Goal: Information Seeking & Learning: Learn about a topic

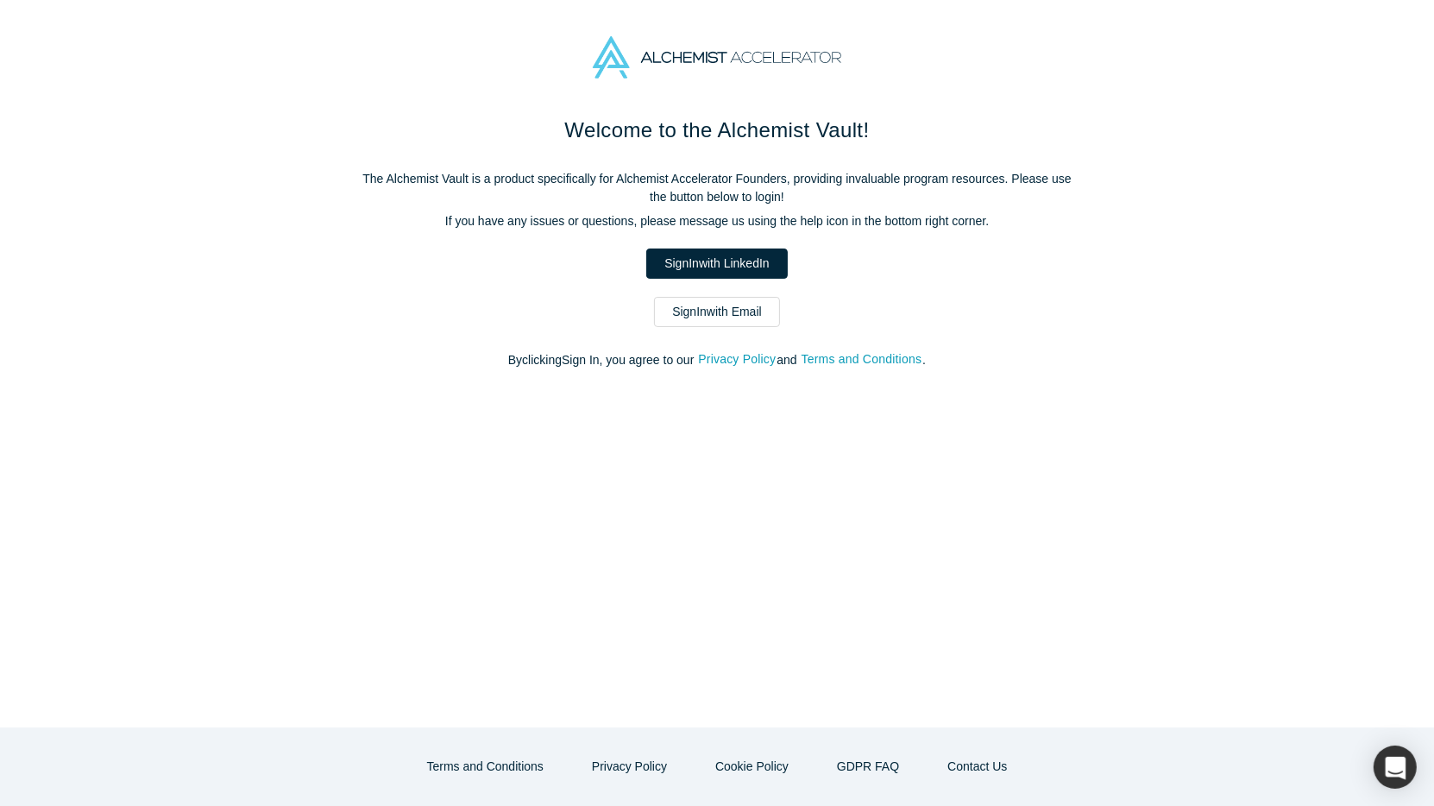
click at [695, 279] on div "Welcome to the Alchemist Vault! The Alchemist Vault is a product specifically f…" at bounding box center [717, 251] width 725 height 273
click at [696, 268] on link "Sign In with LinkedIn" at bounding box center [716, 263] width 141 height 30
click at [688, 261] on link "Sign In with LinkedIn" at bounding box center [716, 263] width 141 height 30
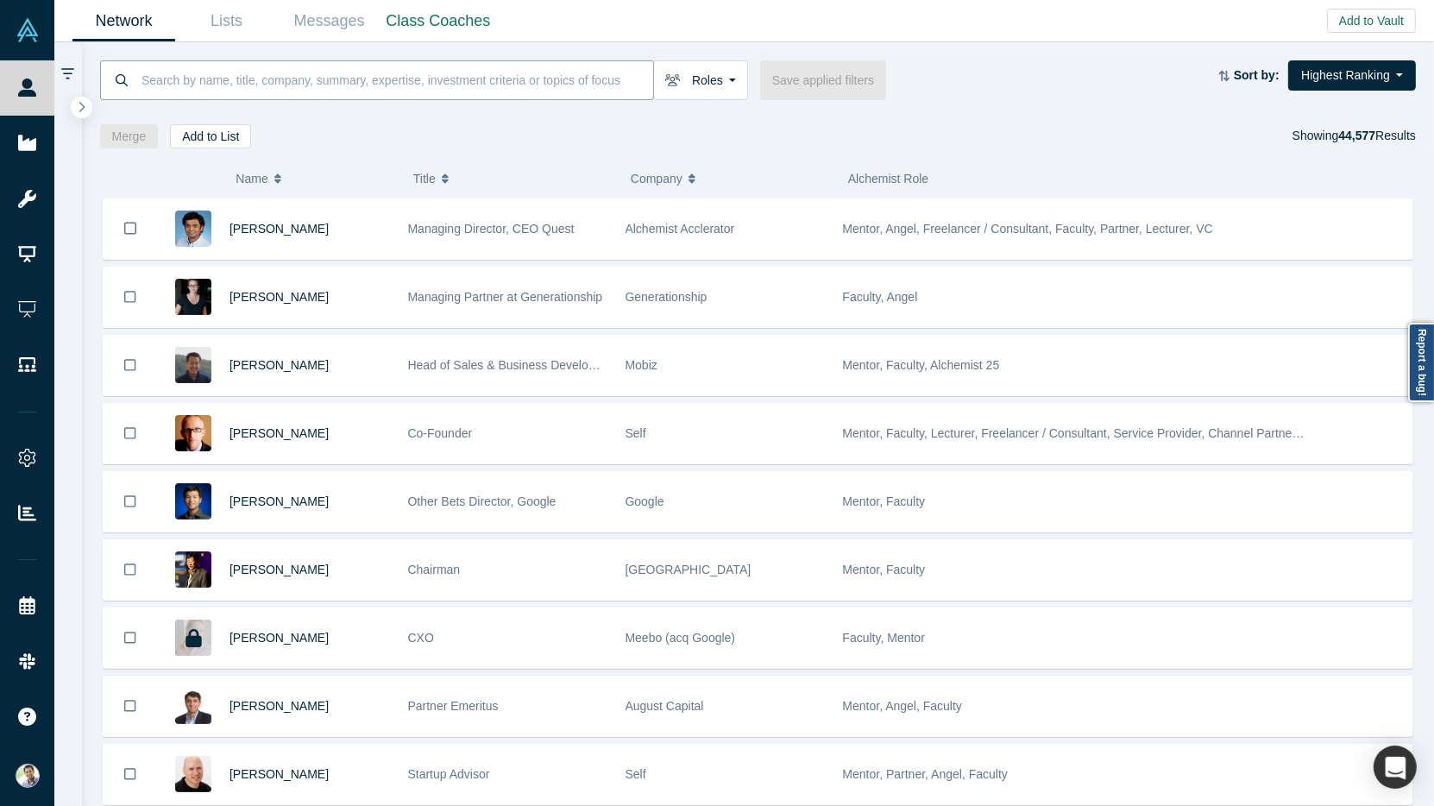
click at [519, 79] on input at bounding box center [396, 80] width 513 height 41
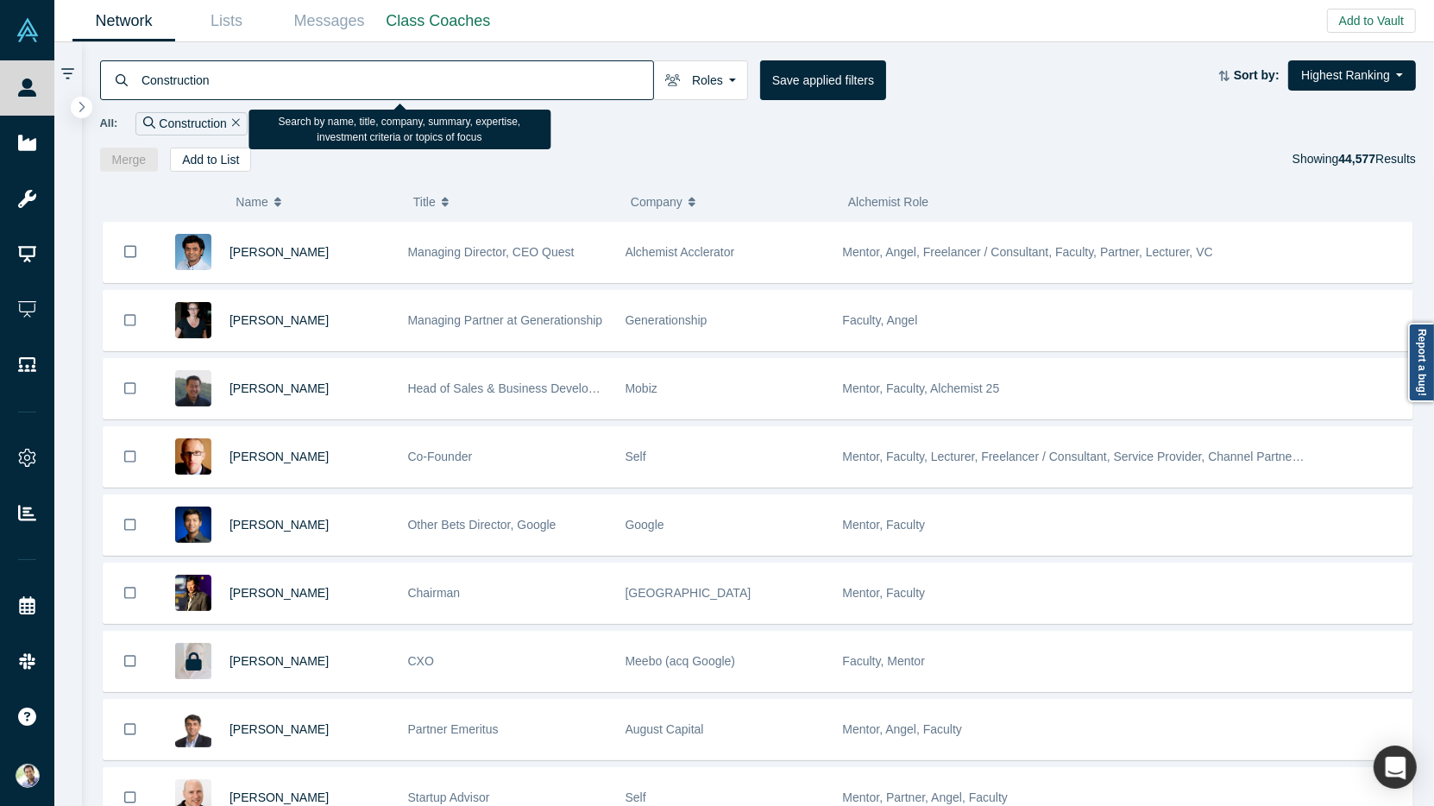
type input "Construction"
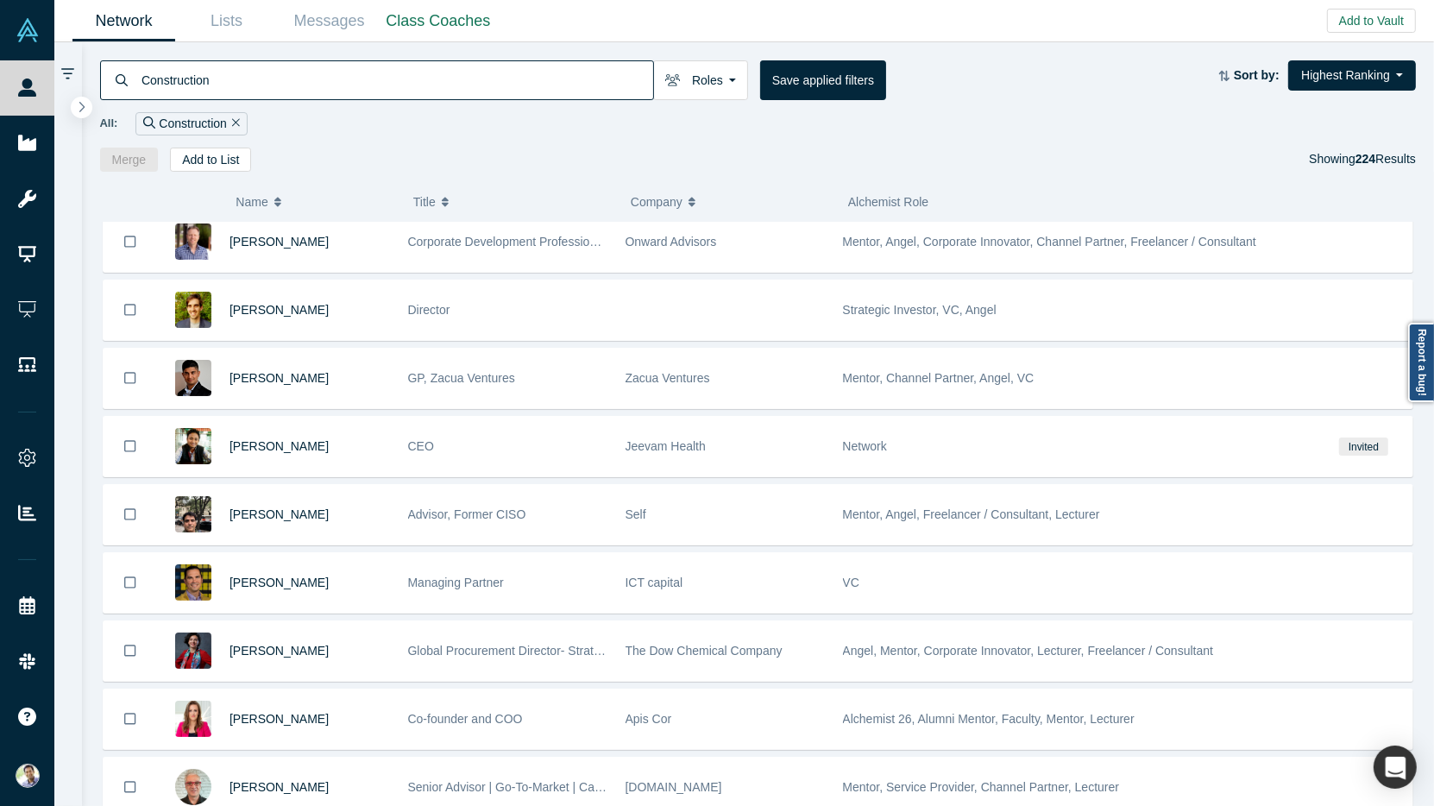
scroll to position [789, 0]
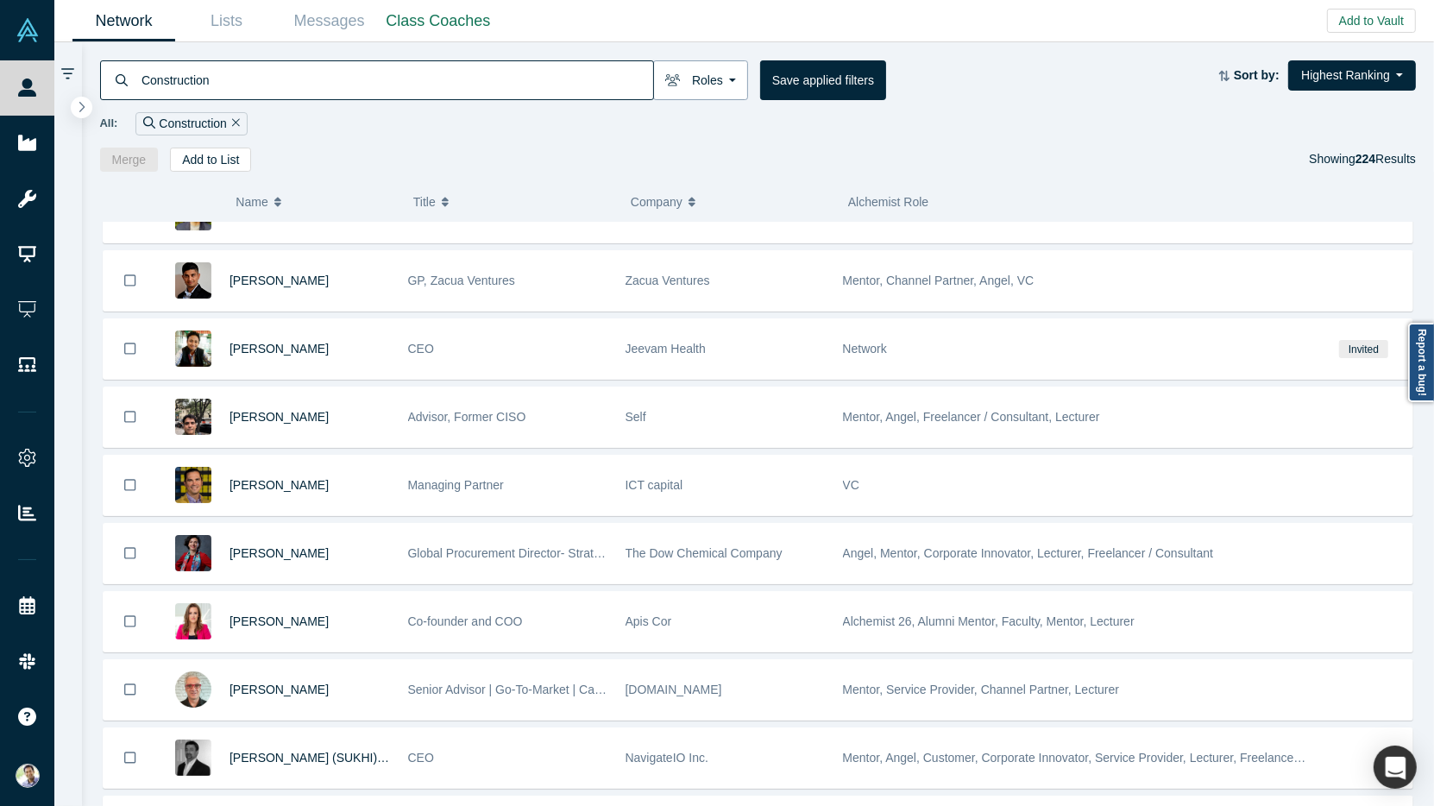
click at [715, 79] on button "Roles" at bounding box center [700, 80] width 95 height 40
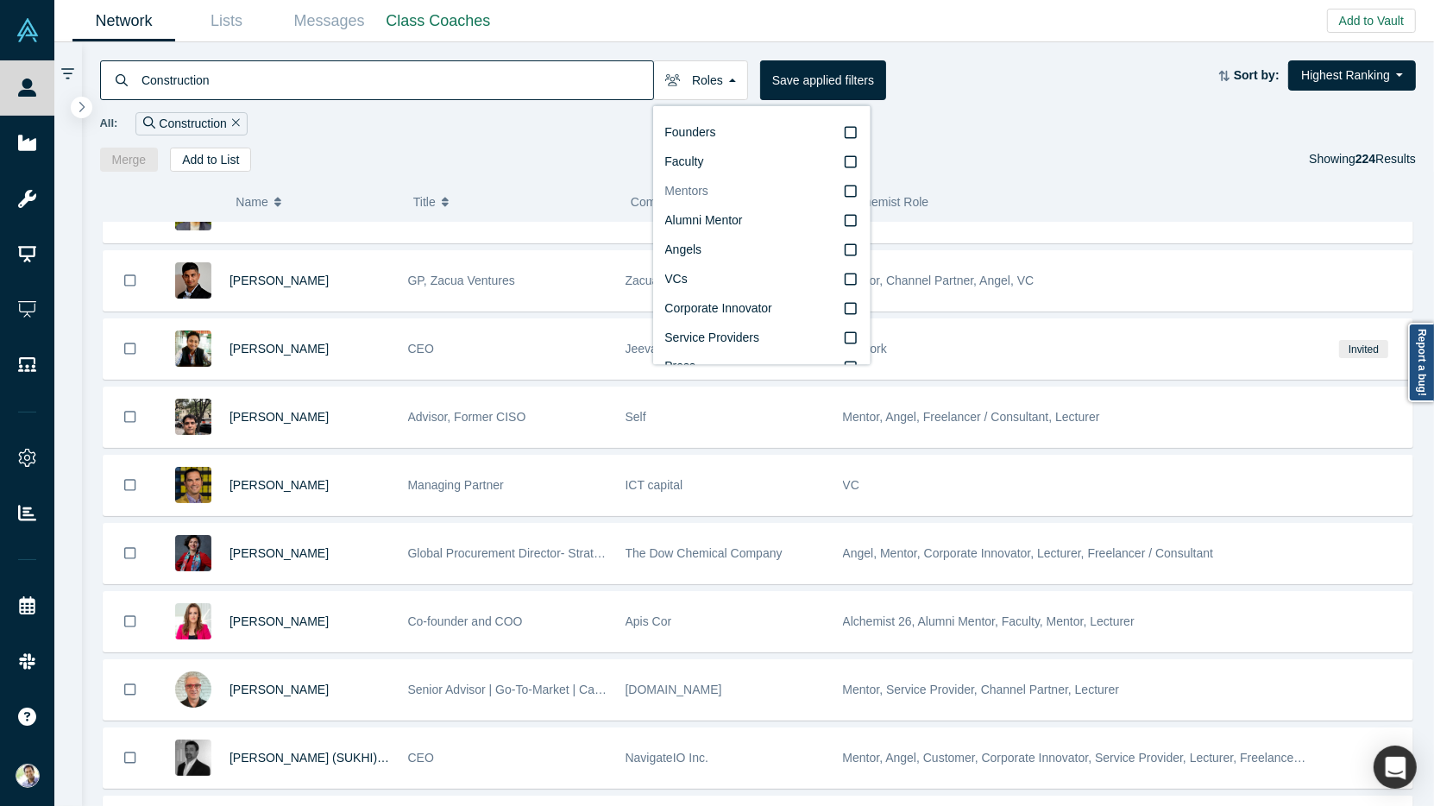
click at [852, 194] on icon at bounding box center [851, 192] width 12 height 14
click at [0, 0] on input "Mentors" at bounding box center [0, 0] width 0 height 0
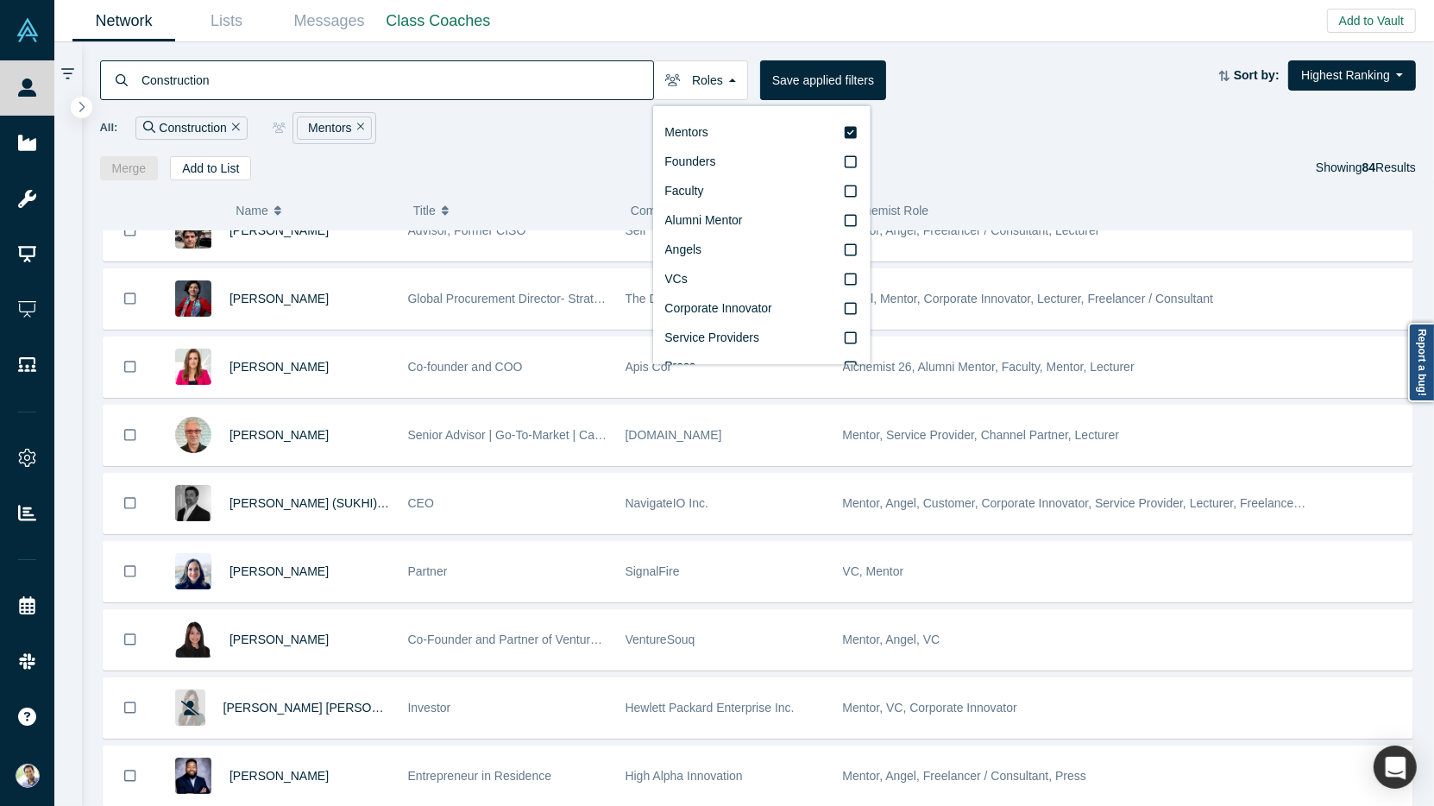
scroll to position [645, 0]
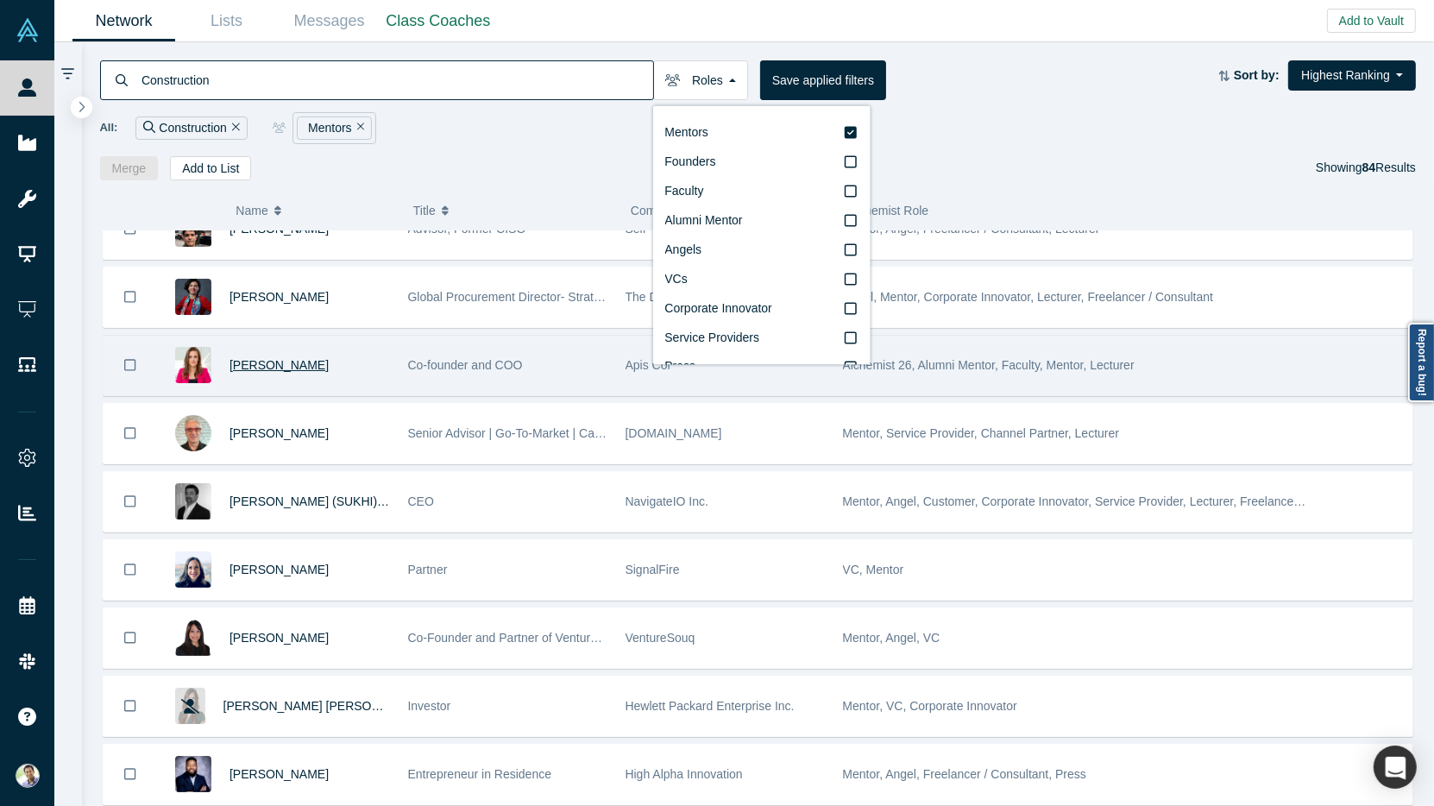
click at [273, 358] on span "[PERSON_NAME]" at bounding box center [278, 365] width 99 height 14
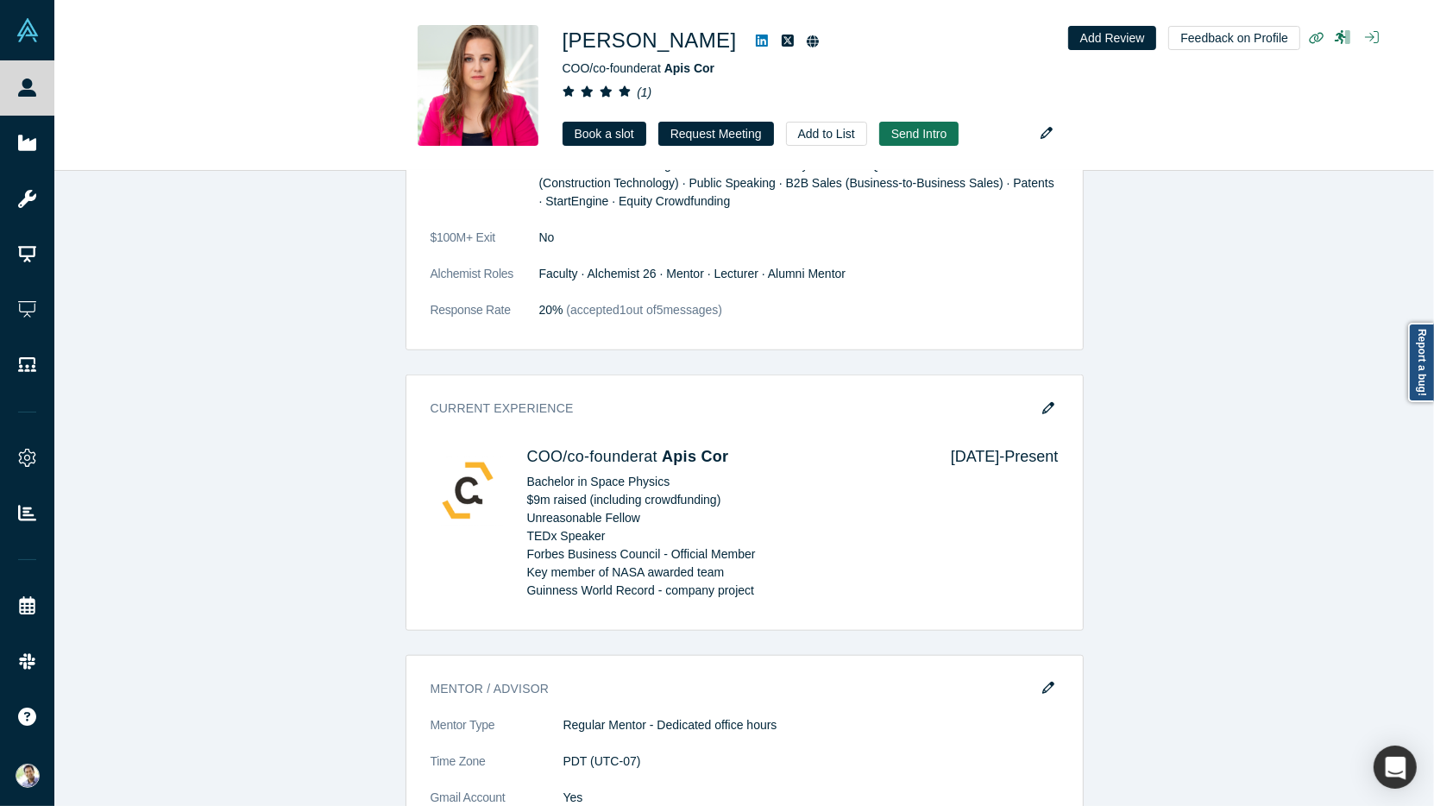
scroll to position [1446, 0]
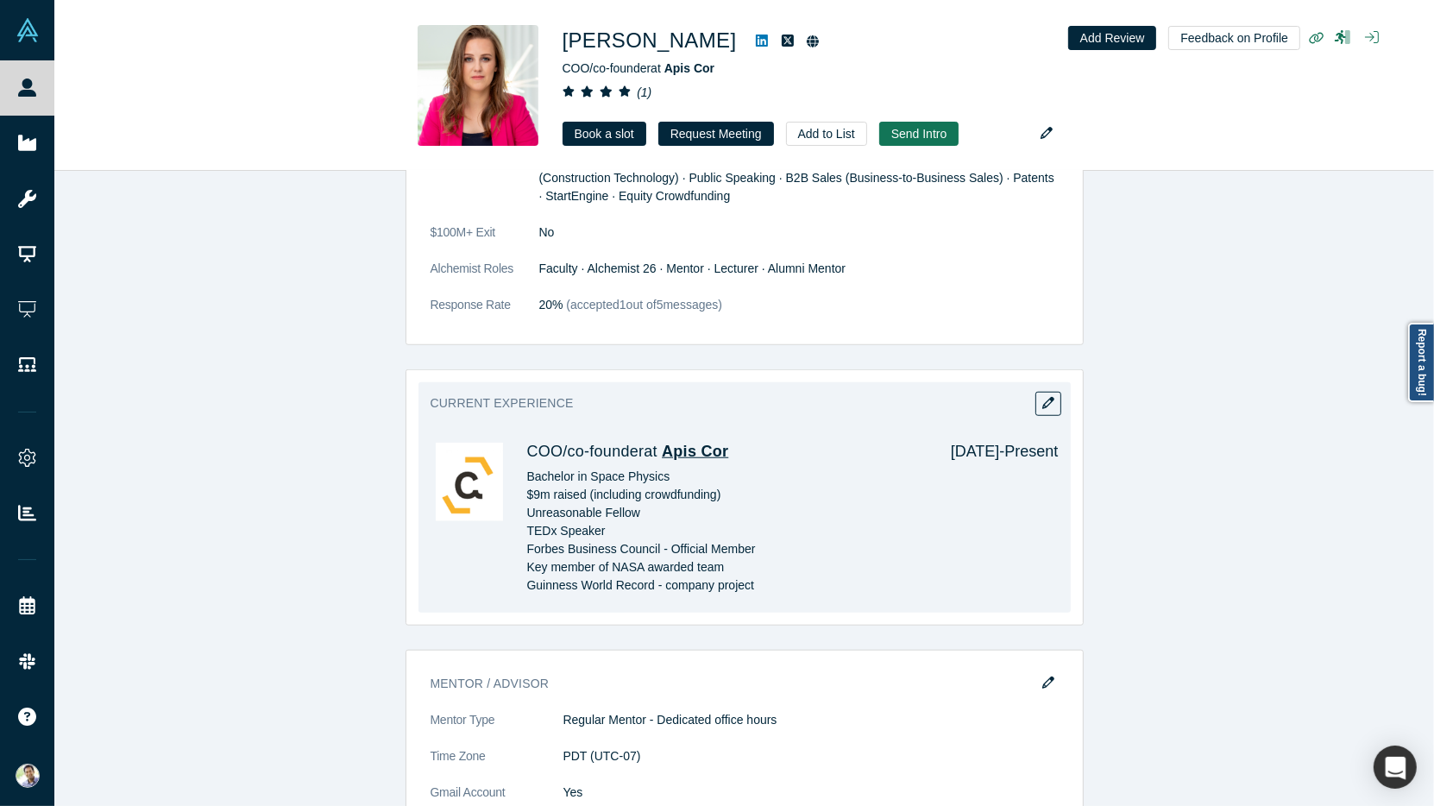
click at [700, 443] on span "Apis Cor" at bounding box center [695, 451] width 66 height 17
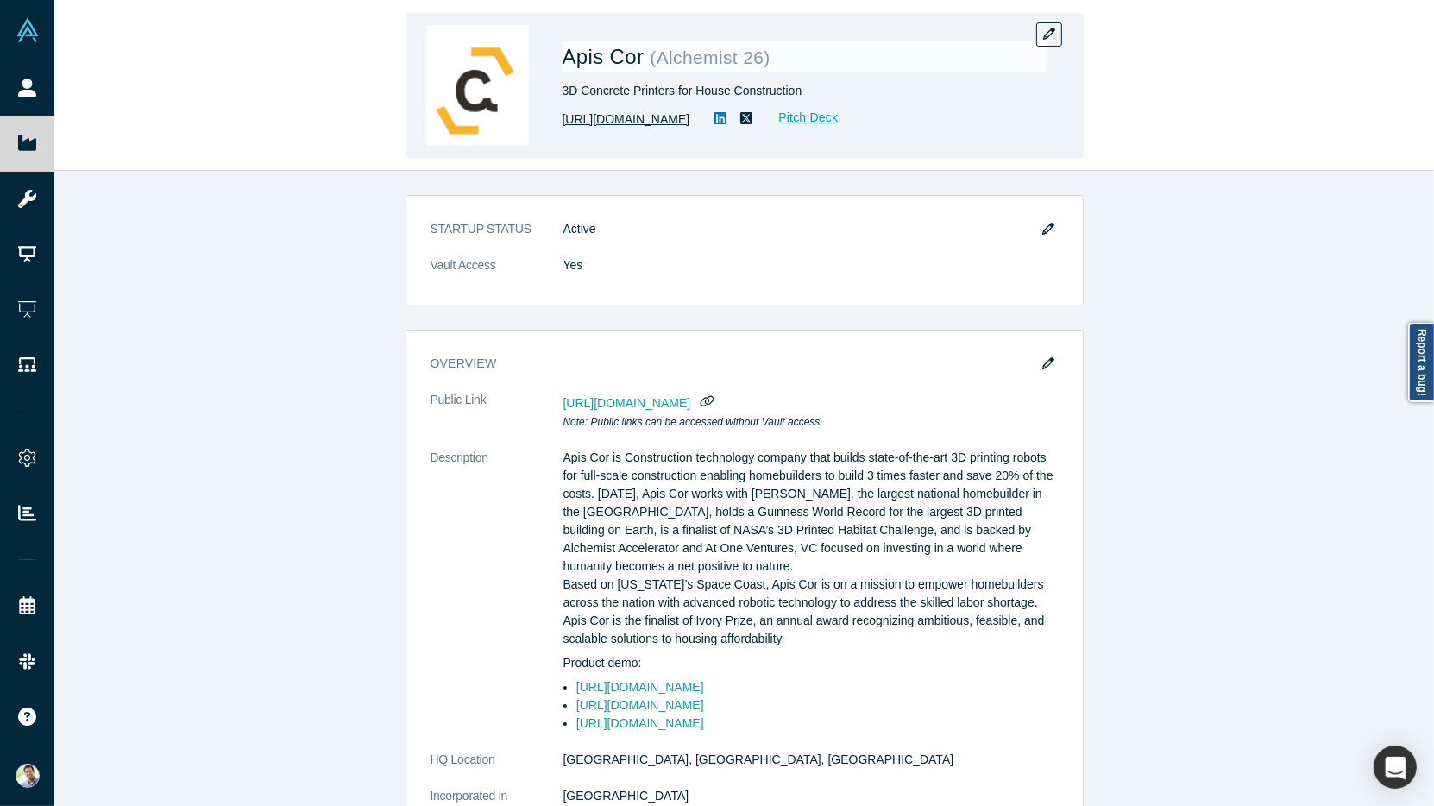
click at [644, 123] on link "https://www.apis-cor.com/" at bounding box center [627, 119] width 128 height 18
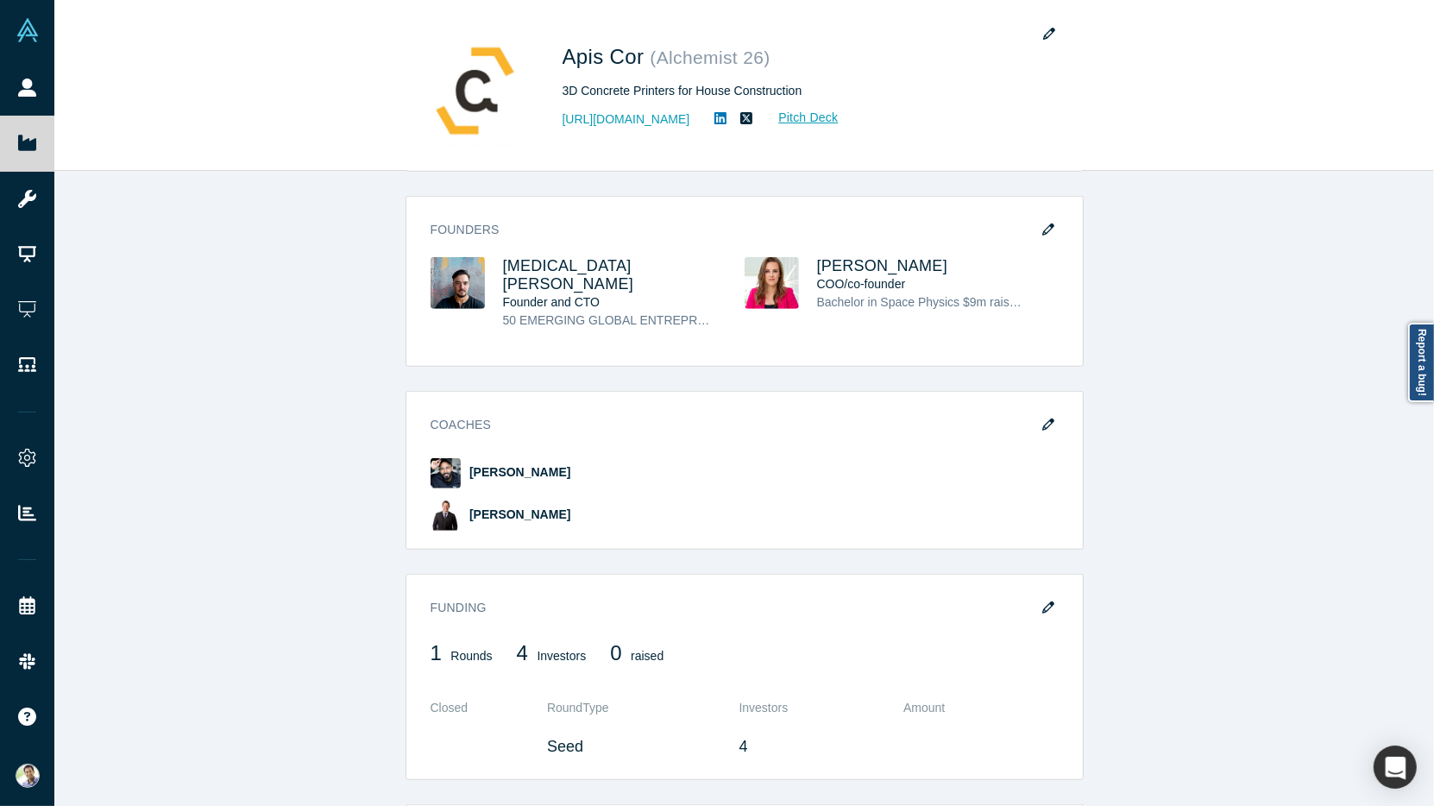
scroll to position [1317, 0]
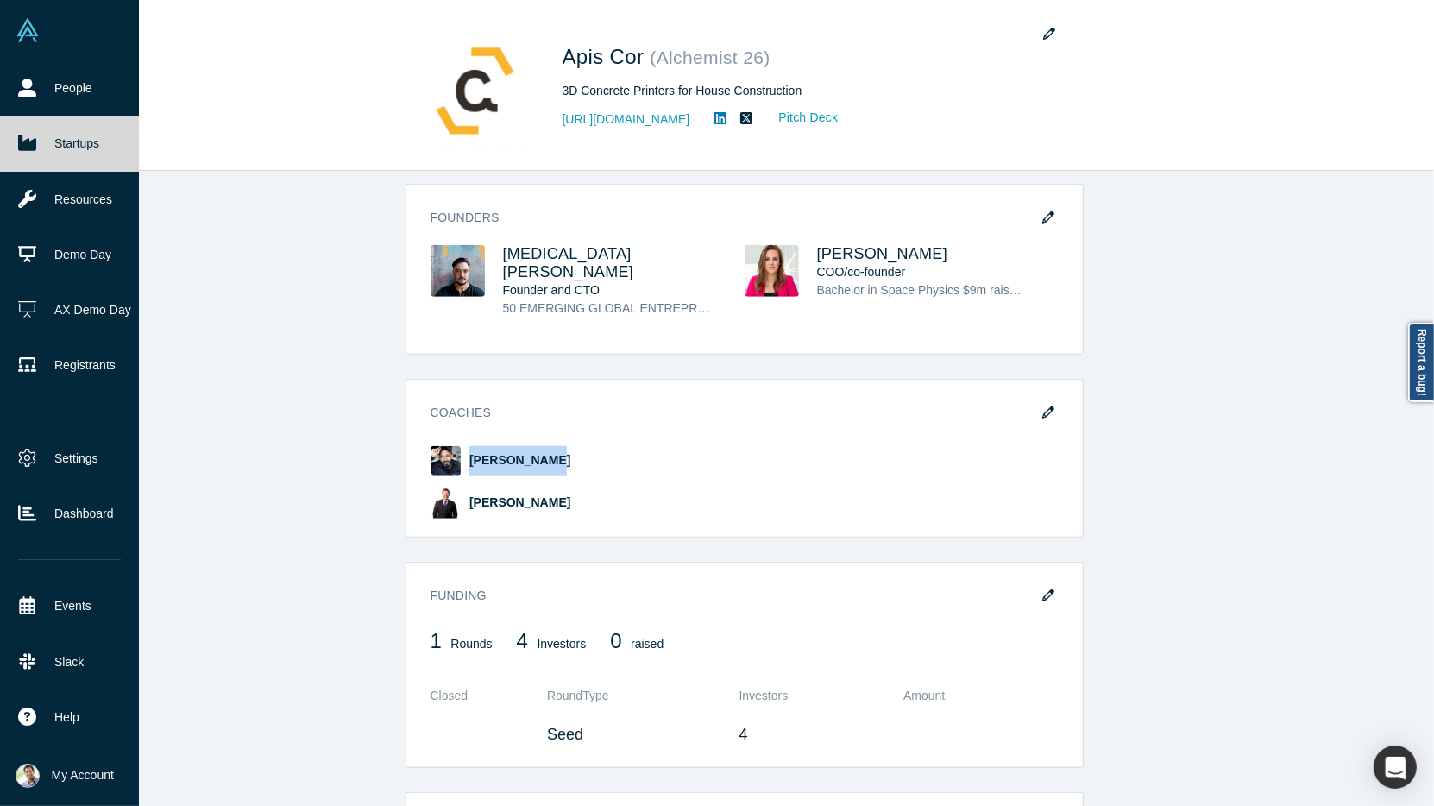
click at [71, 145] on link "Startups" at bounding box center [69, 143] width 139 height 55
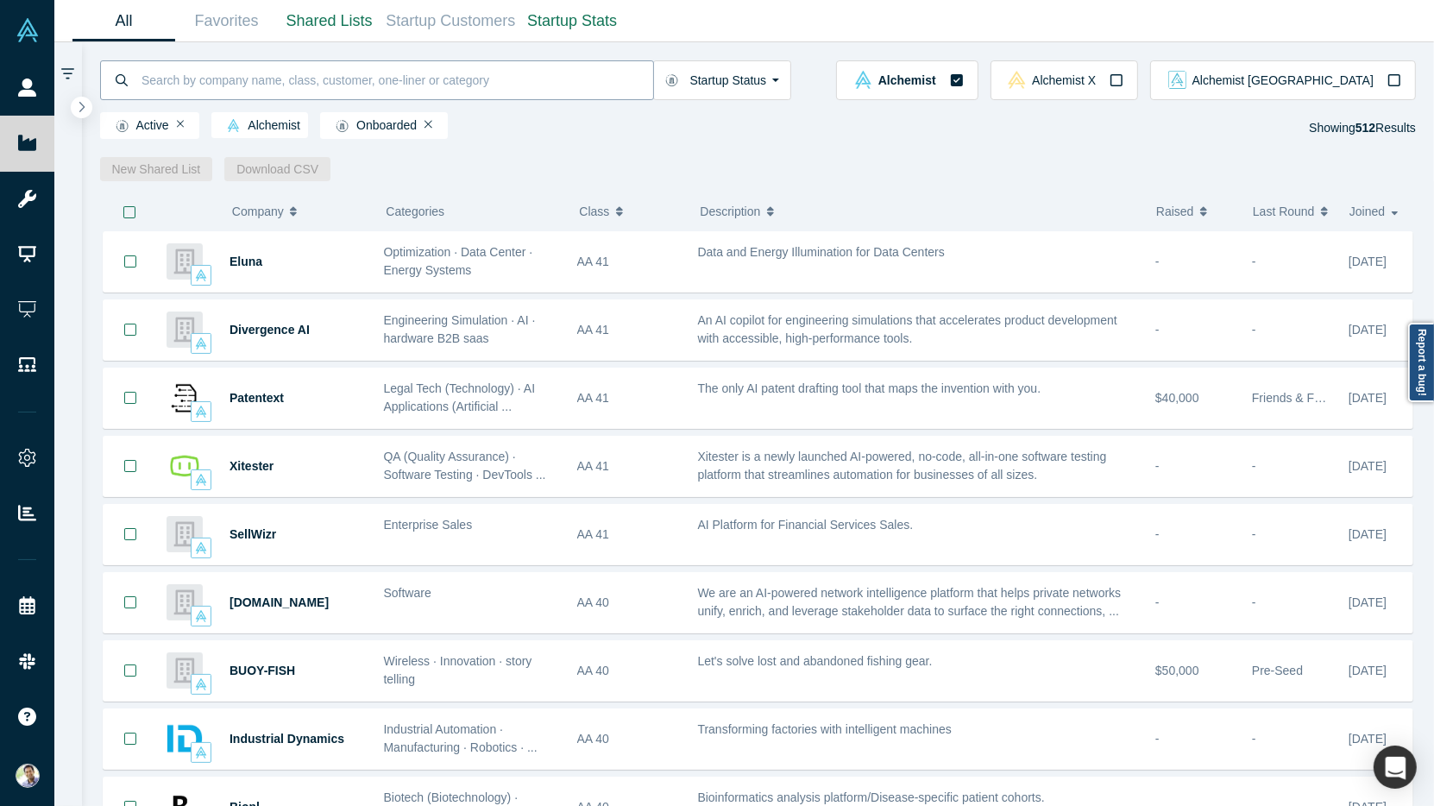
click at [250, 79] on input at bounding box center [396, 80] width 513 height 41
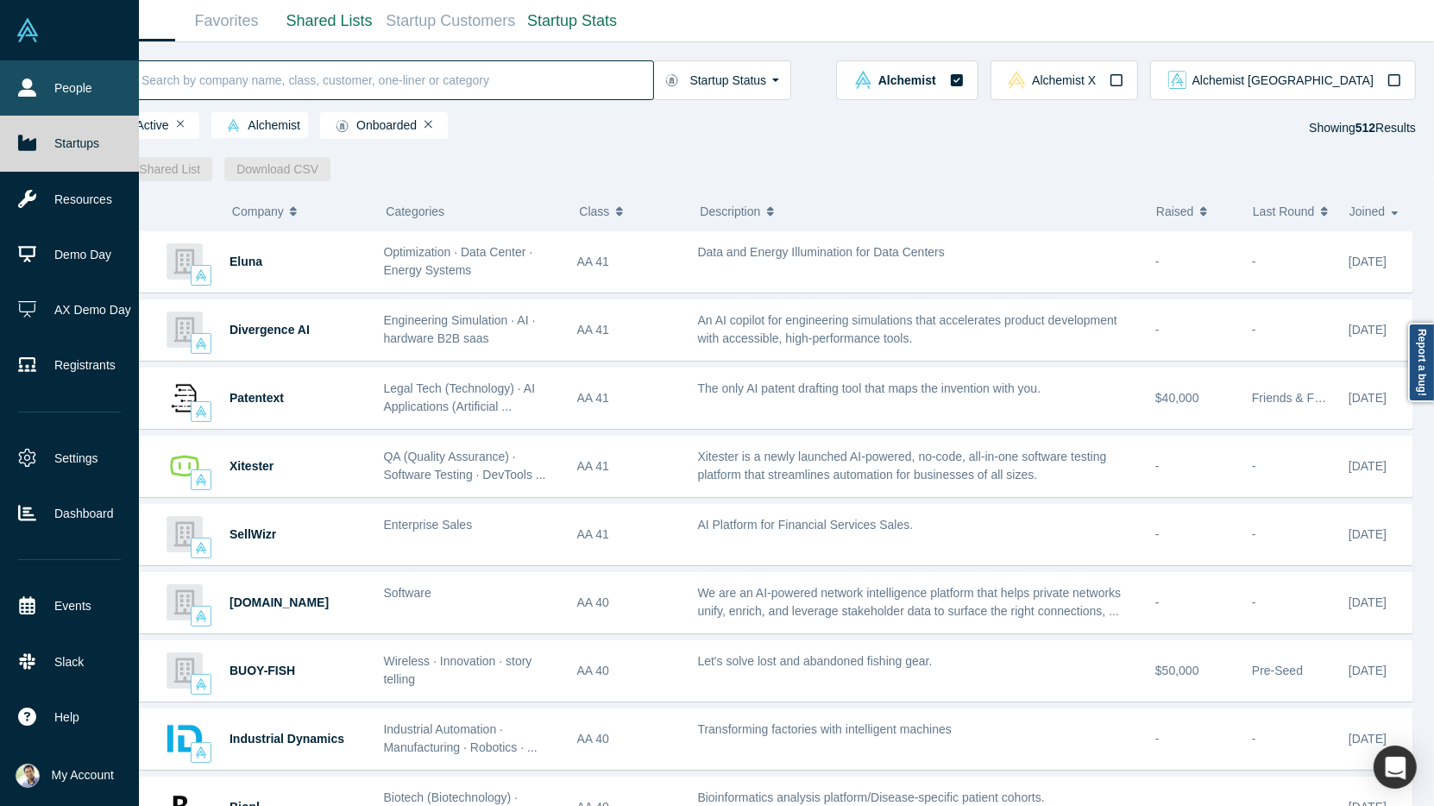
click at [47, 93] on link "People" at bounding box center [69, 87] width 139 height 55
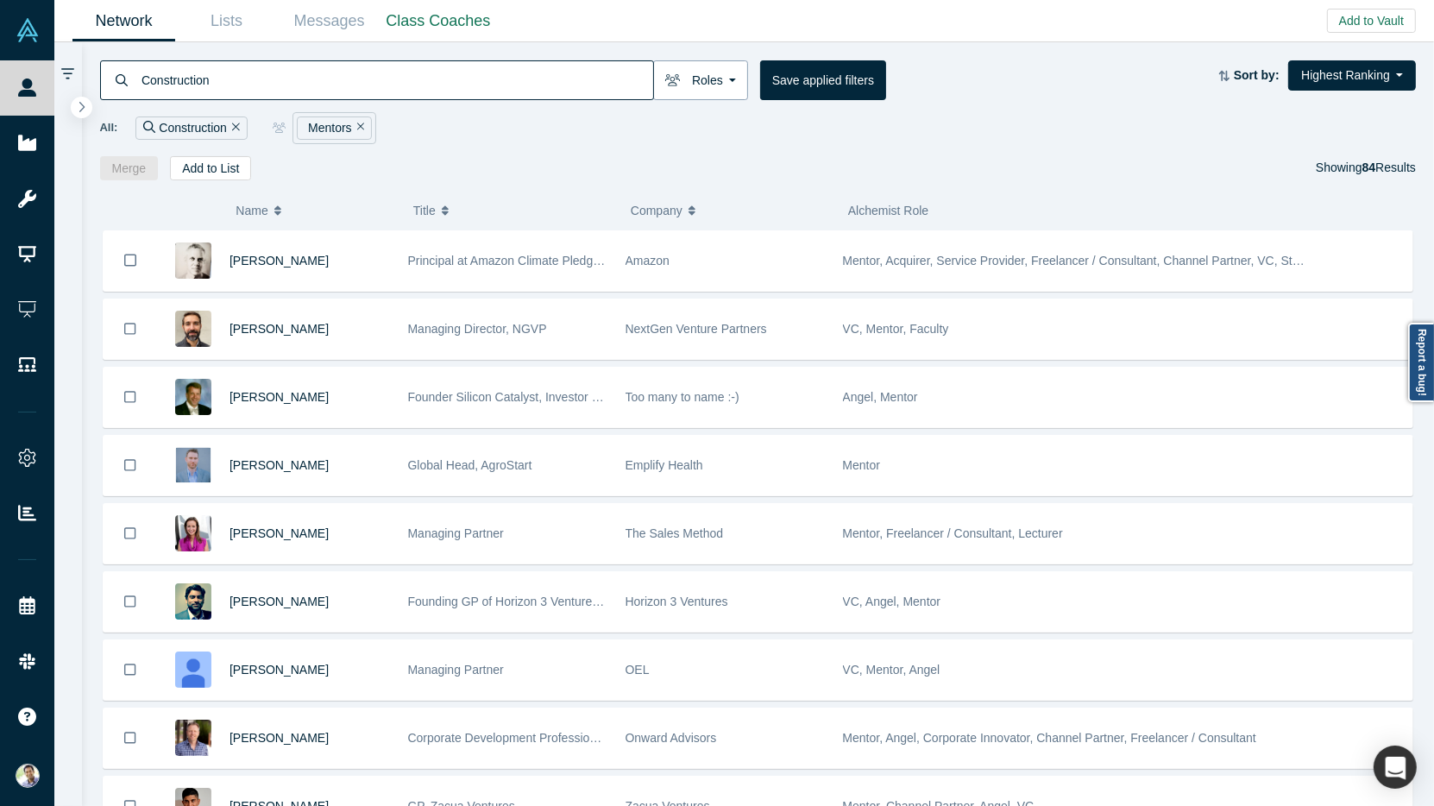
click at [713, 77] on button "Roles" at bounding box center [700, 80] width 95 height 40
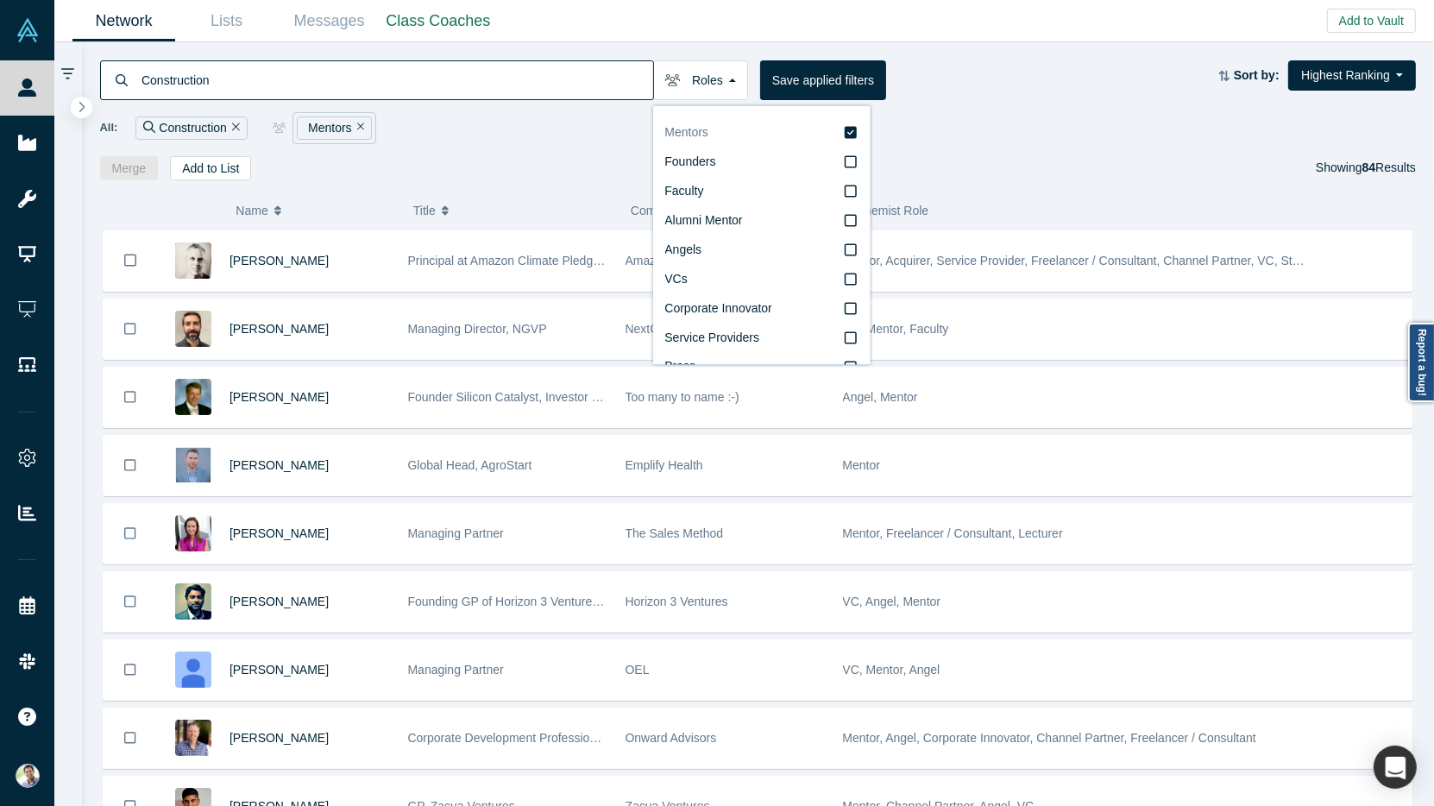
click at [855, 129] on icon at bounding box center [851, 133] width 12 height 12
click at [0, 0] on input "Mentors" at bounding box center [0, 0] width 0 height 0
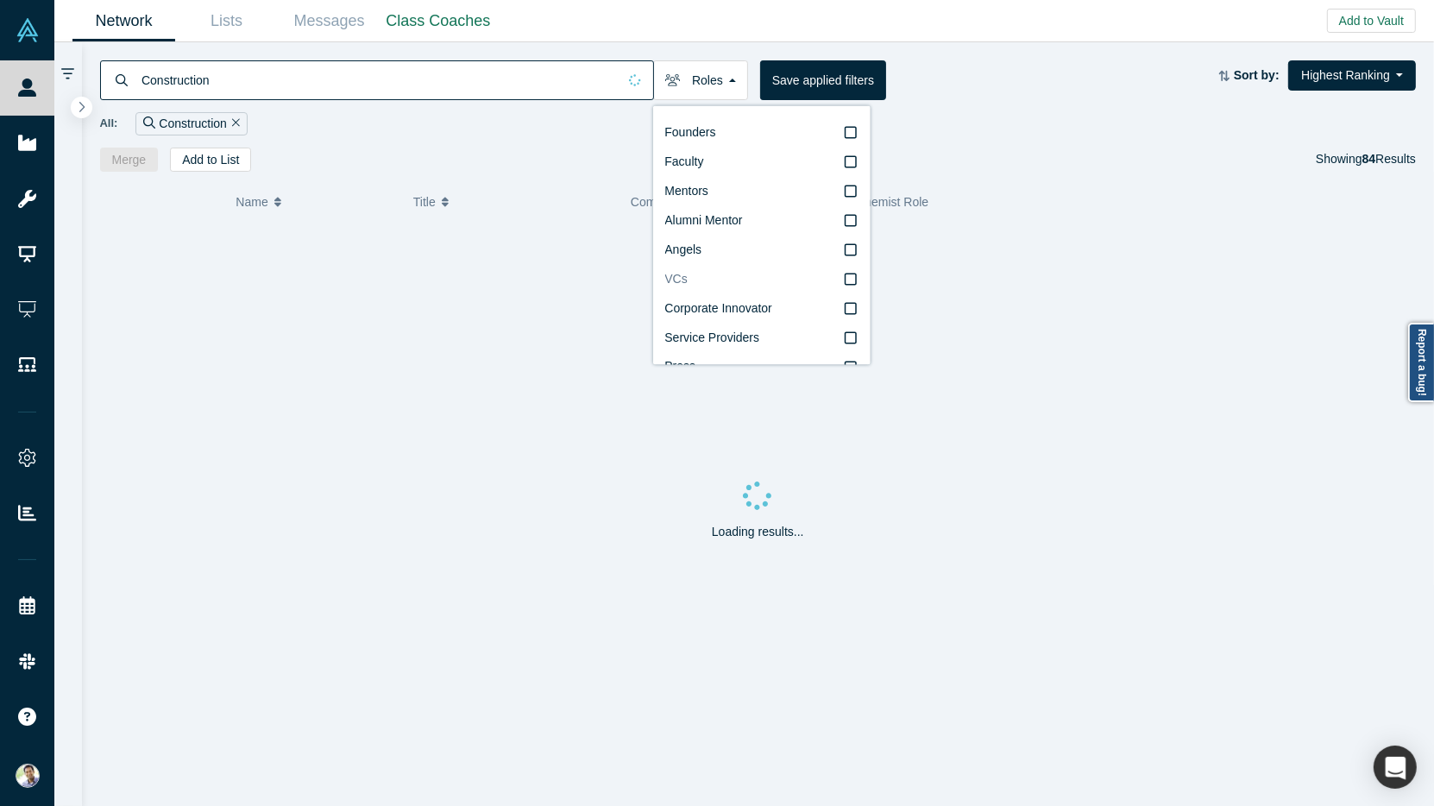
click at [850, 275] on icon at bounding box center [851, 280] width 12 height 14
click at [0, 0] on input "VCs" at bounding box center [0, 0] width 0 height 0
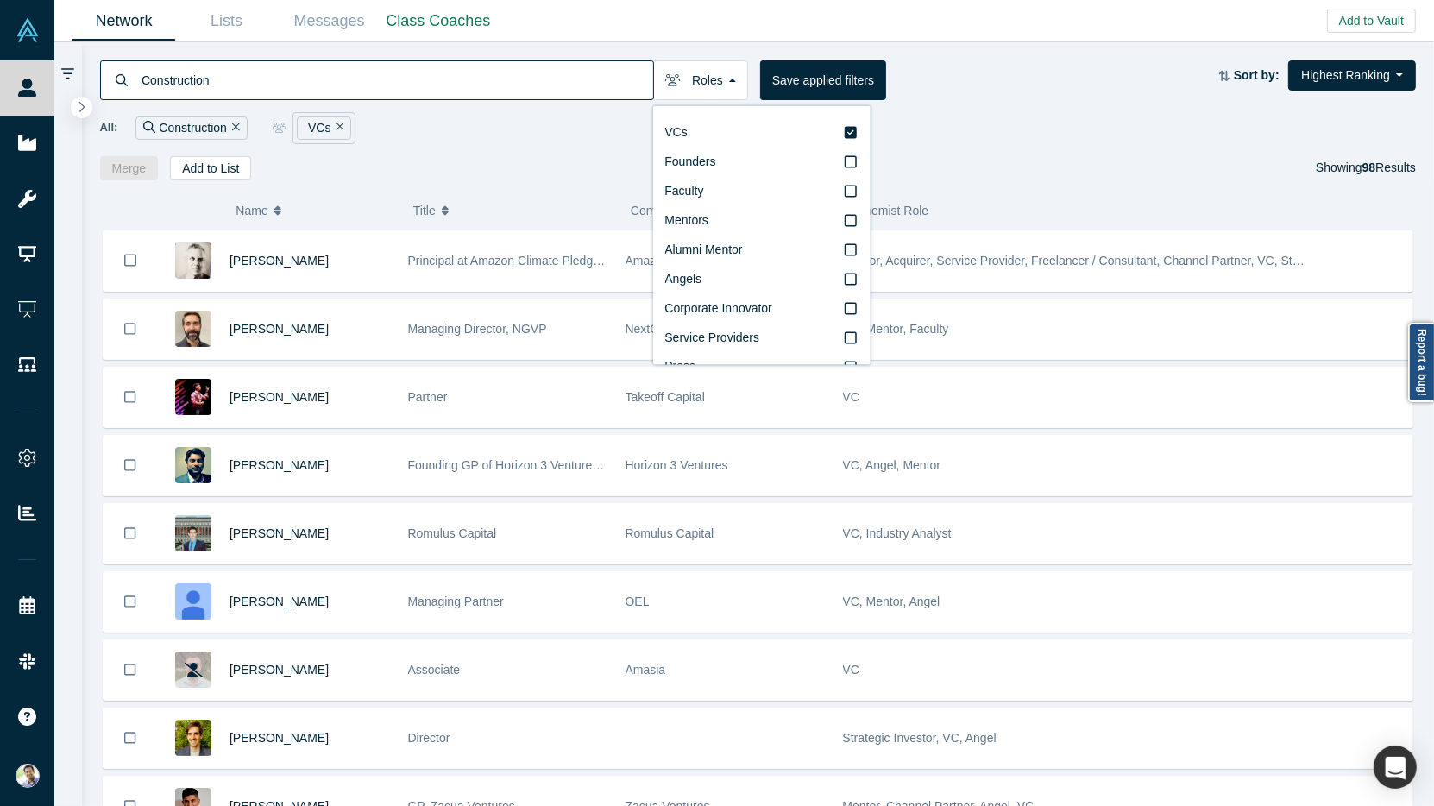
click at [1122, 192] on div "Alchemist Role" at bounding box center [1077, 210] width 459 height 36
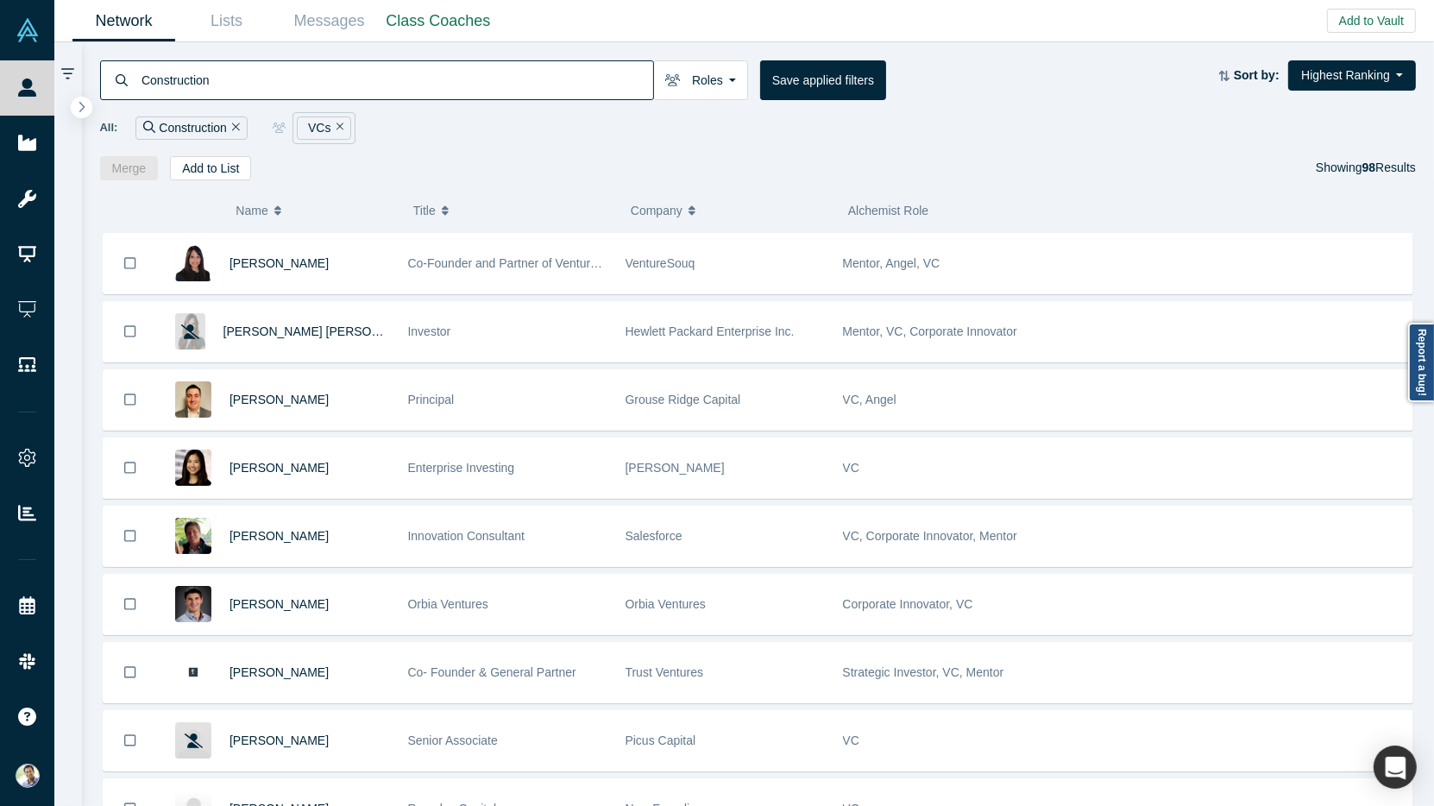
scroll to position [829, 0]
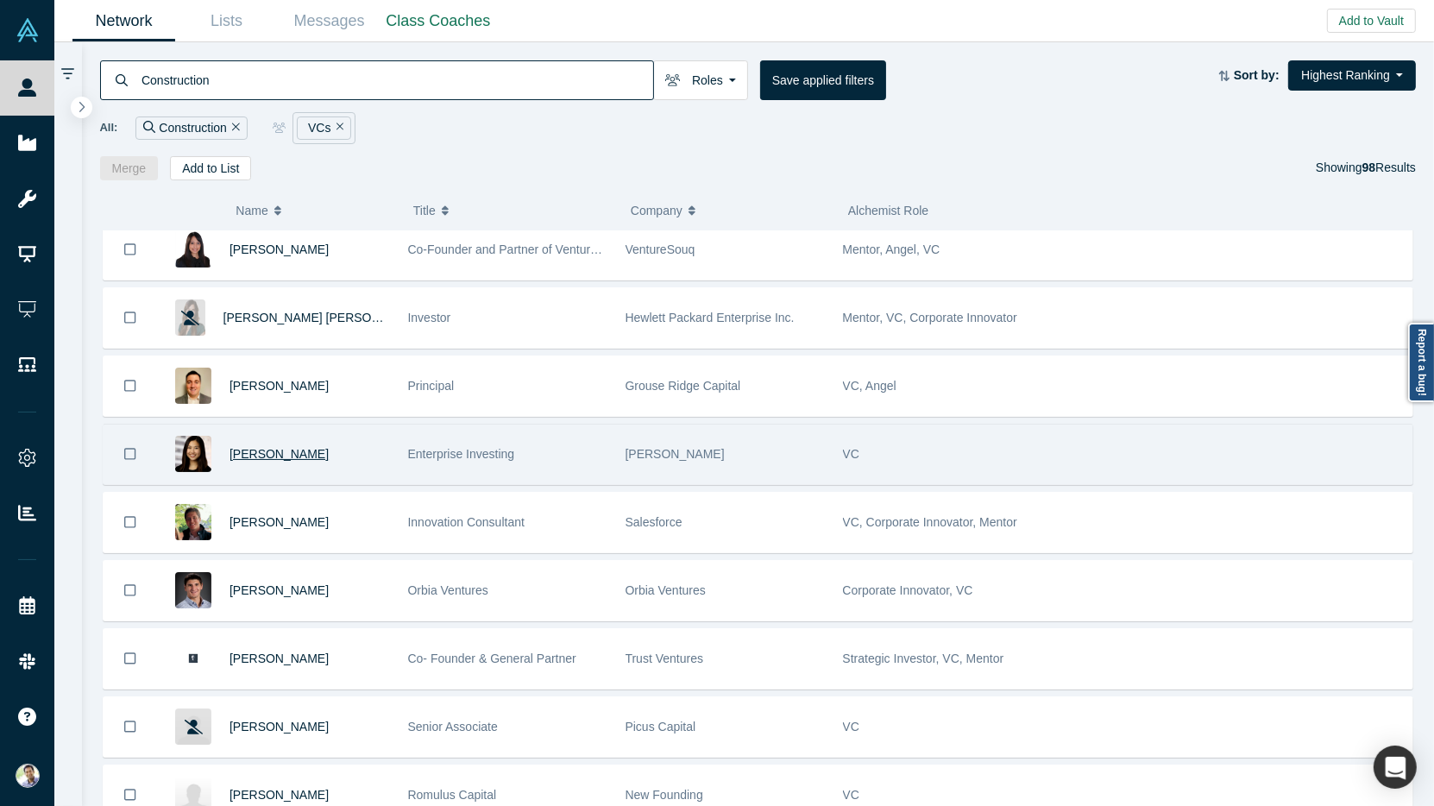
click at [242, 447] on span "Kimberly Tan" at bounding box center [278, 454] width 99 height 14
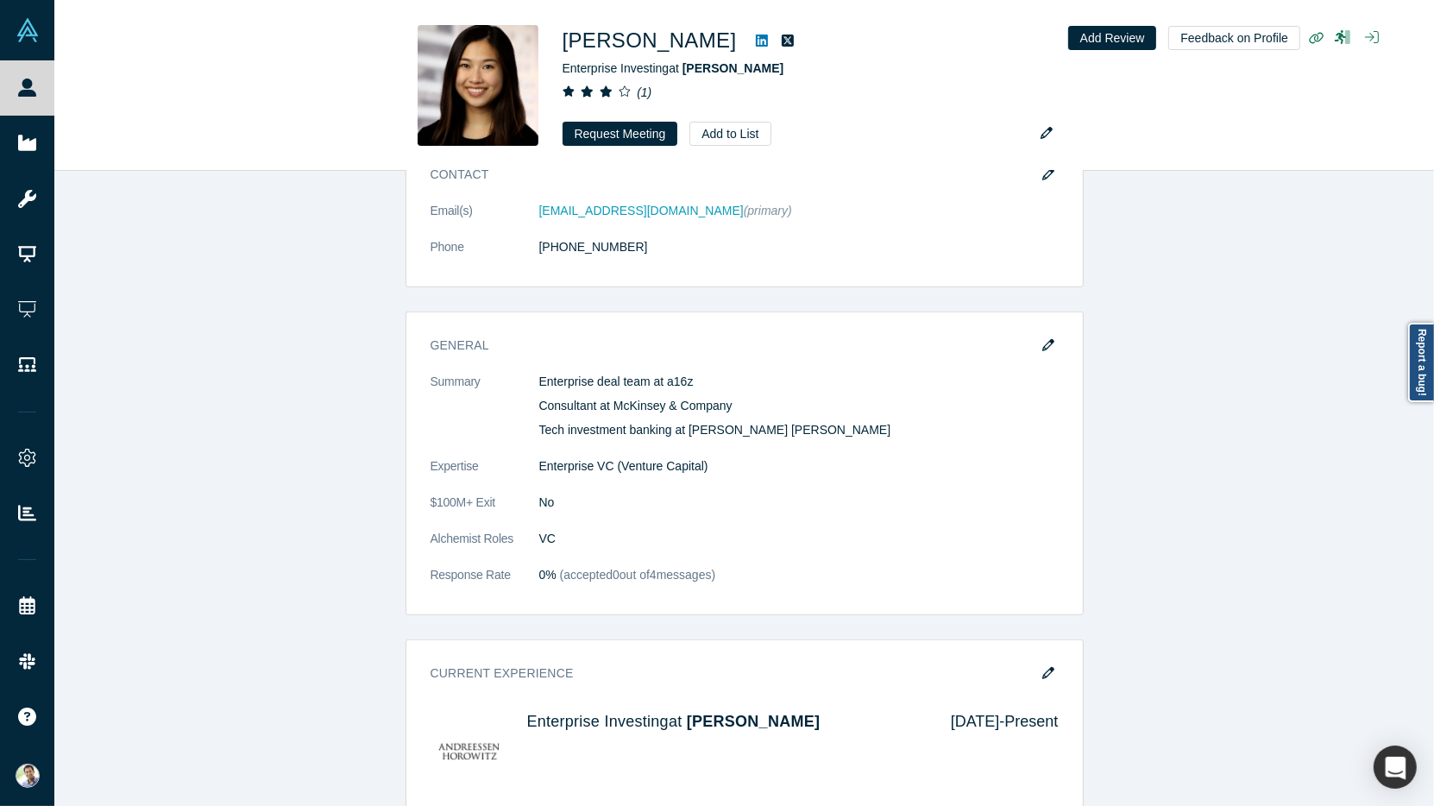
scroll to position [1806, 0]
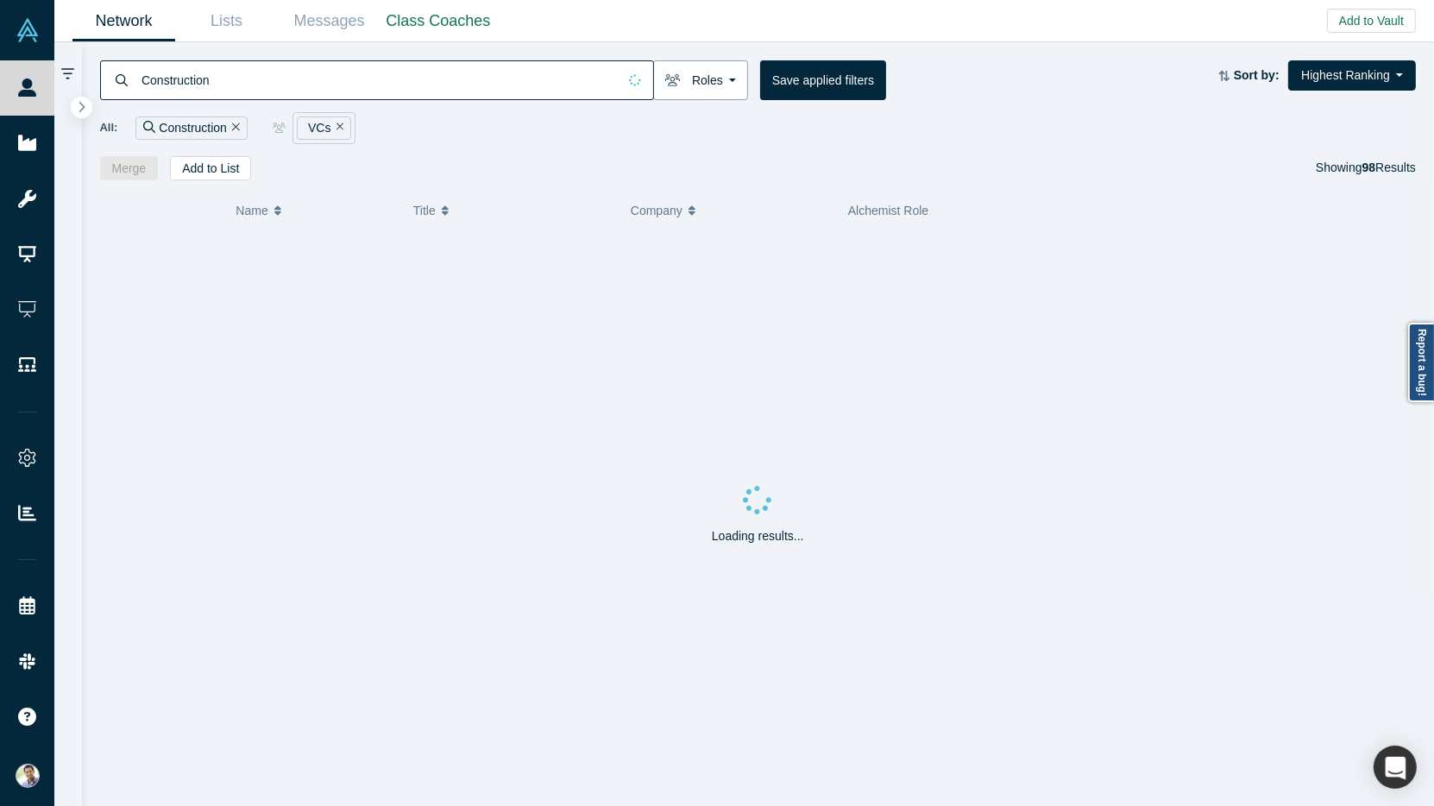
click at [722, 86] on button "Roles" at bounding box center [700, 80] width 95 height 40
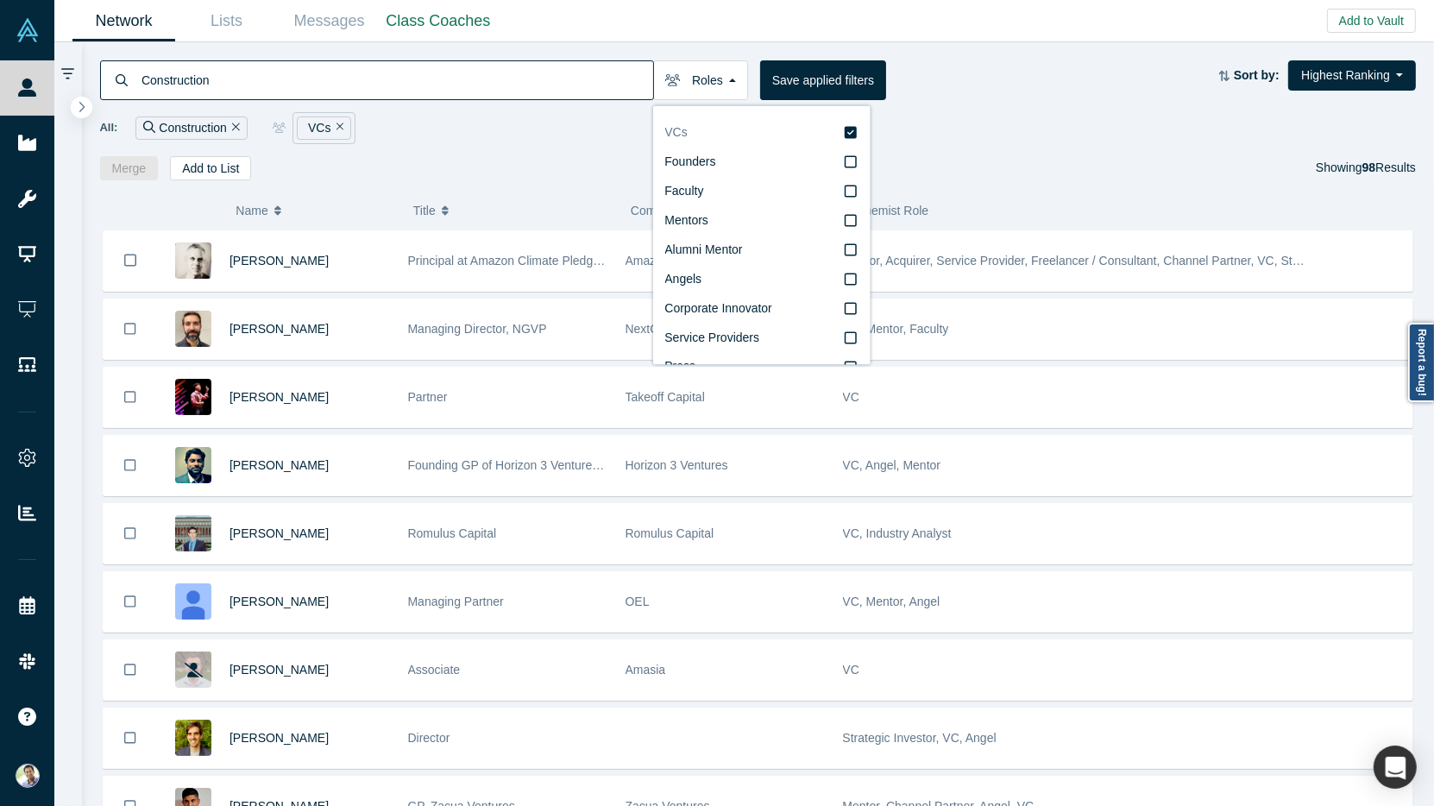
click at [846, 133] on icon at bounding box center [851, 133] width 12 height 12
click at [0, 0] on input "VCs" at bounding box center [0, 0] width 0 height 0
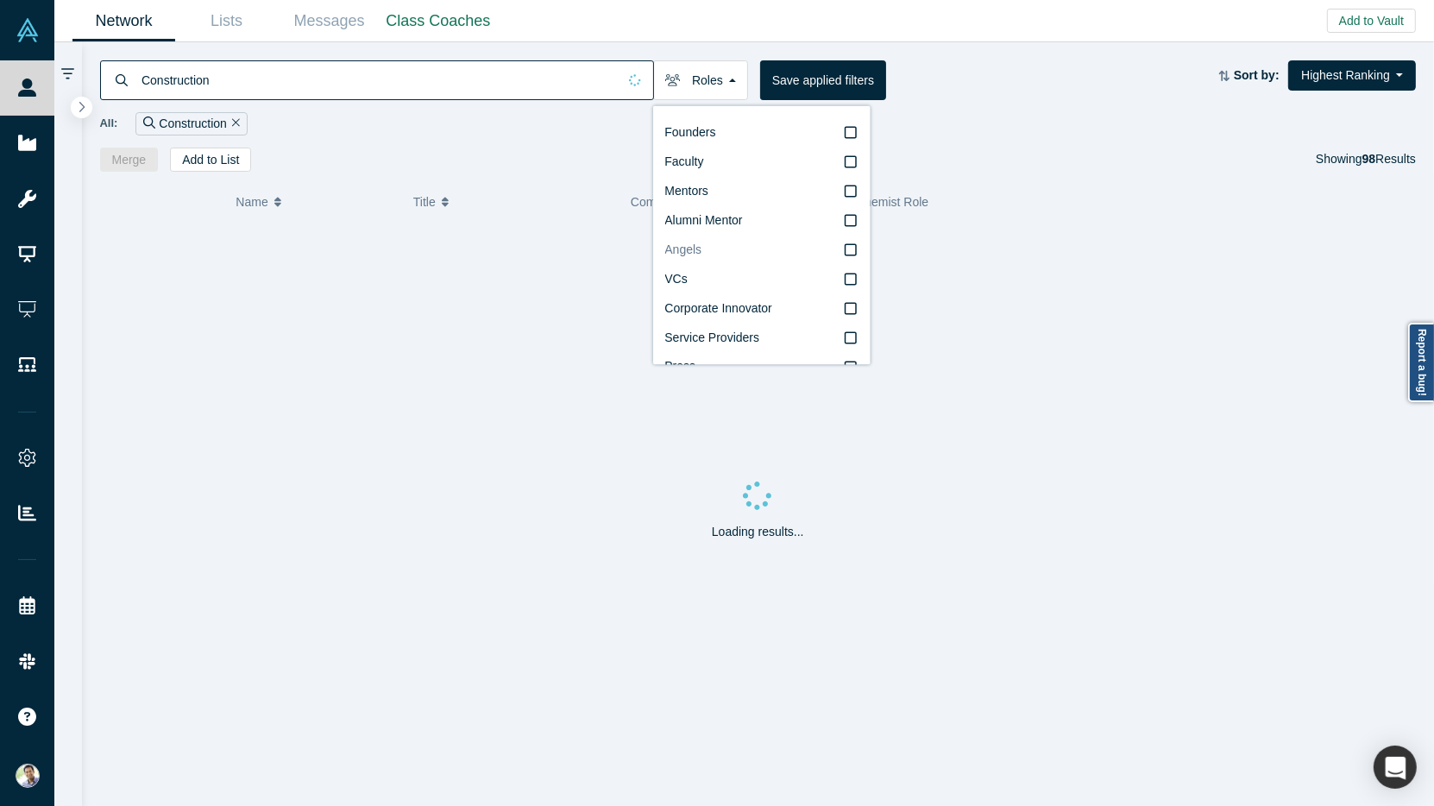
click at [850, 254] on icon at bounding box center [851, 250] width 12 height 14
click at [0, 0] on input "Angels" at bounding box center [0, 0] width 0 height 0
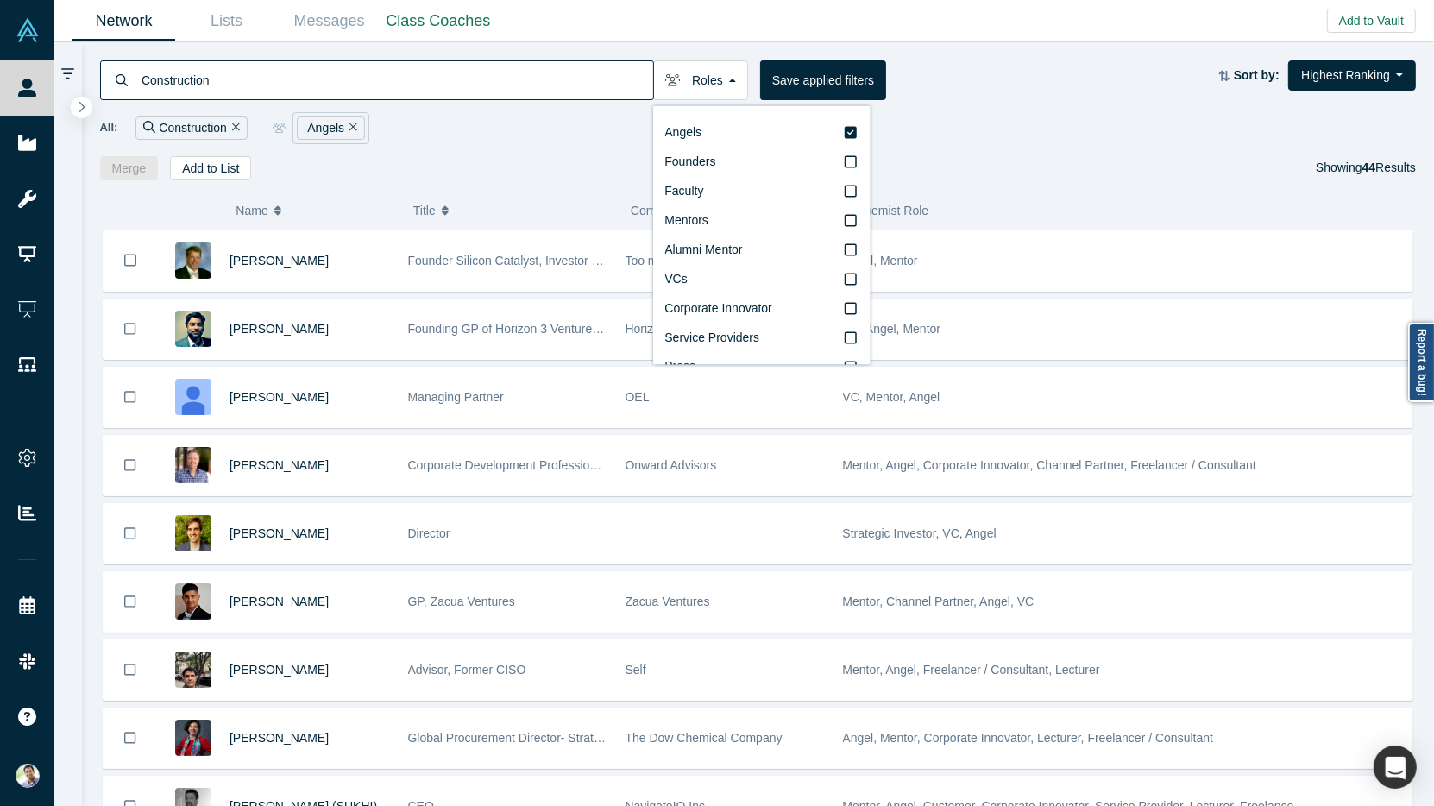
click at [497, 177] on div "Merge Add to List Showing 44 Results" at bounding box center [758, 168] width 1317 height 24
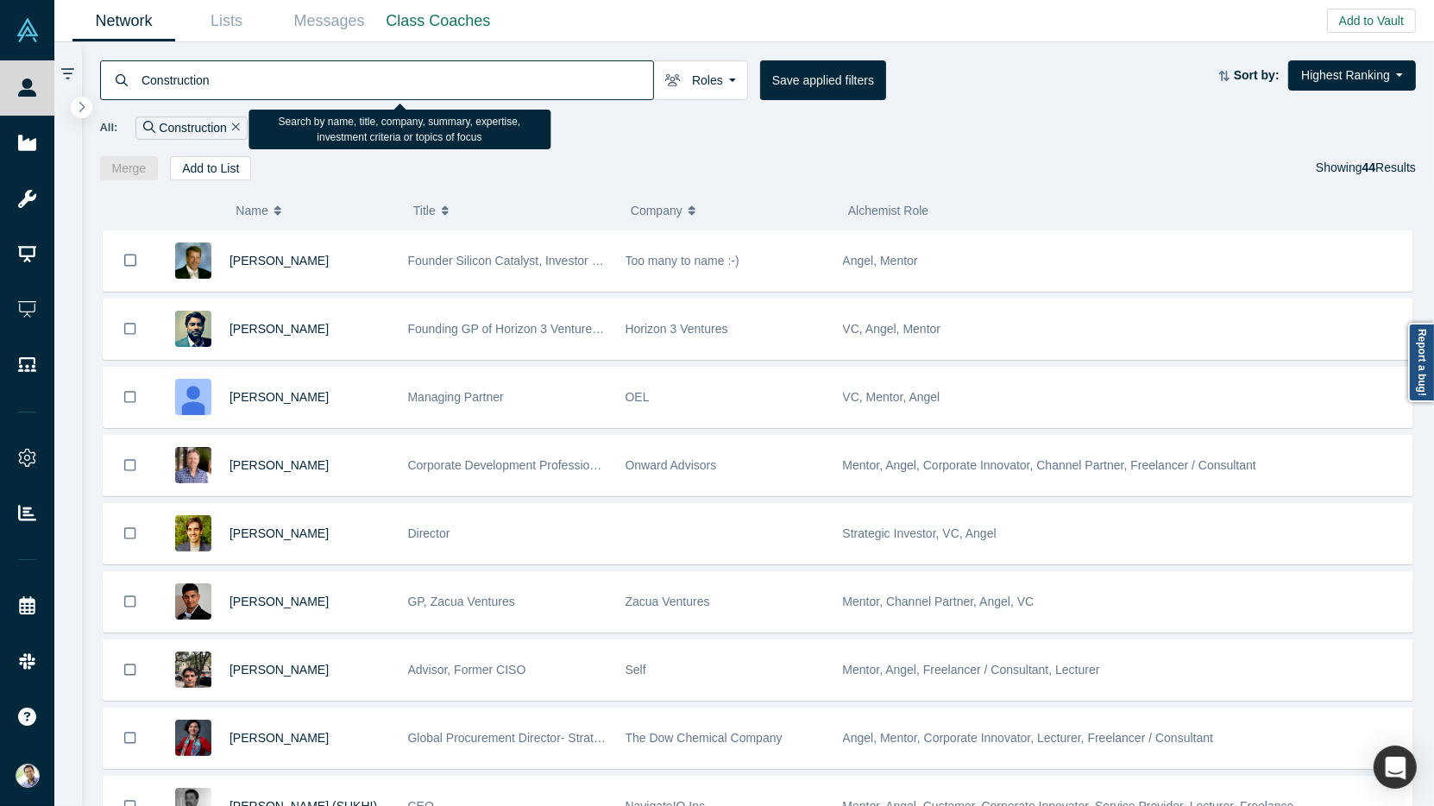
click at [169, 82] on input "Construction" at bounding box center [396, 80] width 513 height 41
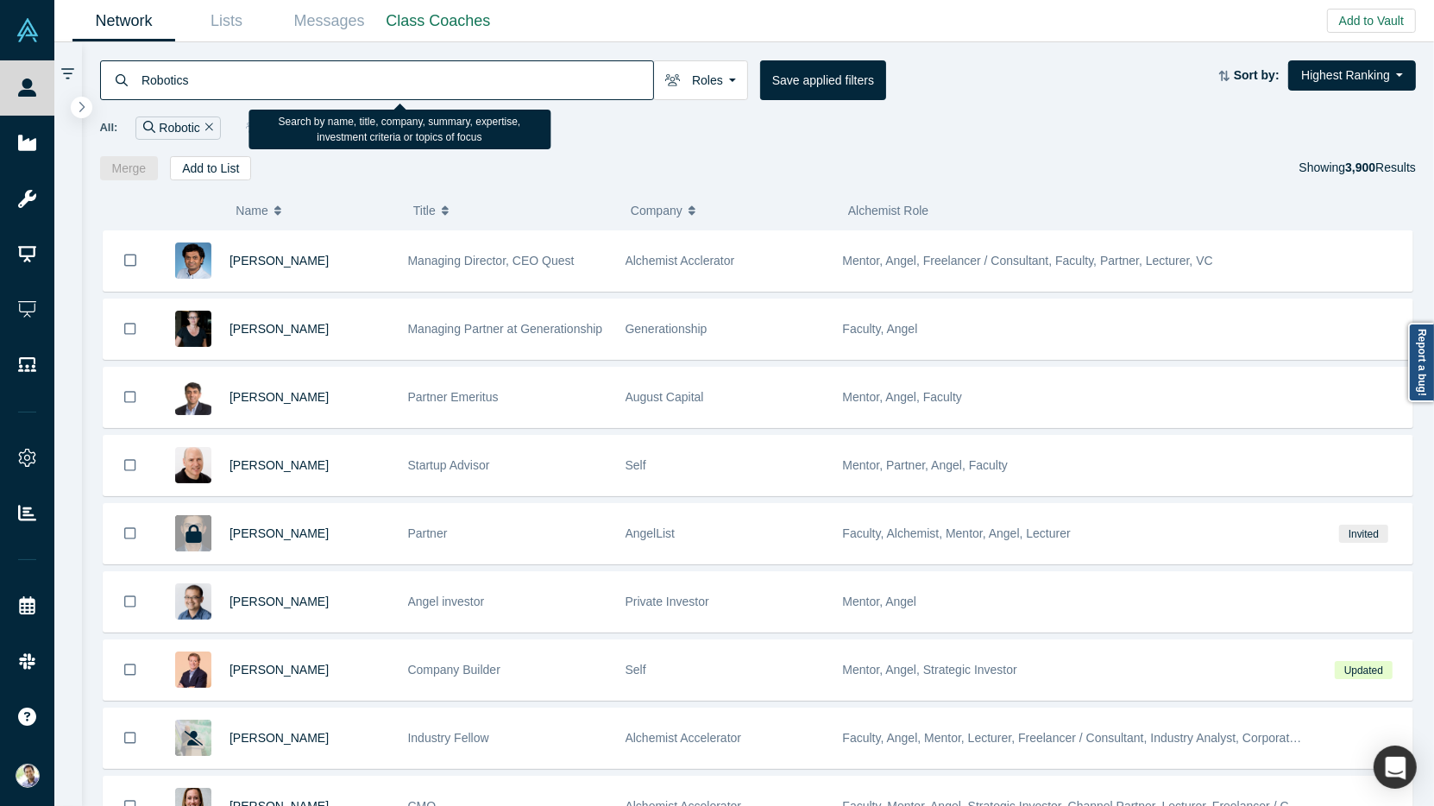
type input "Robotics"
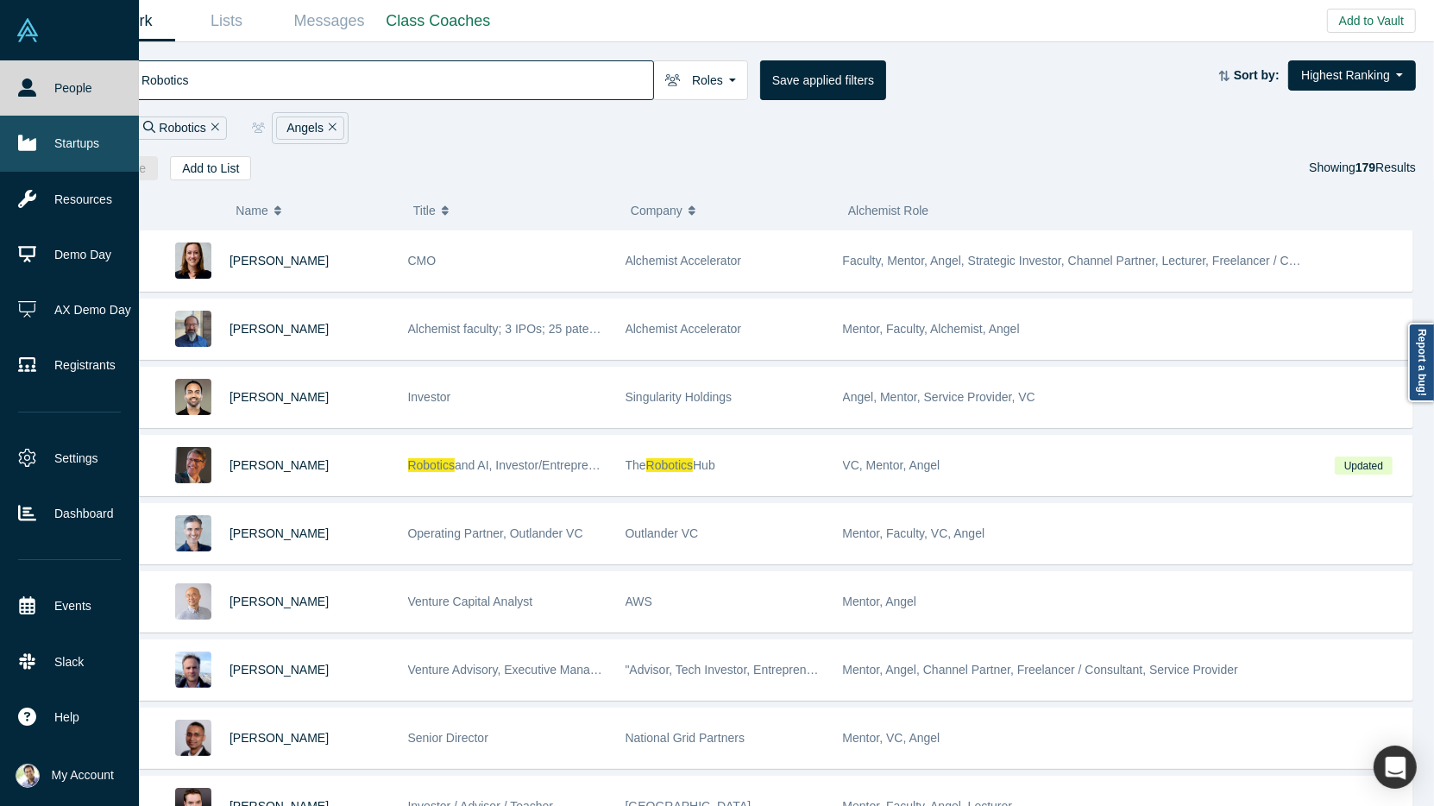
click at [50, 146] on link "Startups" at bounding box center [69, 143] width 139 height 55
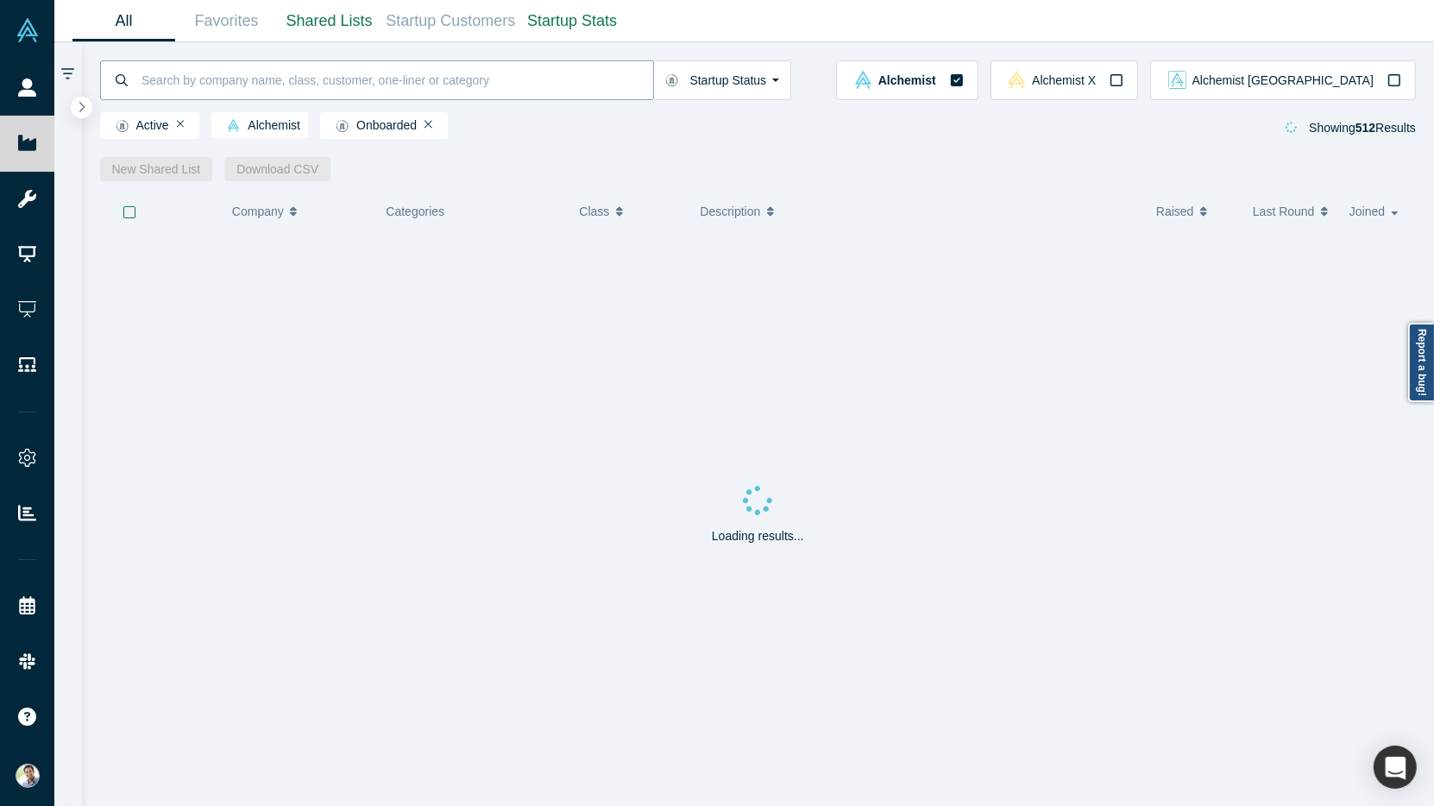
click at [182, 87] on input at bounding box center [396, 80] width 513 height 41
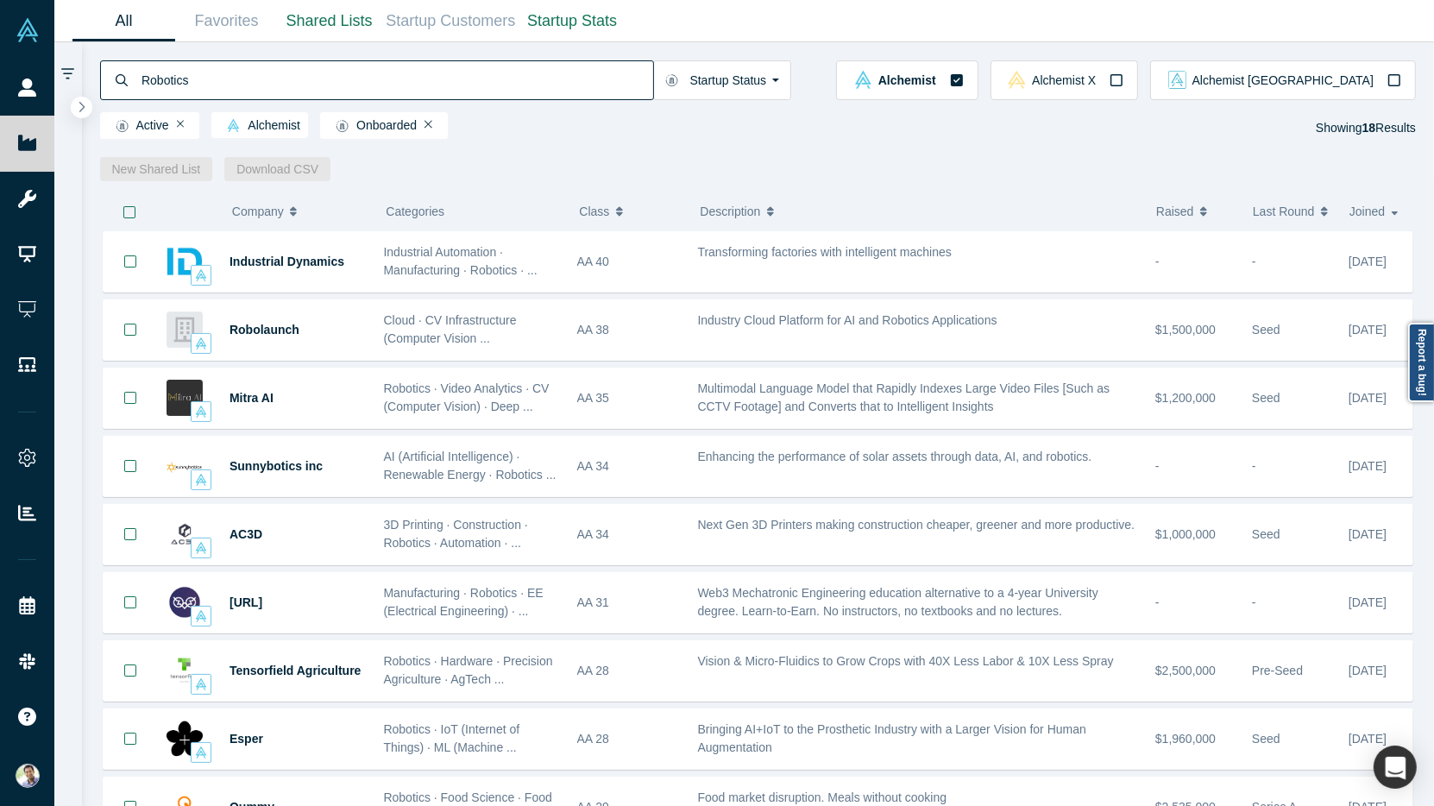
click at [172, 79] on input "Robotics" at bounding box center [396, 80] width 513 height 41
click at [167, 73] on input "Robotics" at bounding box center [396, 80] width 513 height 41
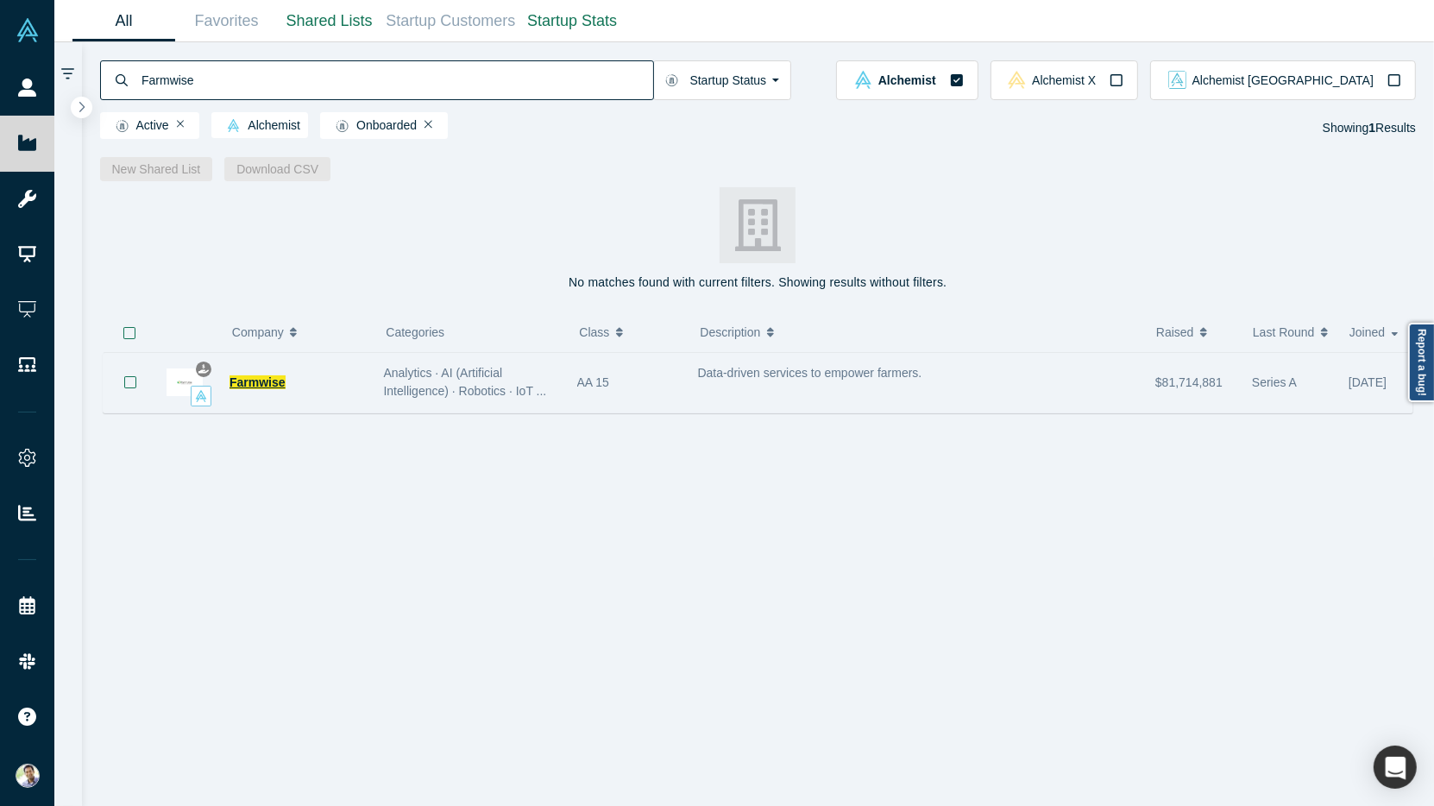
type input "Farmwise"
click at [266, 379] on span "Farmwise" at bounding box center [257, 382] width 56 height 14
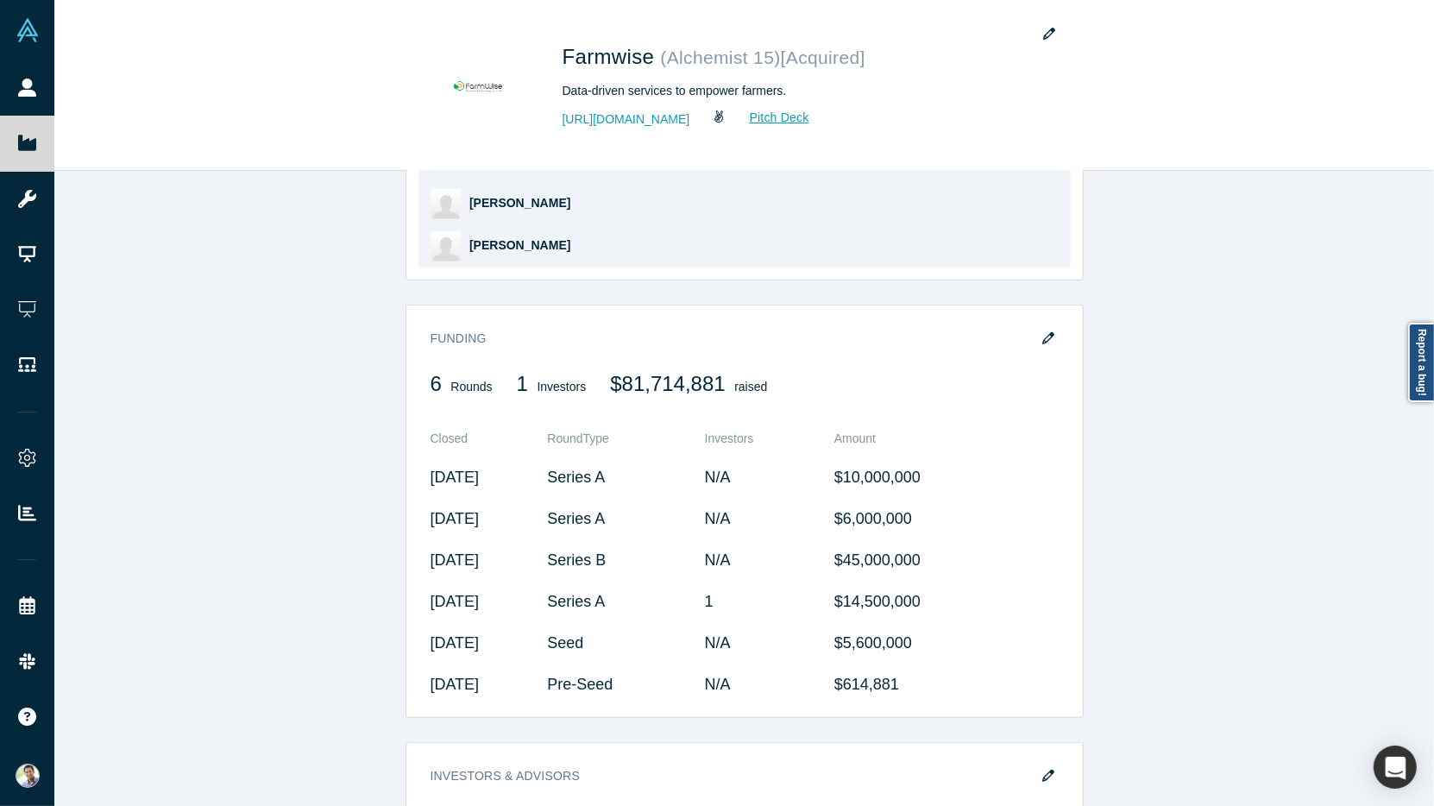
scroll to position [1137, 0]
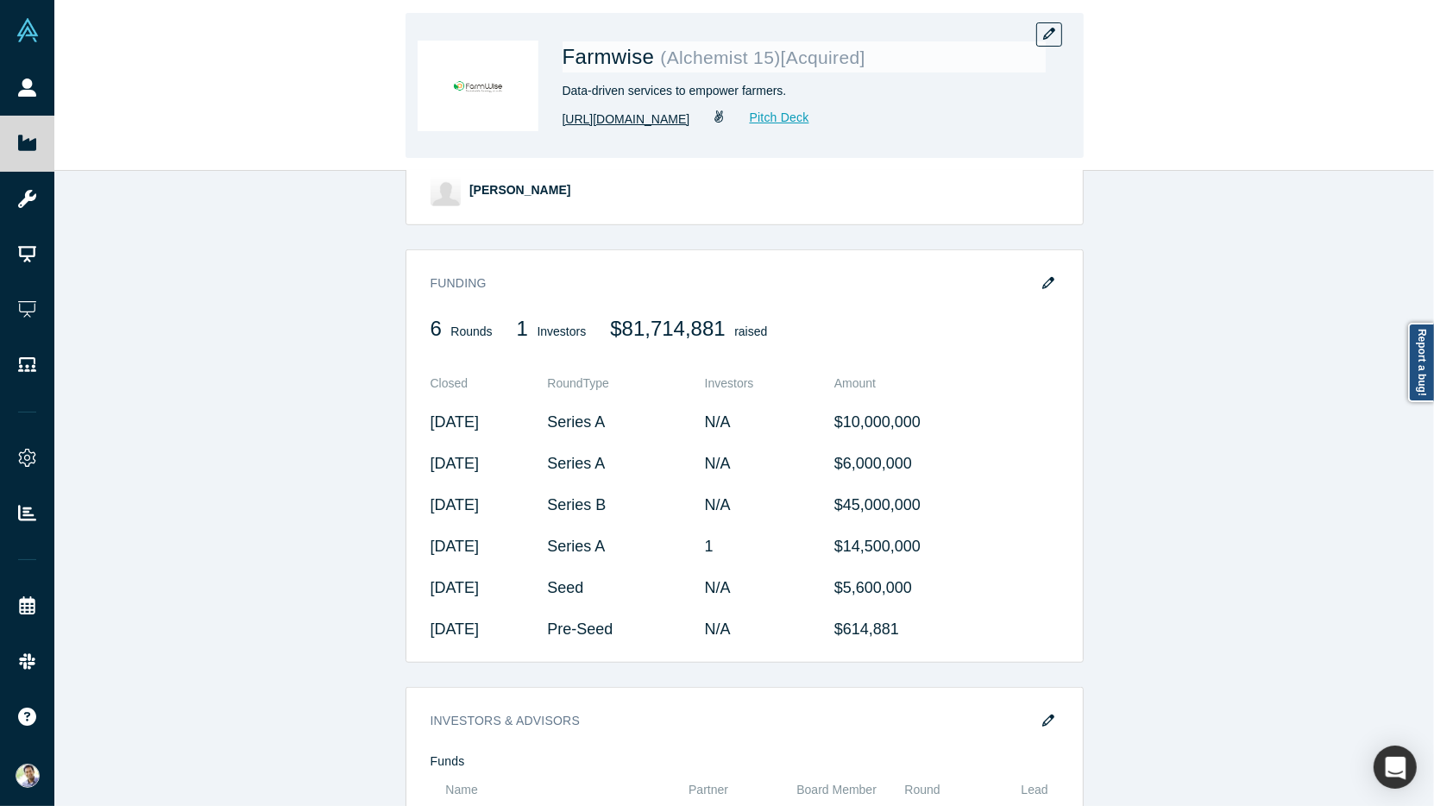
click at [632, 121] on link "http://farmwiselabs.com" at bounding box center [627, 119] width 128 height 18
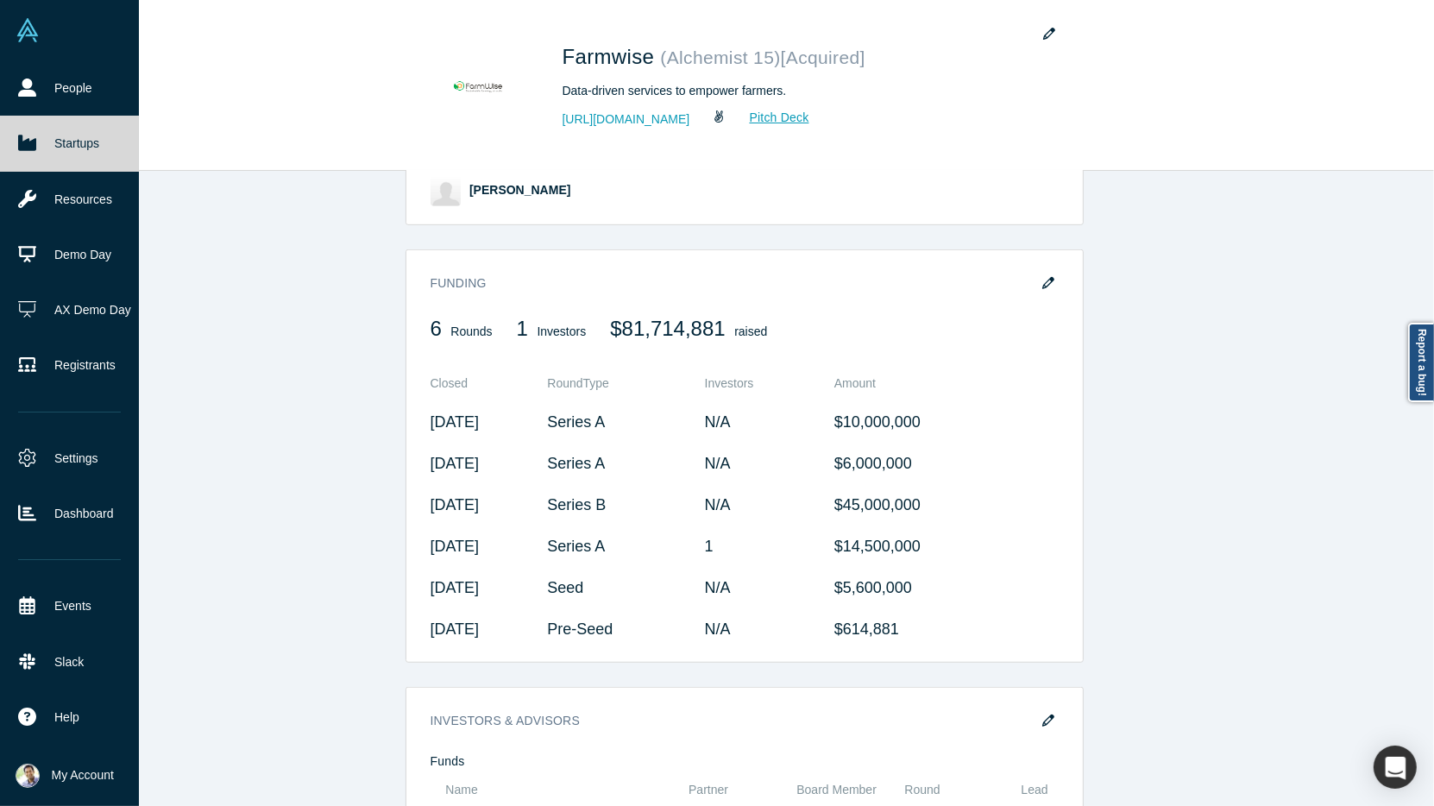
click at [72, 133] on link "Startups" at bounding box center [69, 143] width 139 height 55
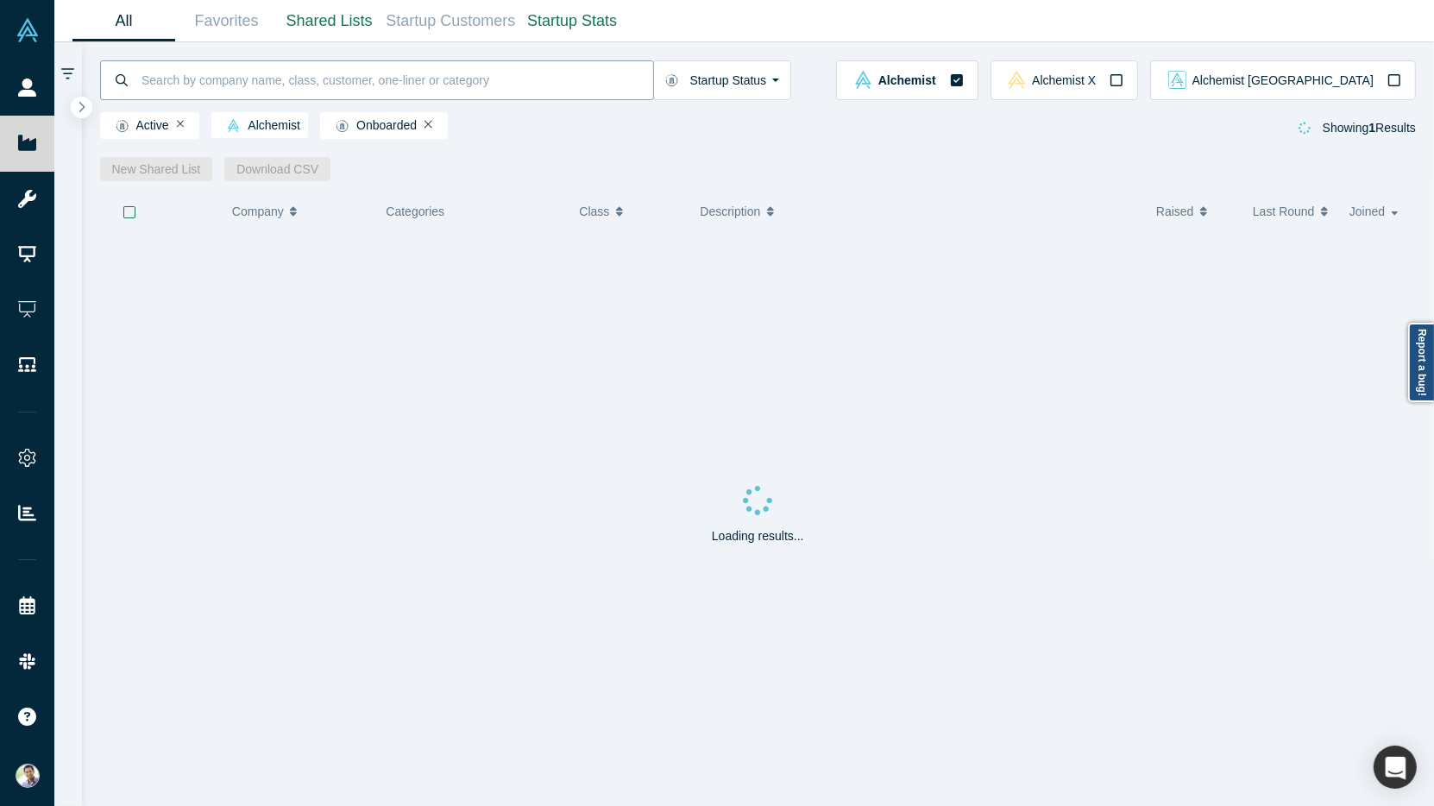
click at [317, 85] on input at bounding box center [396, 80] width 513 height 41
type input "Rigetti"
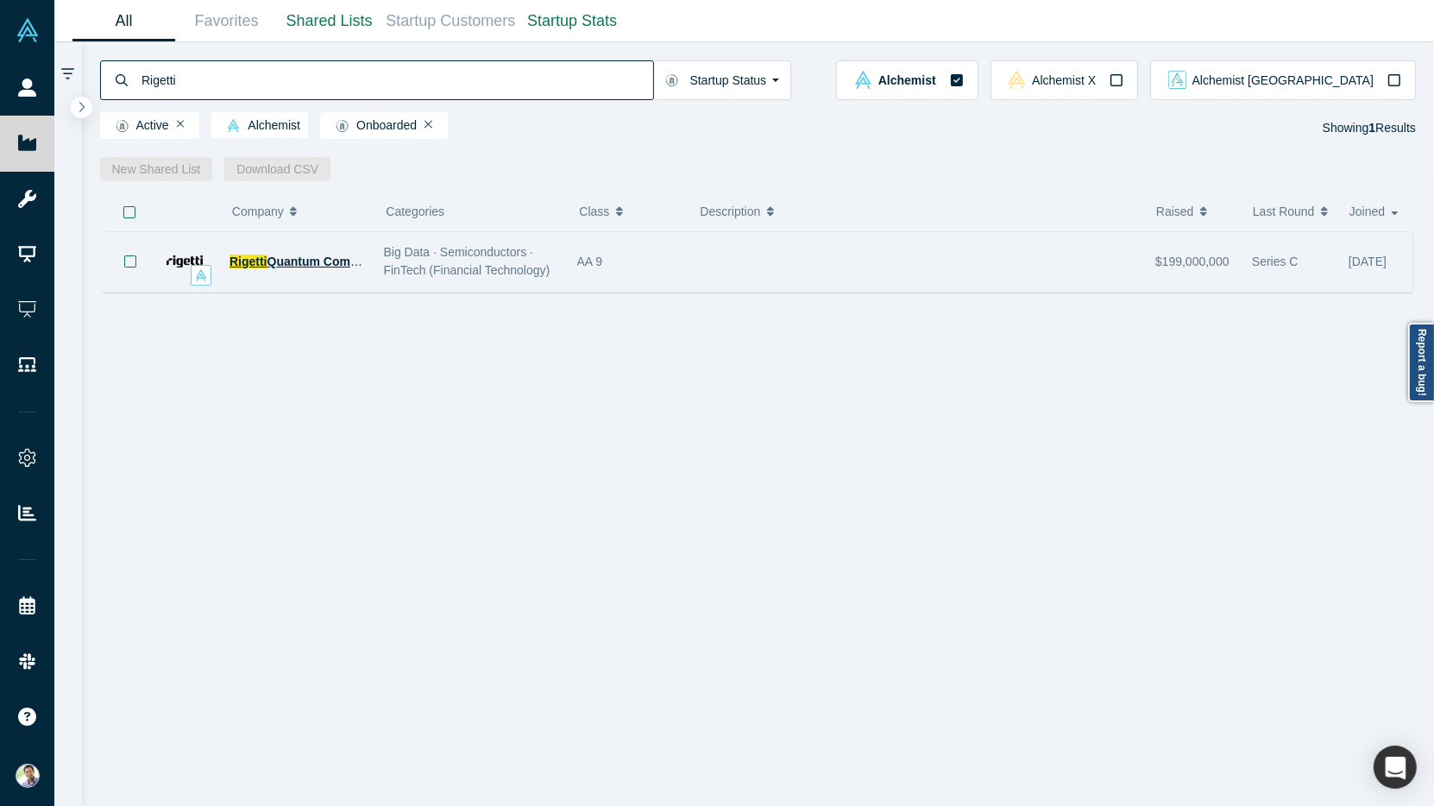
click at [313, 261] on span "Quantum Computing" at bounding box center [327, 262] width 120 height 14
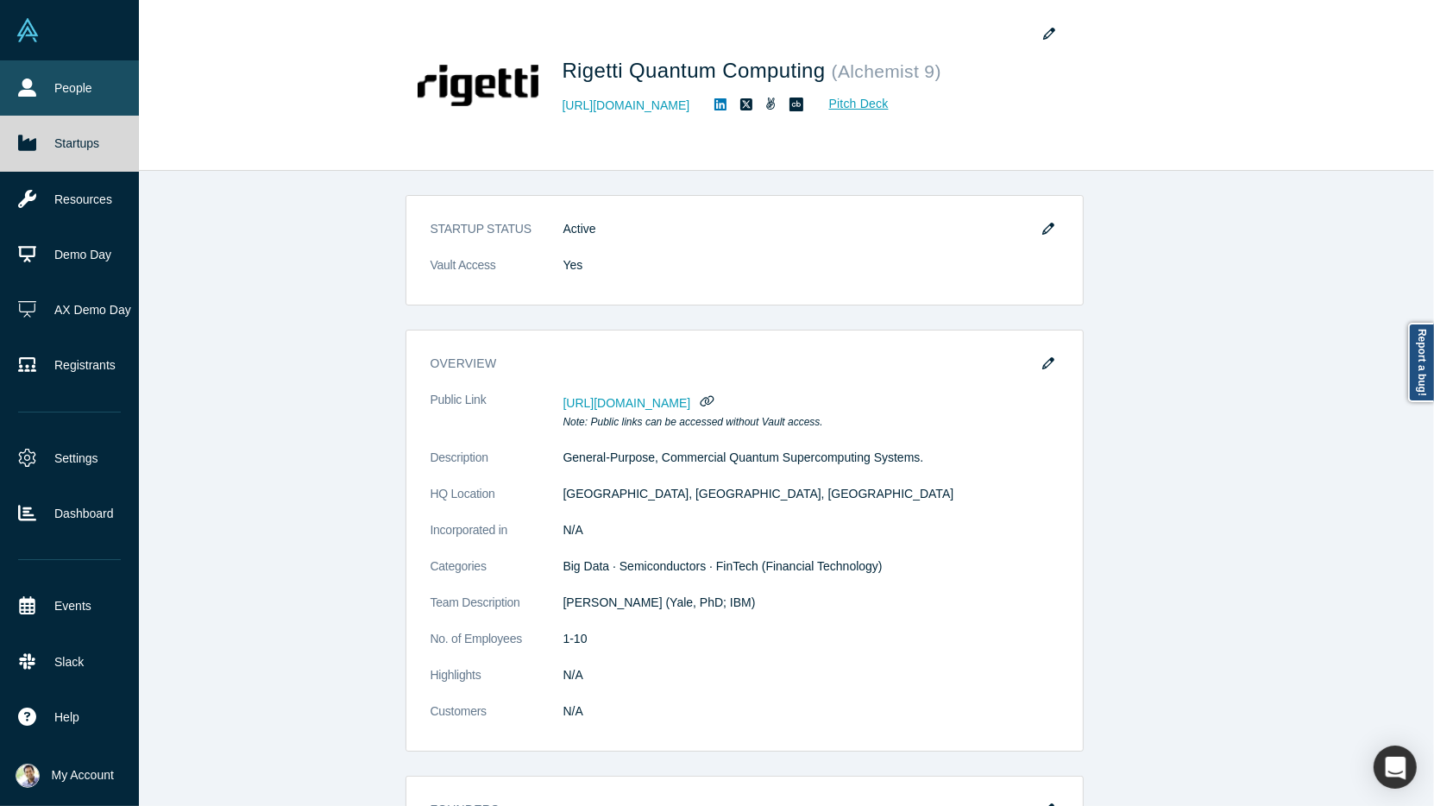
click at [71, 94] on link "People" at bounding box center [69, 87] width 139 height 55
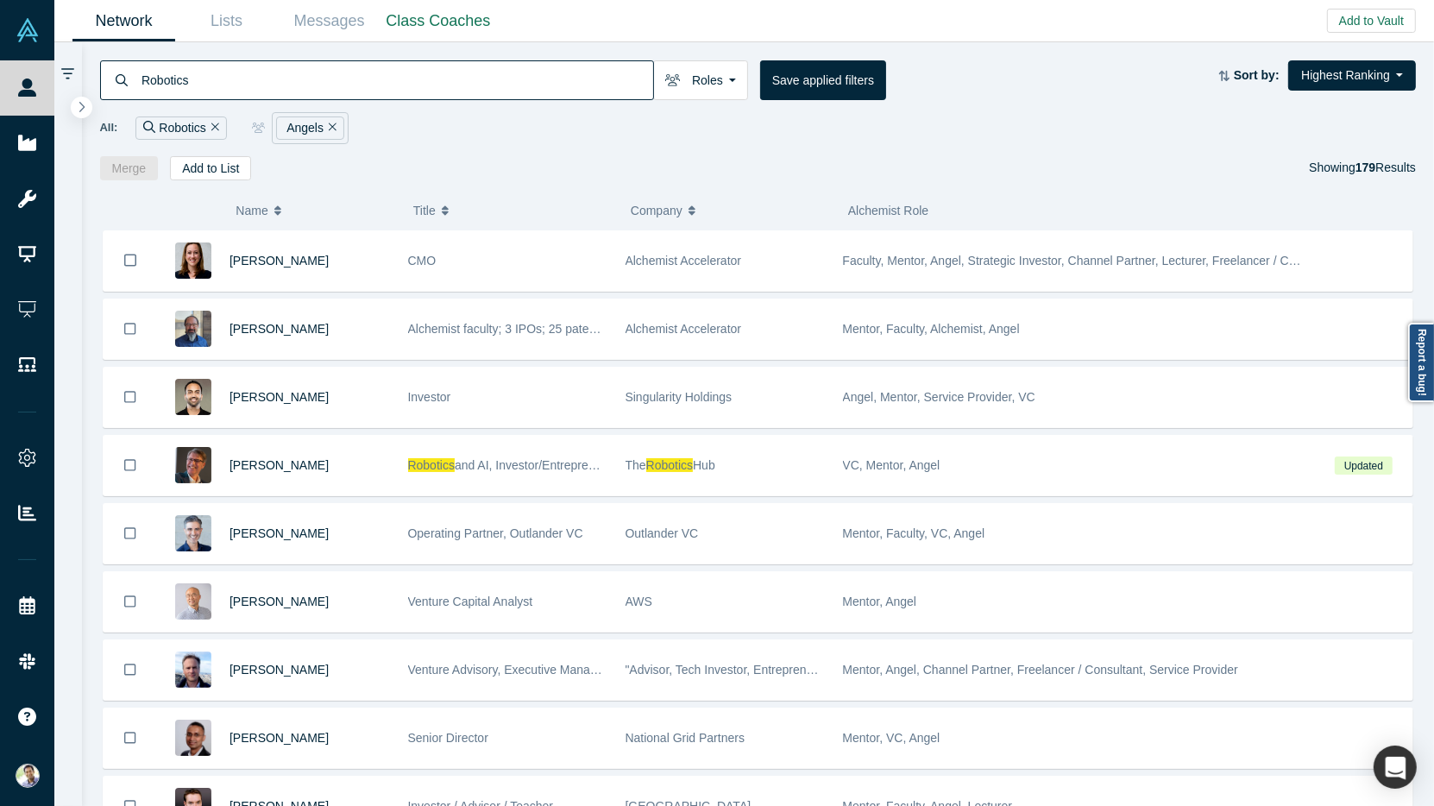
click at [159, 72] on input "Robotics" at bounding box center [396, 80] width 513 height 41
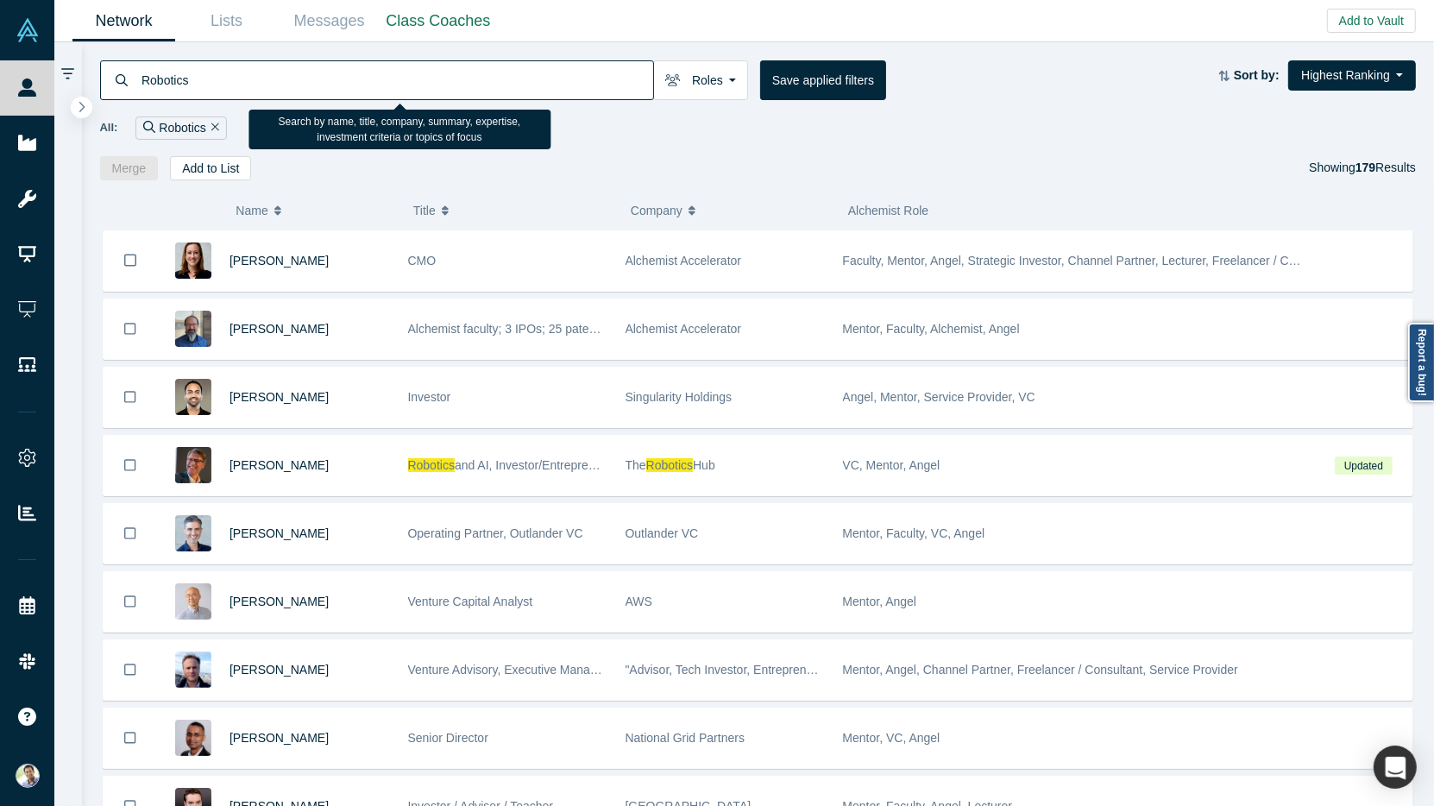
click at [159, 72] on input "Robotics" at bounding box center [396, 80] width 513 height 41
type input "Zainar"
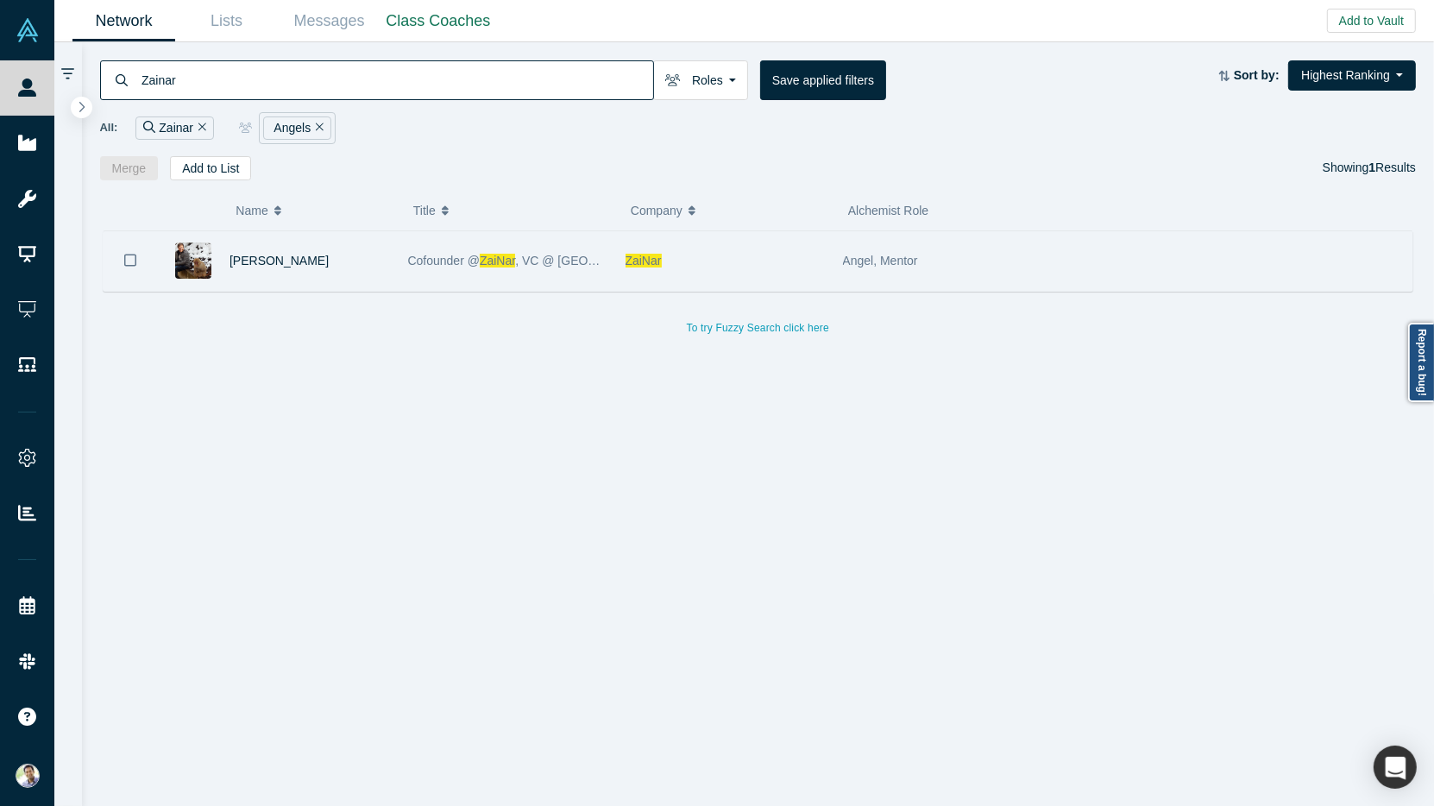
click at [635, 260] on span "ZaiNar" at bounding box center [643, 261] width 36 height 14
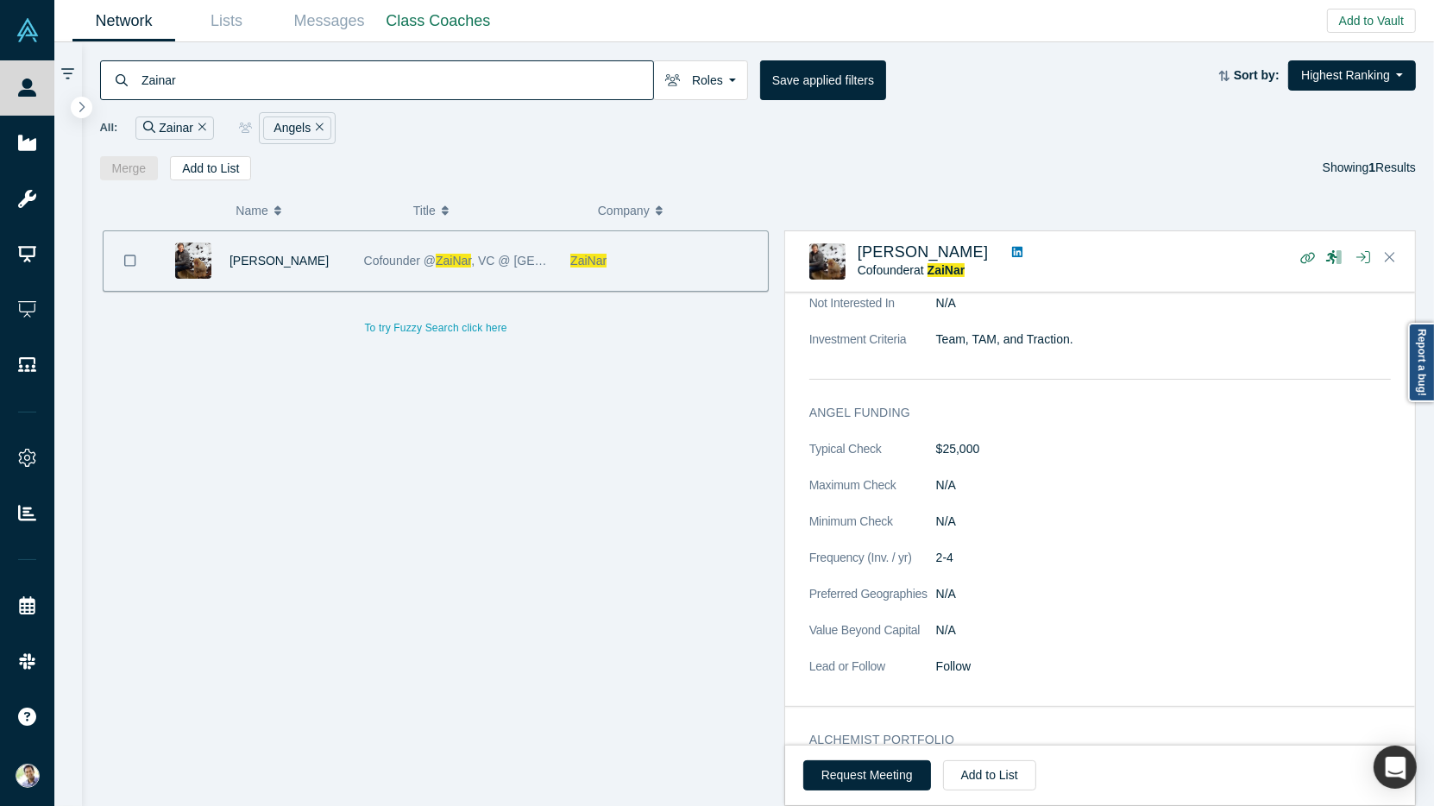
scroll to position [541, 0]
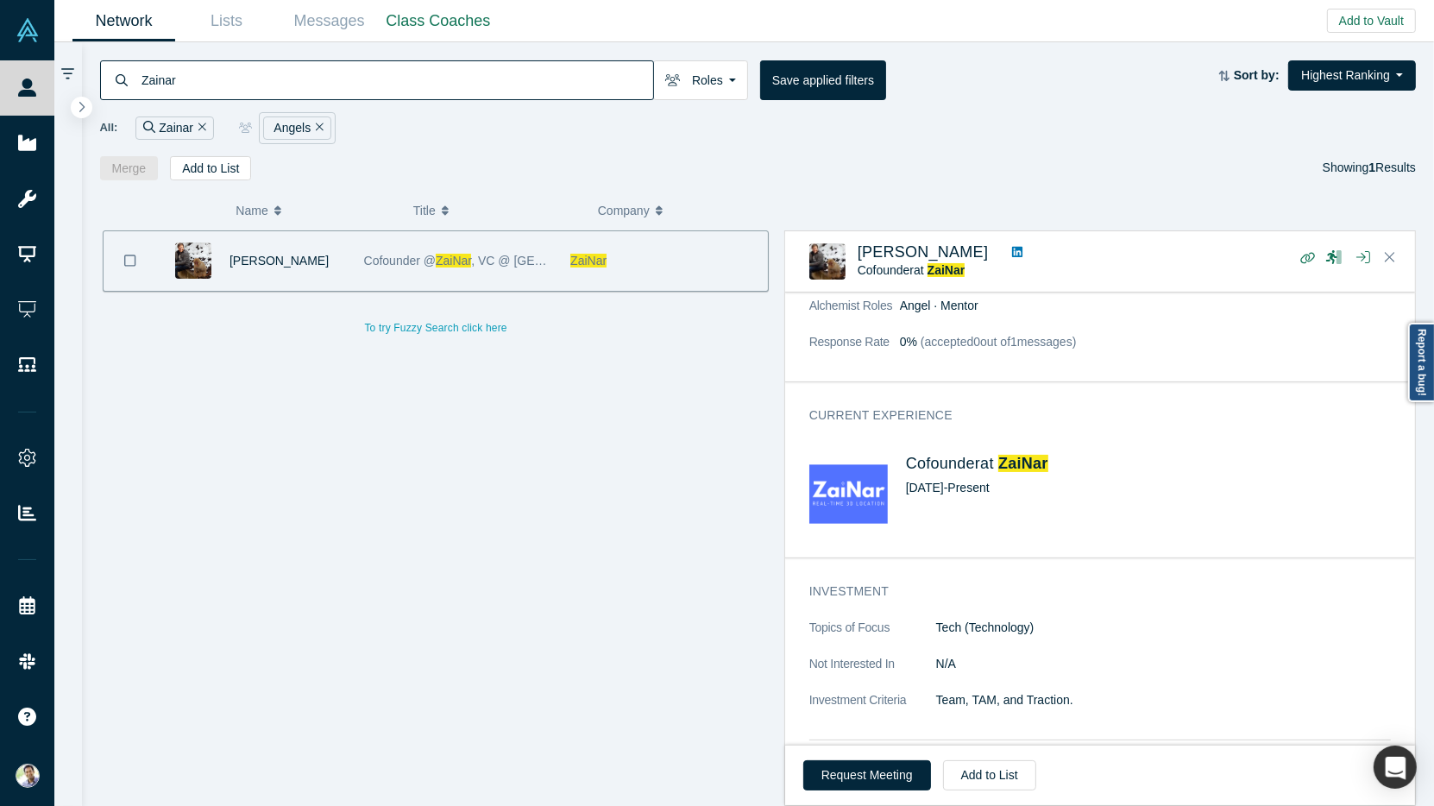
click at [863, 468] on img at bounding box center [848, 494] width 79 height 79
click at [863, 464] on img at bounding box center [848, 494] width 79 height 79
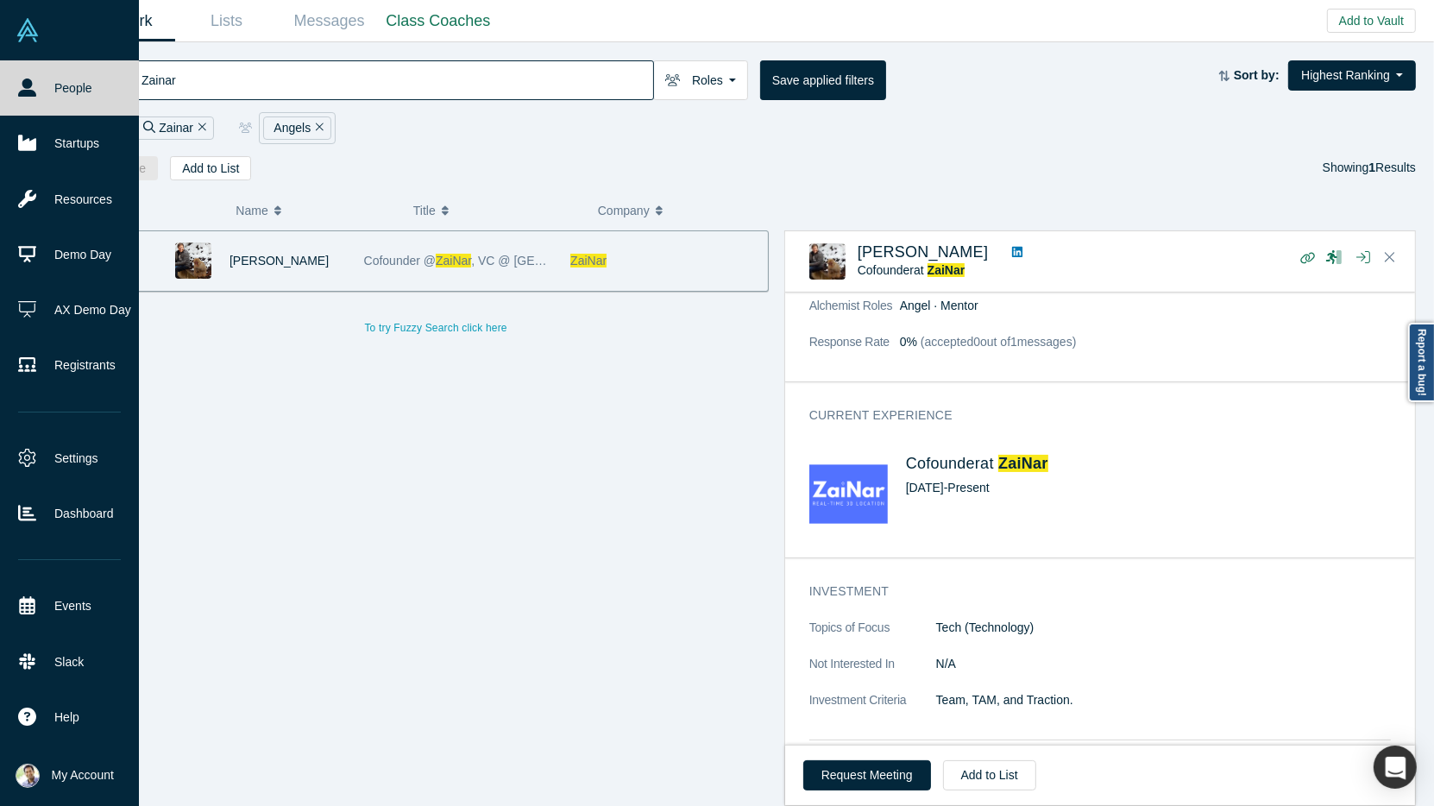
click at [50, 93] on link "People" at bounding box center [69, 87] width 139 height 55
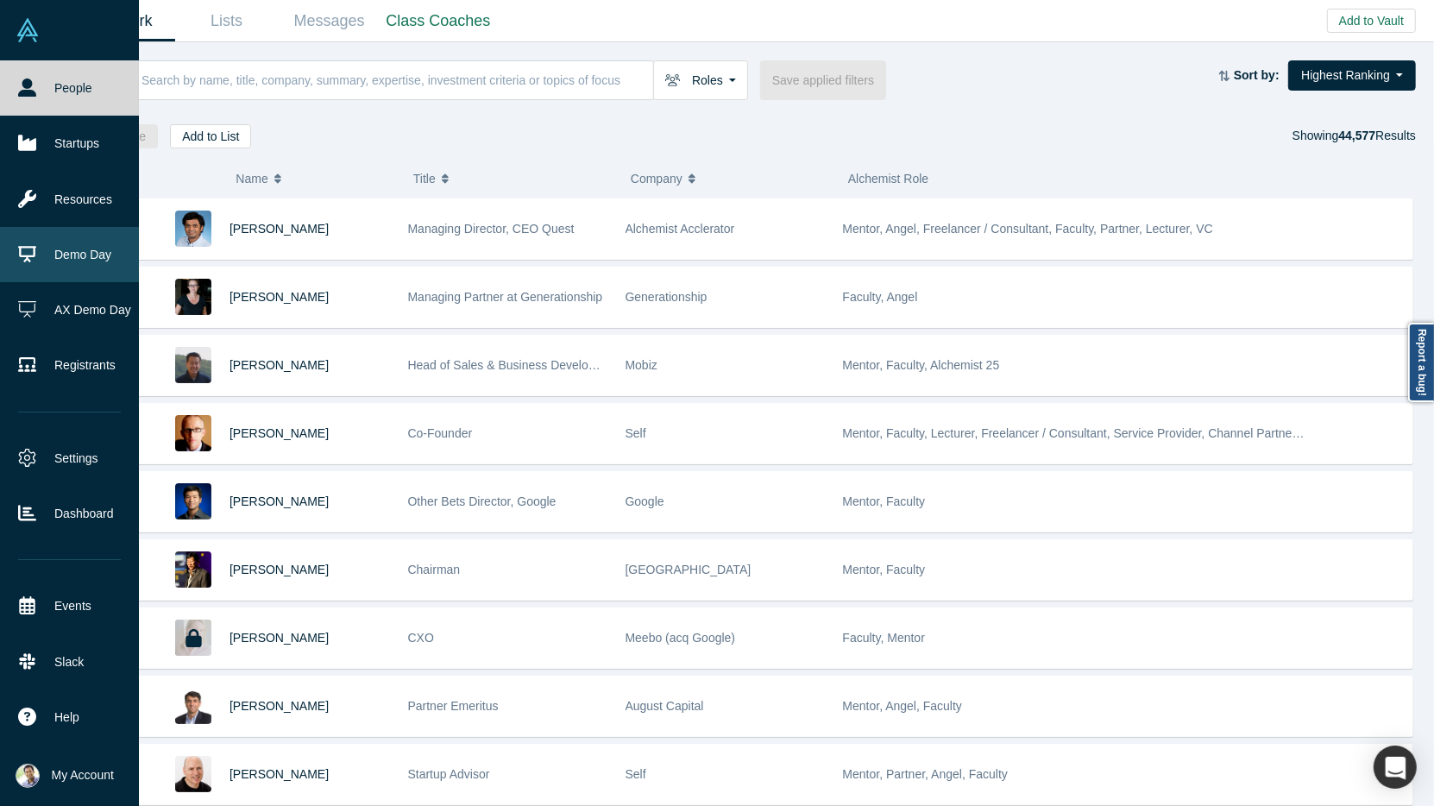
click at [79, 256] on link "Demo Day" at bounding box center [69, 254] width 139 height 55
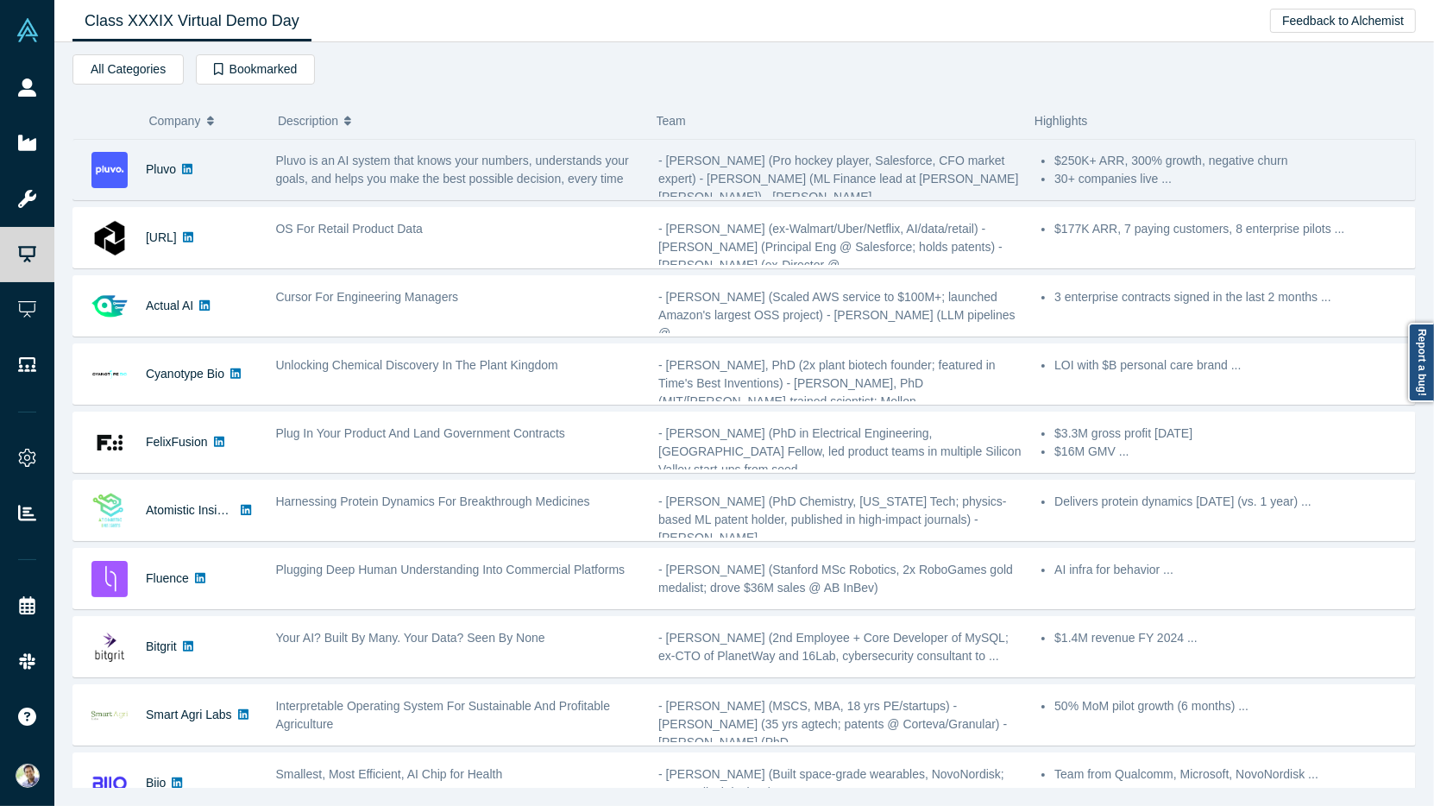
click at [468, 173] on span "Pluvo is an AI system that knows your numbers, understands your goals, and help…" at bounding box center [452, 170] width 353 height 32
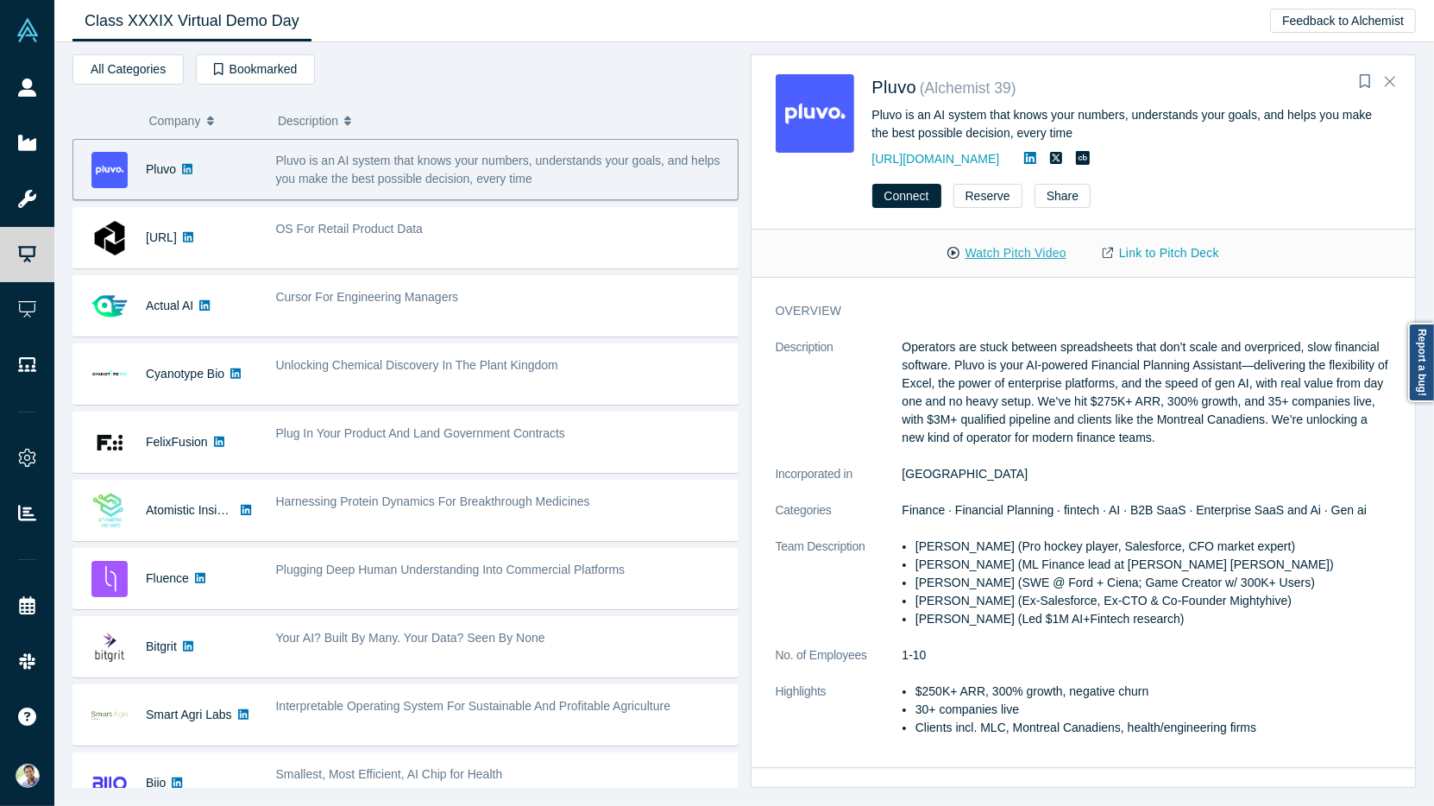
click at [1003, 244] on button "Watch Pitch Video" at bounding box center [1006, 253] width 155 height 30
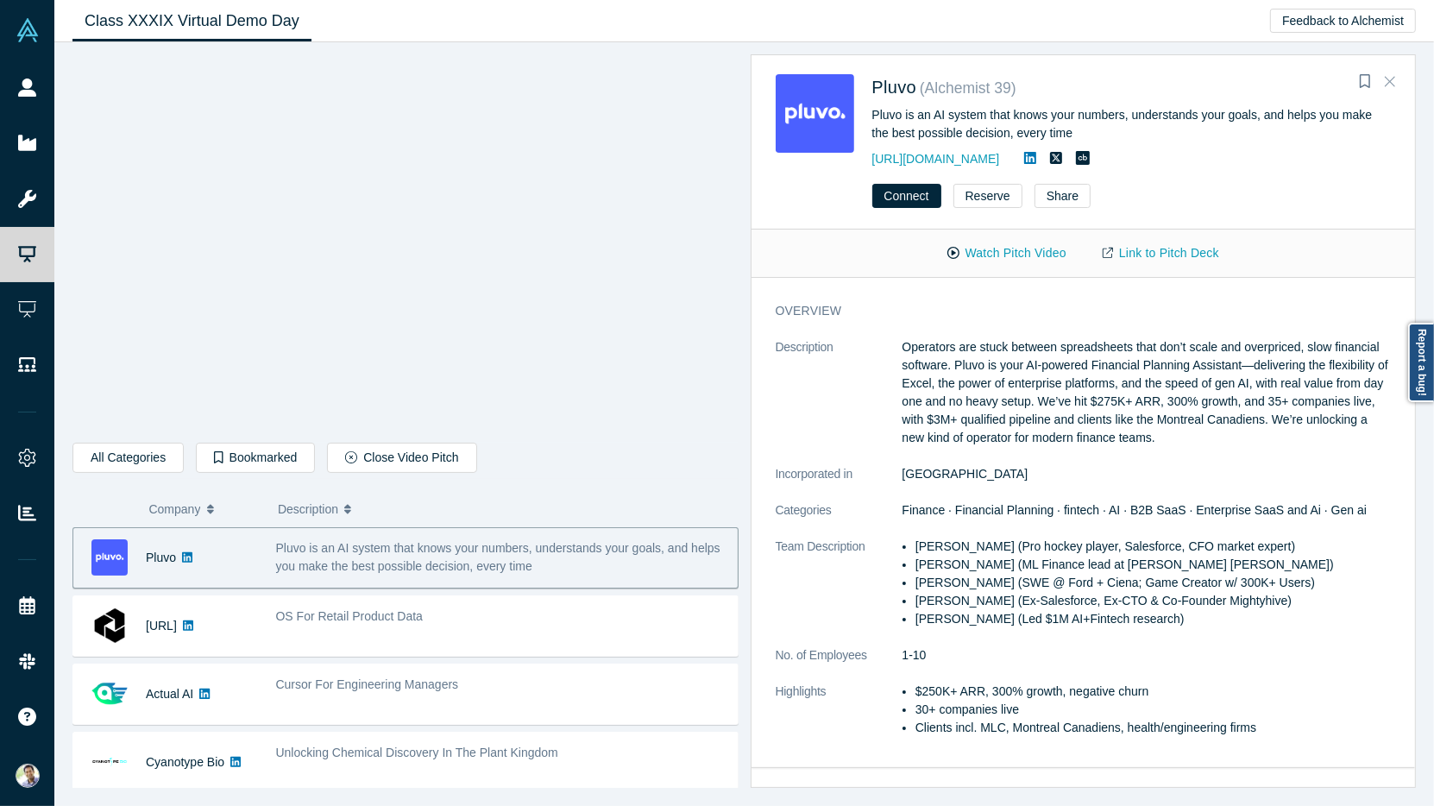
click at [1389, 83] on icon "Close" at bounding box center [1390, 82] width 10 height 10
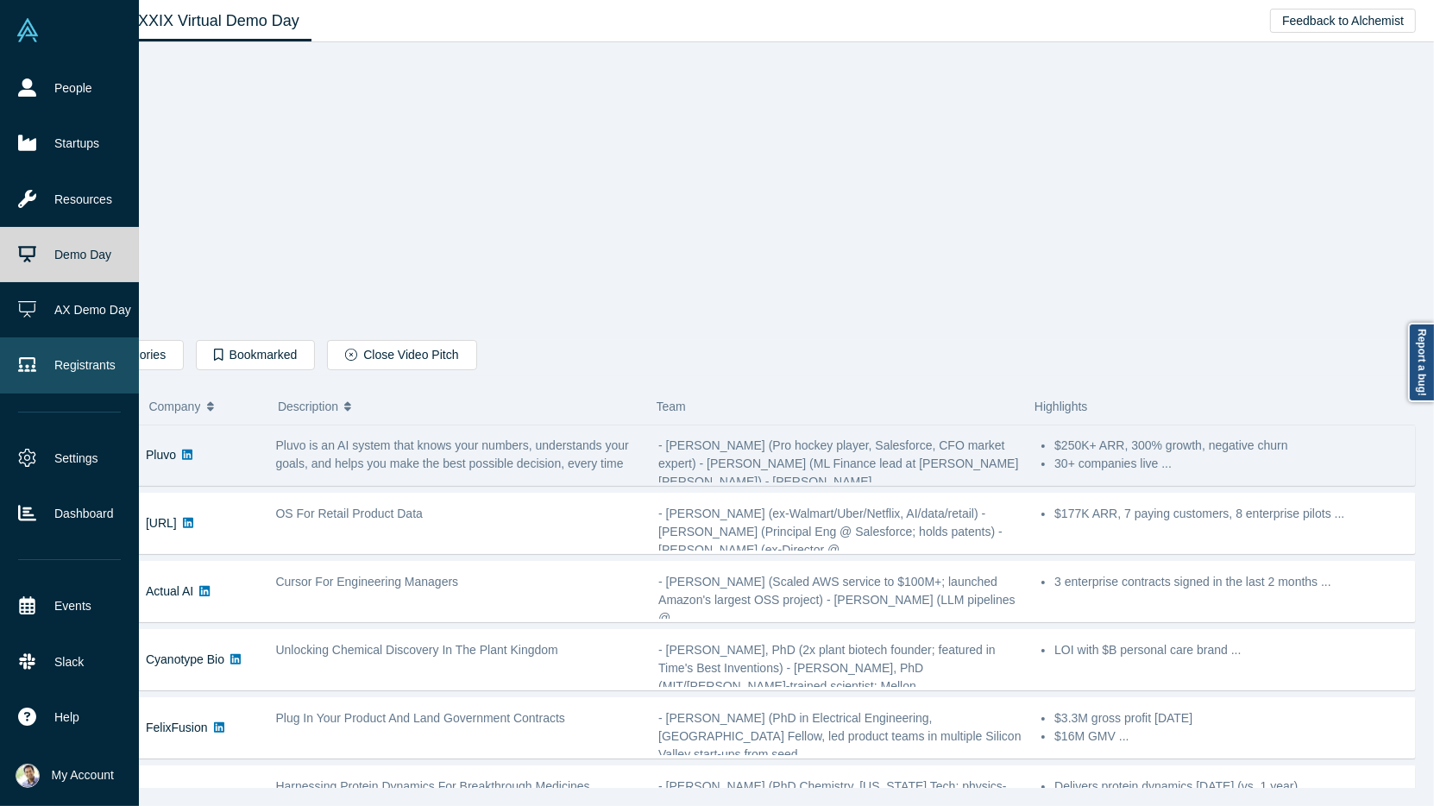
click at [88, 369] on link "Registrants" at bounding box center [69, 364] width 139 height 55
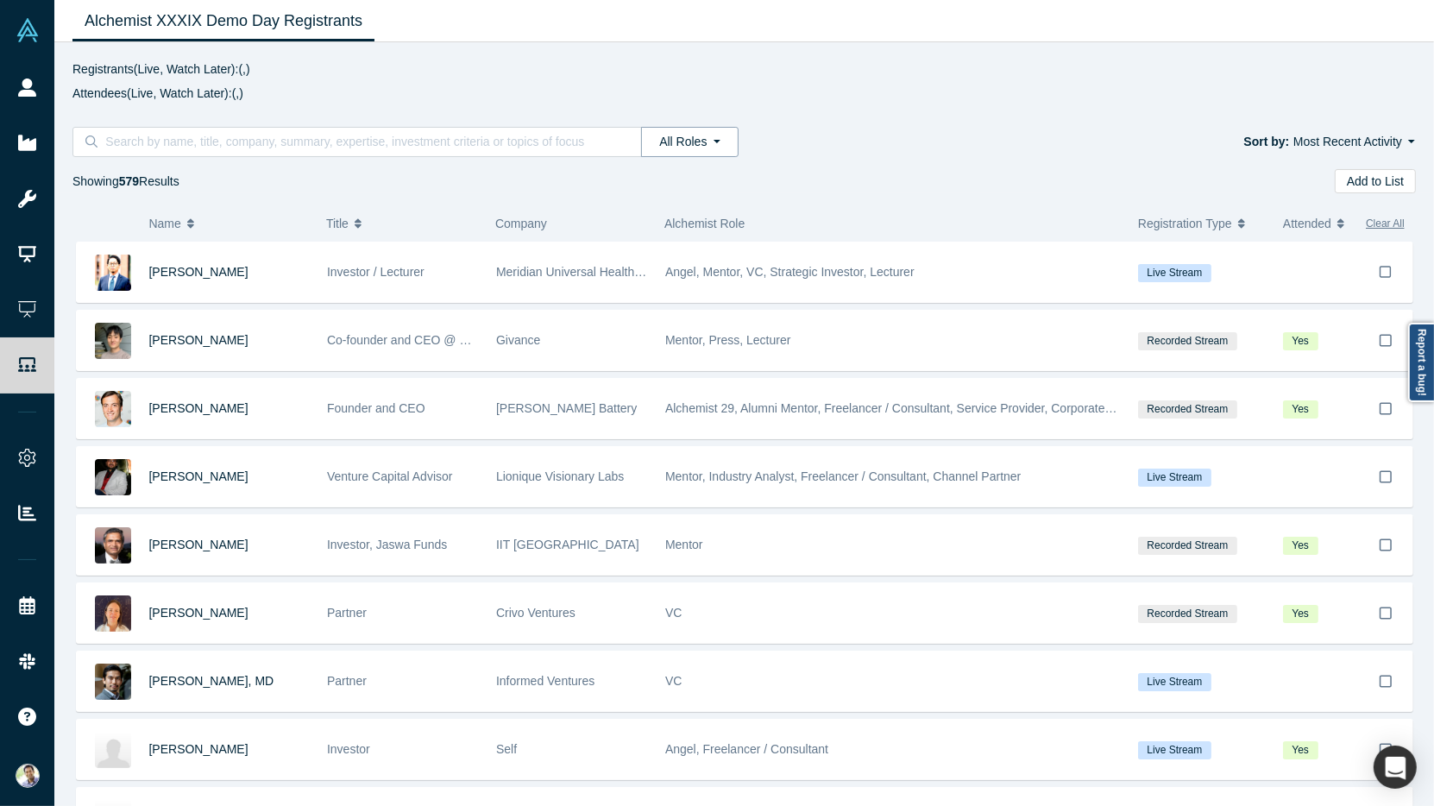
click at [720, 145] on button "All Roles" at bounding box center [689, 142] width 97 height 30
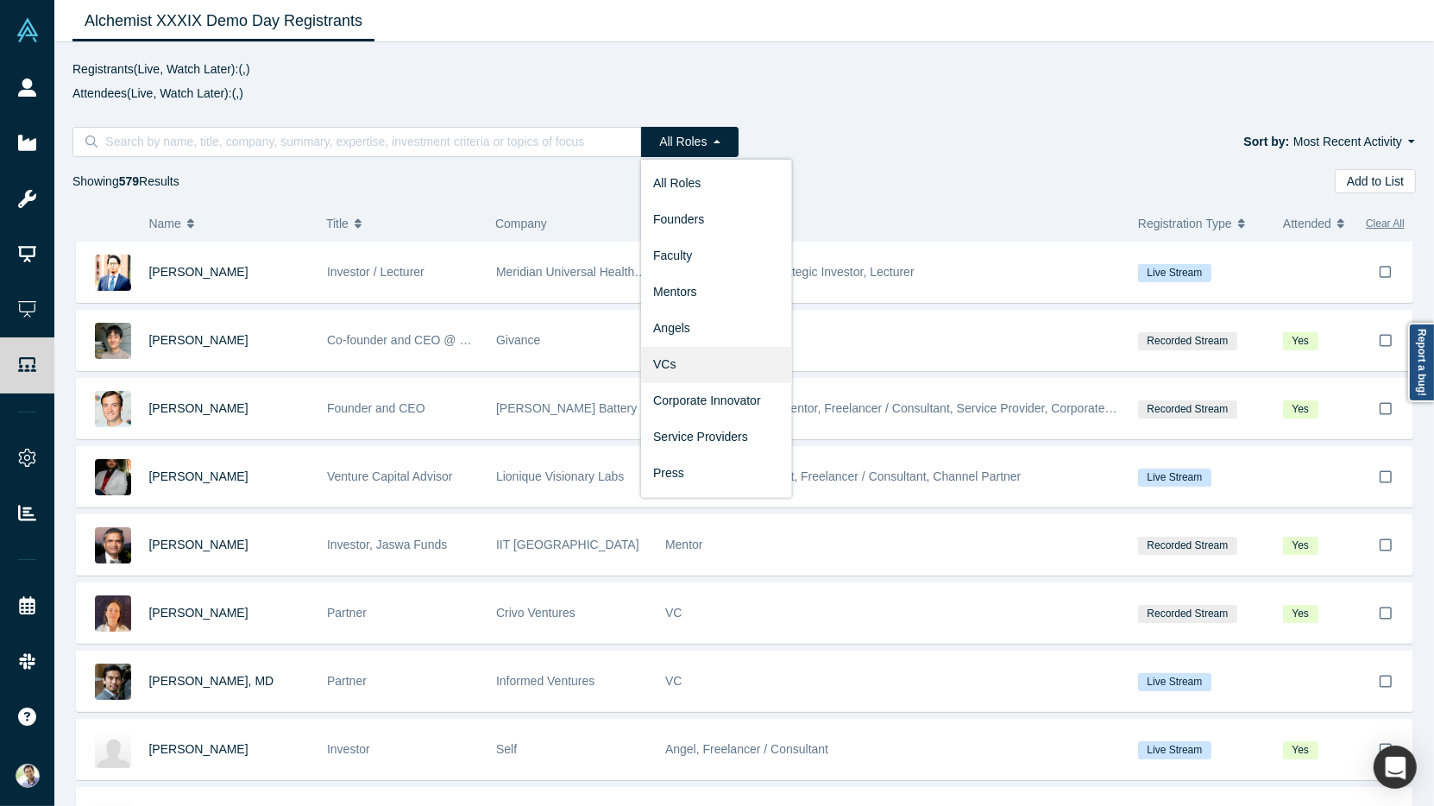
click at [713, 354] on link "VCs" at bounding box center [716, 364] width 151 height 36
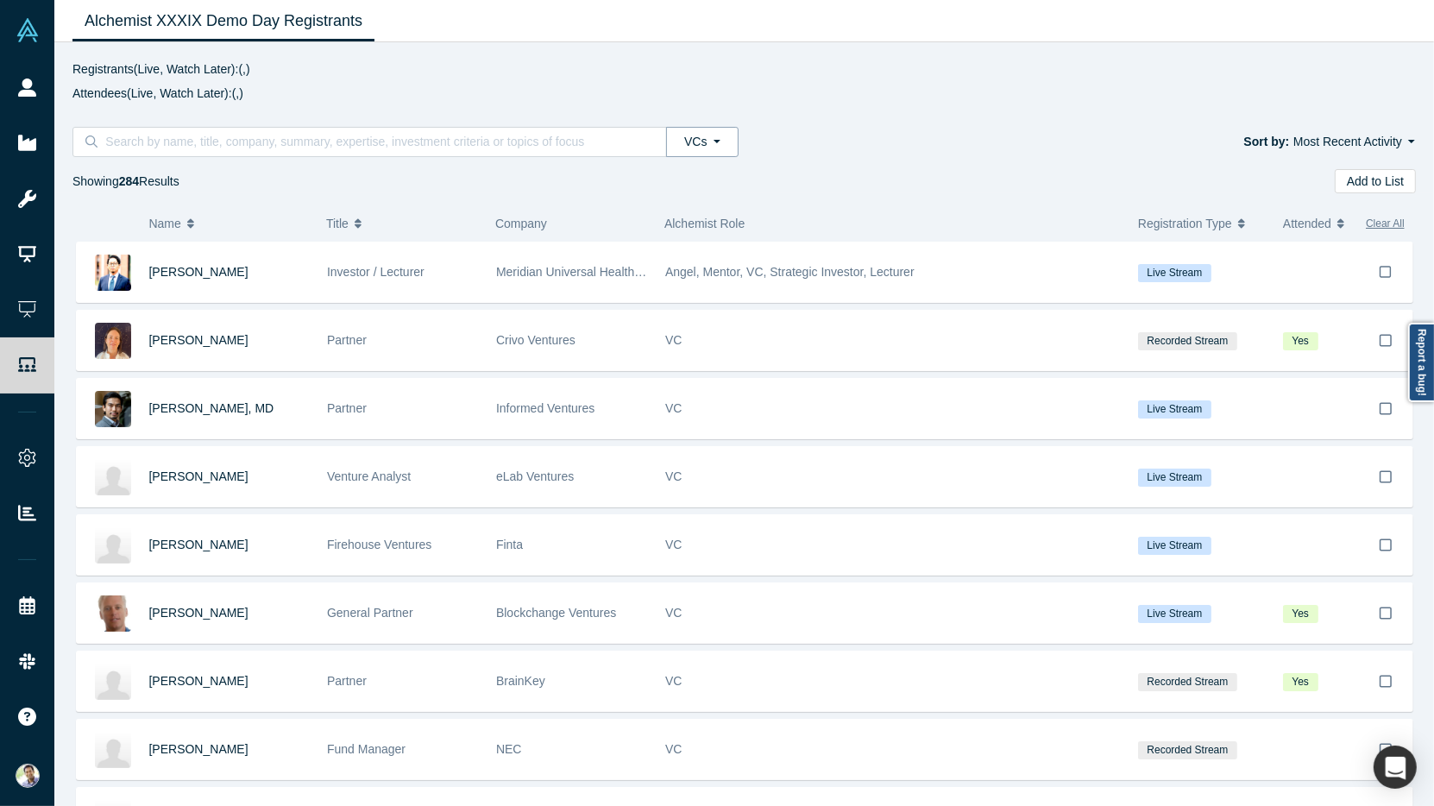
click at [715, 141] on button "VCs" at bounding box center [702, 142] width 72 height 30
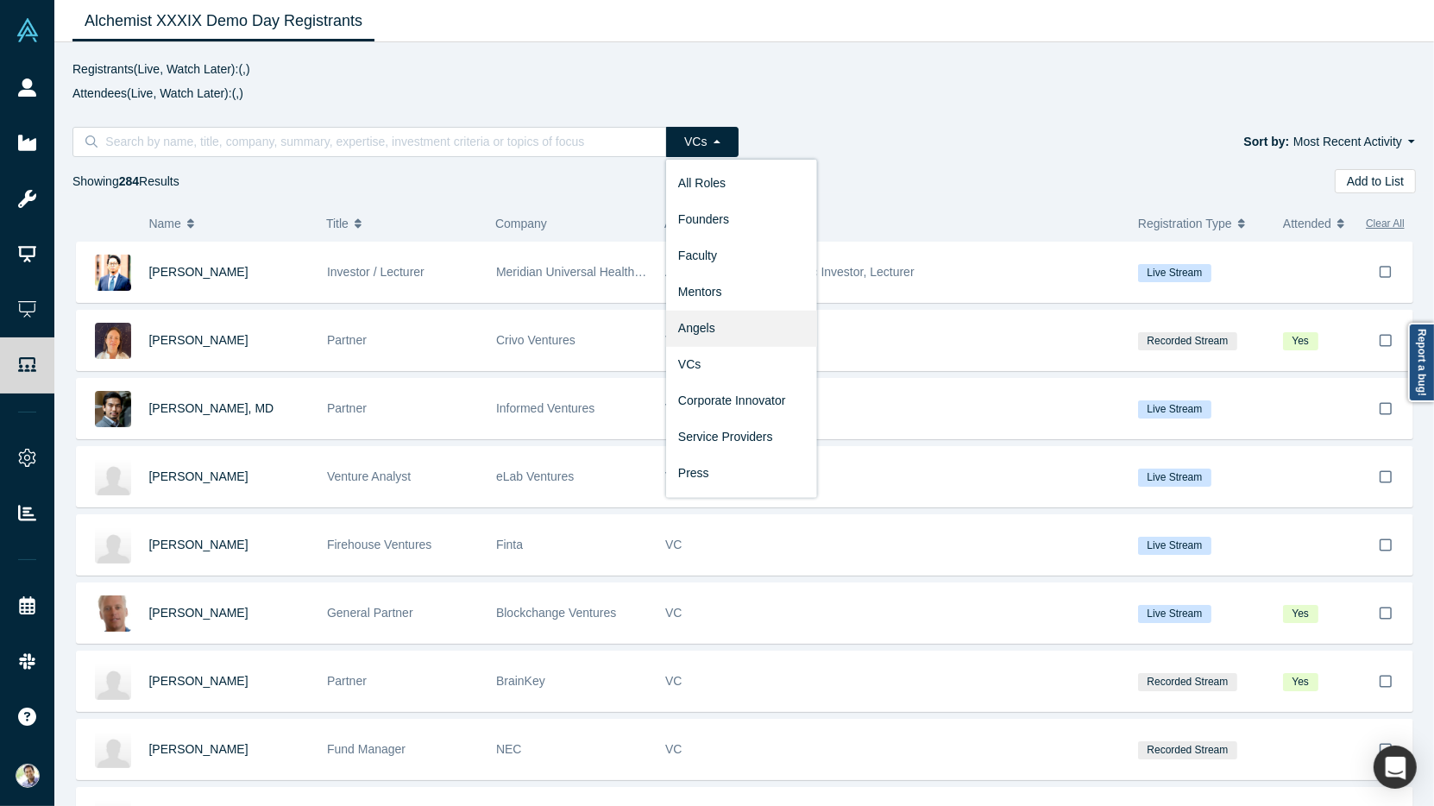
click at [715, 324] on link "Angels" at bounding box center [741, 328] width 151 height 36
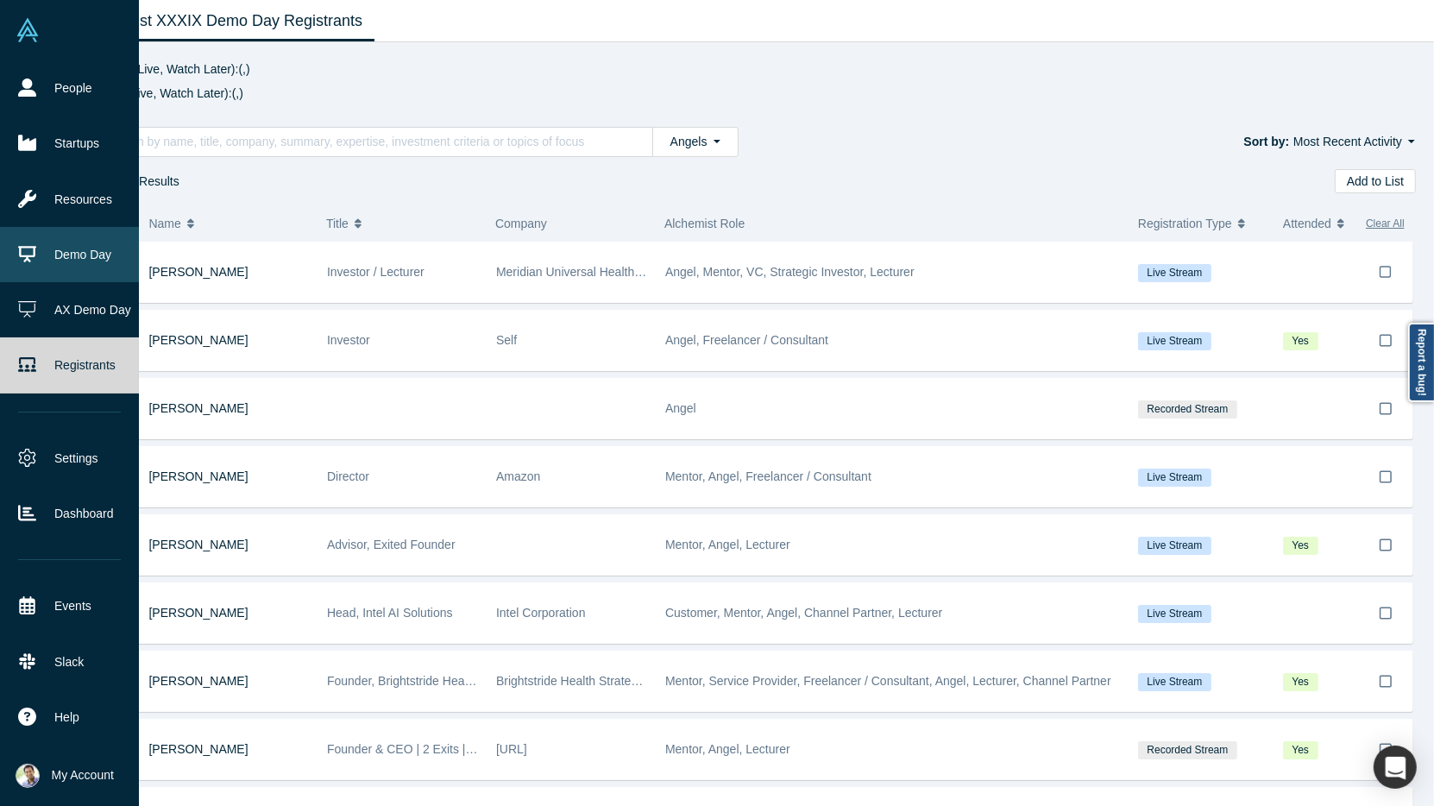
click at [80, 267] on link "Demo Day" at bounding box center [69, 254] width 139 height 55
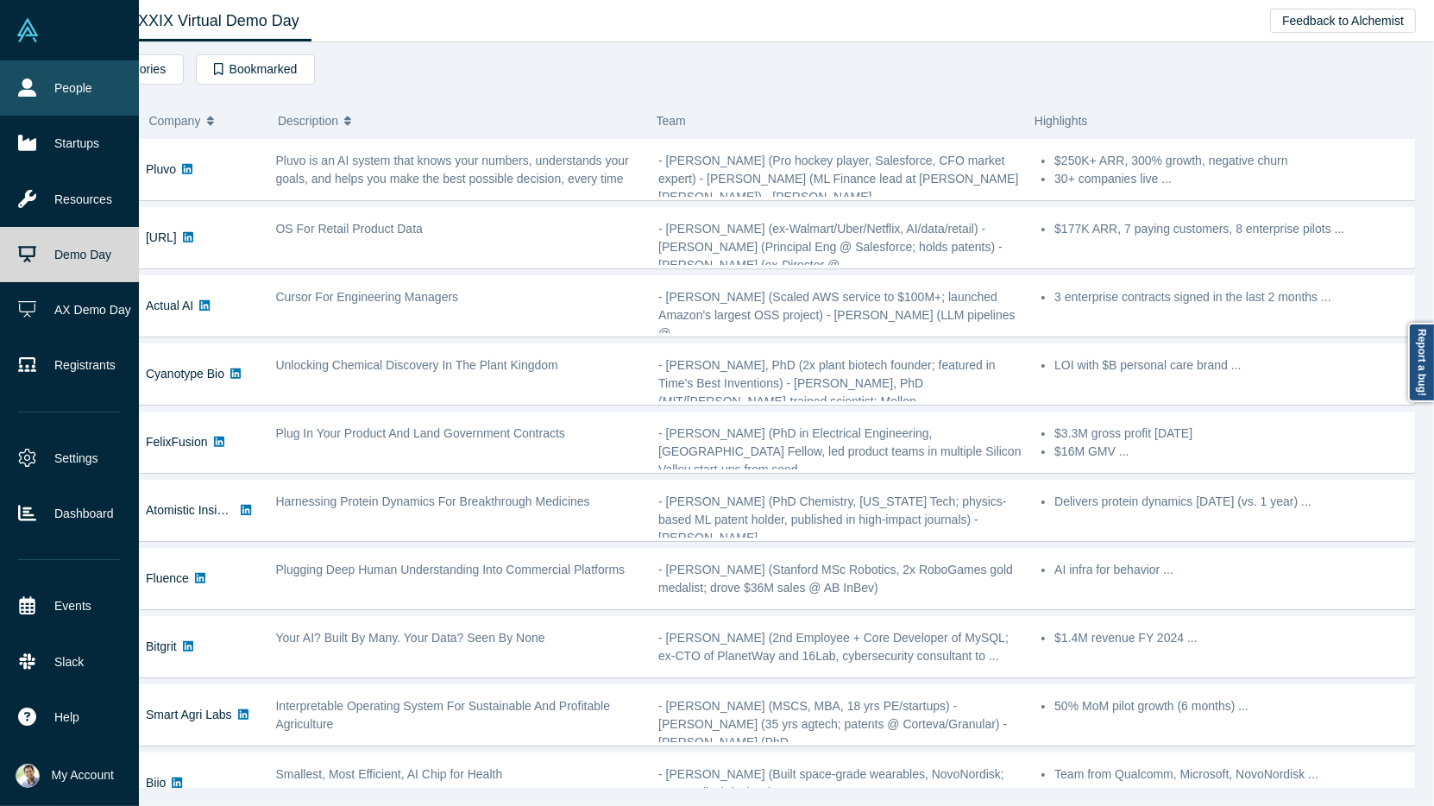
click at [79, 96] on link "People" at bounding box center [69, 87] width 139 height 55
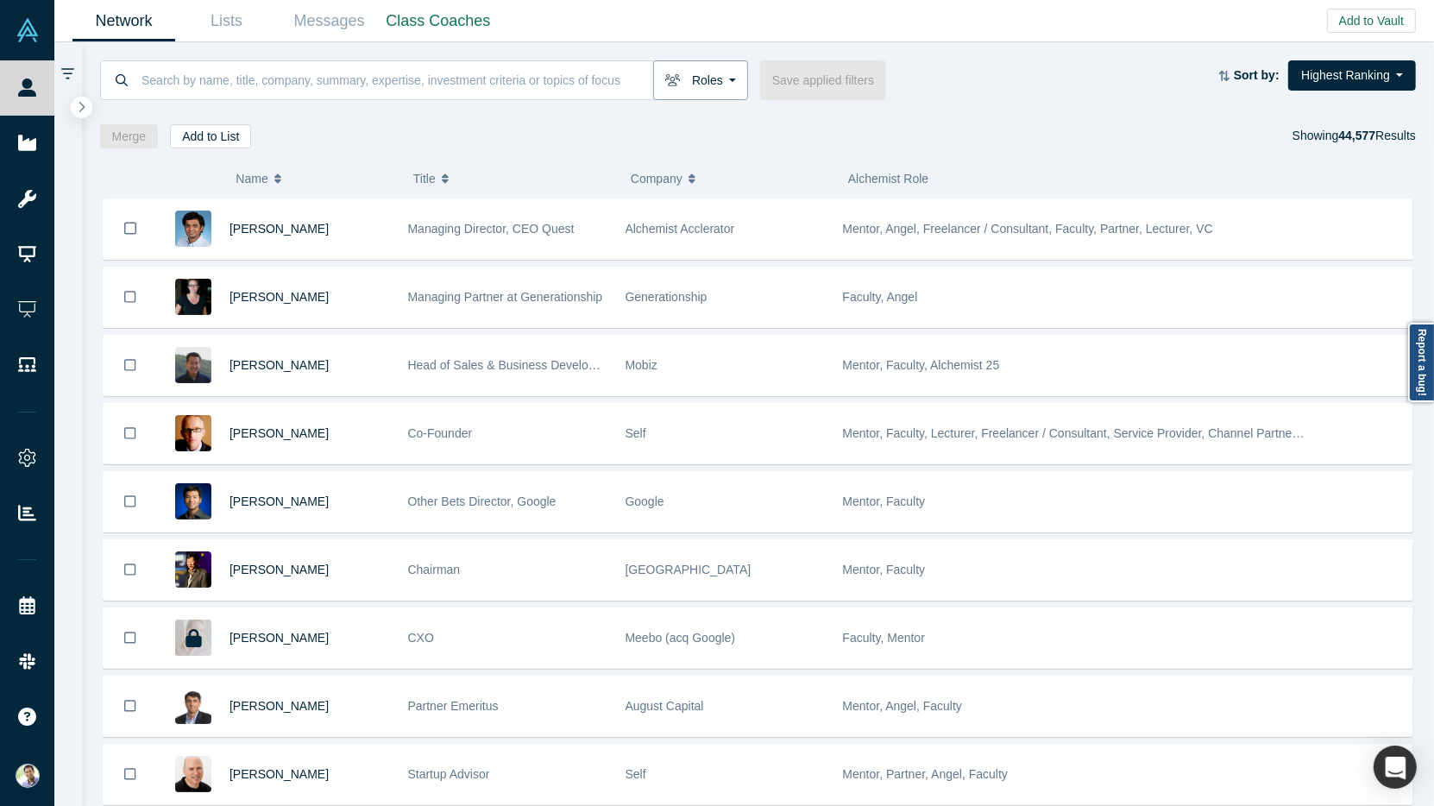
click at [732, 74] on button "Roles" at bounding box center [700, 80] width 95 height 40
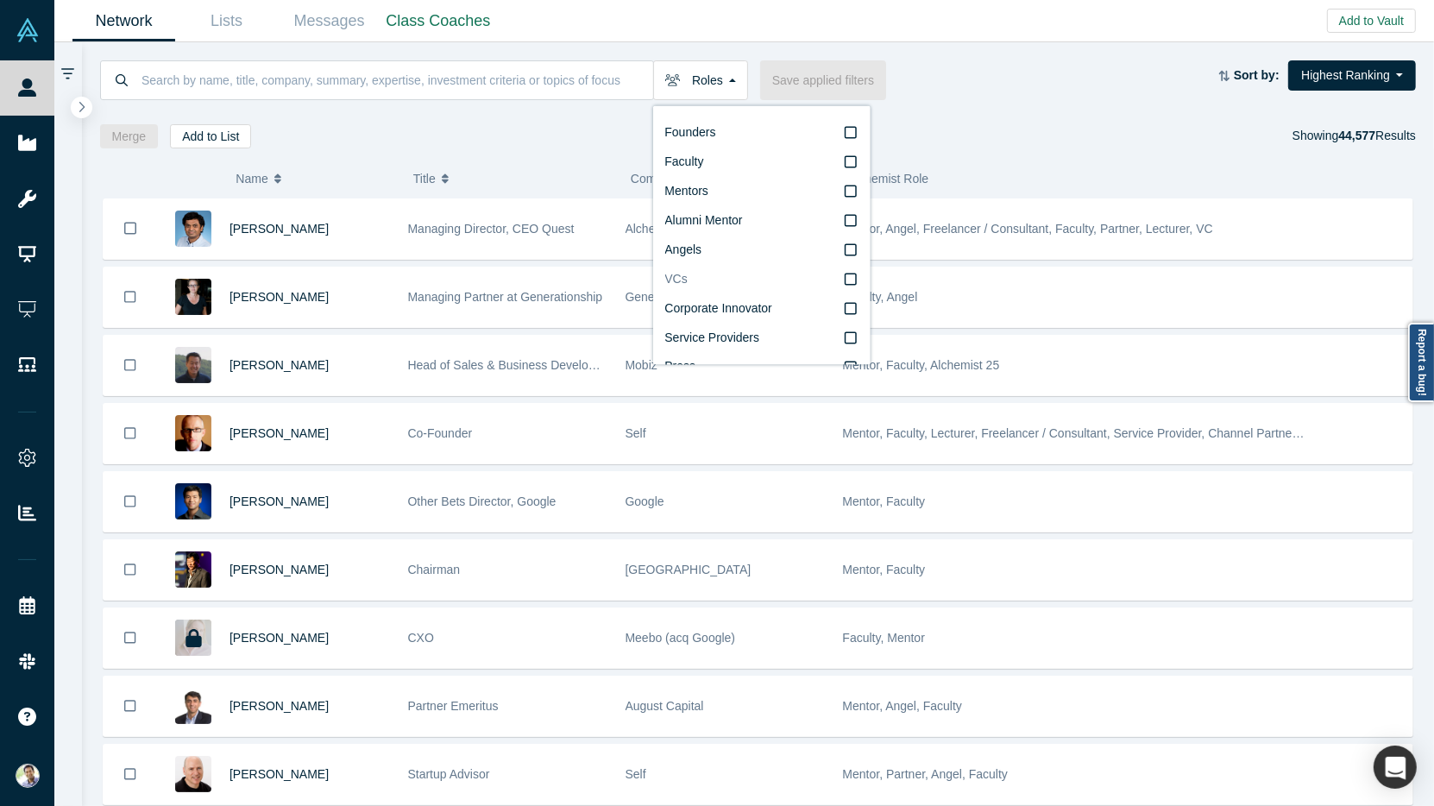
click at [855, 282] on icon at bounding box center [851, 279] width 12 height 12
click at [0, 0] on input "VCs" at bounding box center [0, 0] width 0 height 0
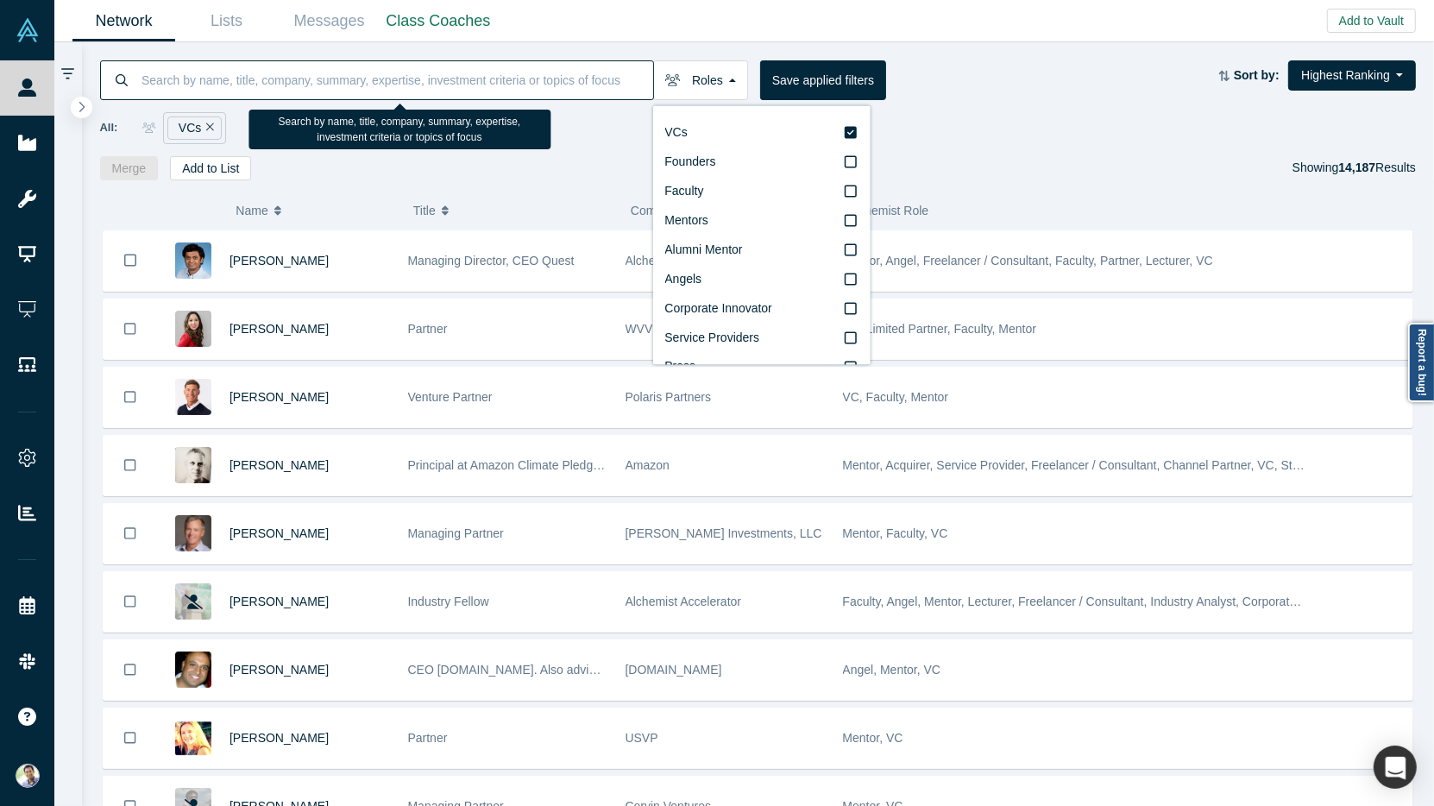
click at [343, 80] on input at bounding box center [396, 80] width 513 height 41
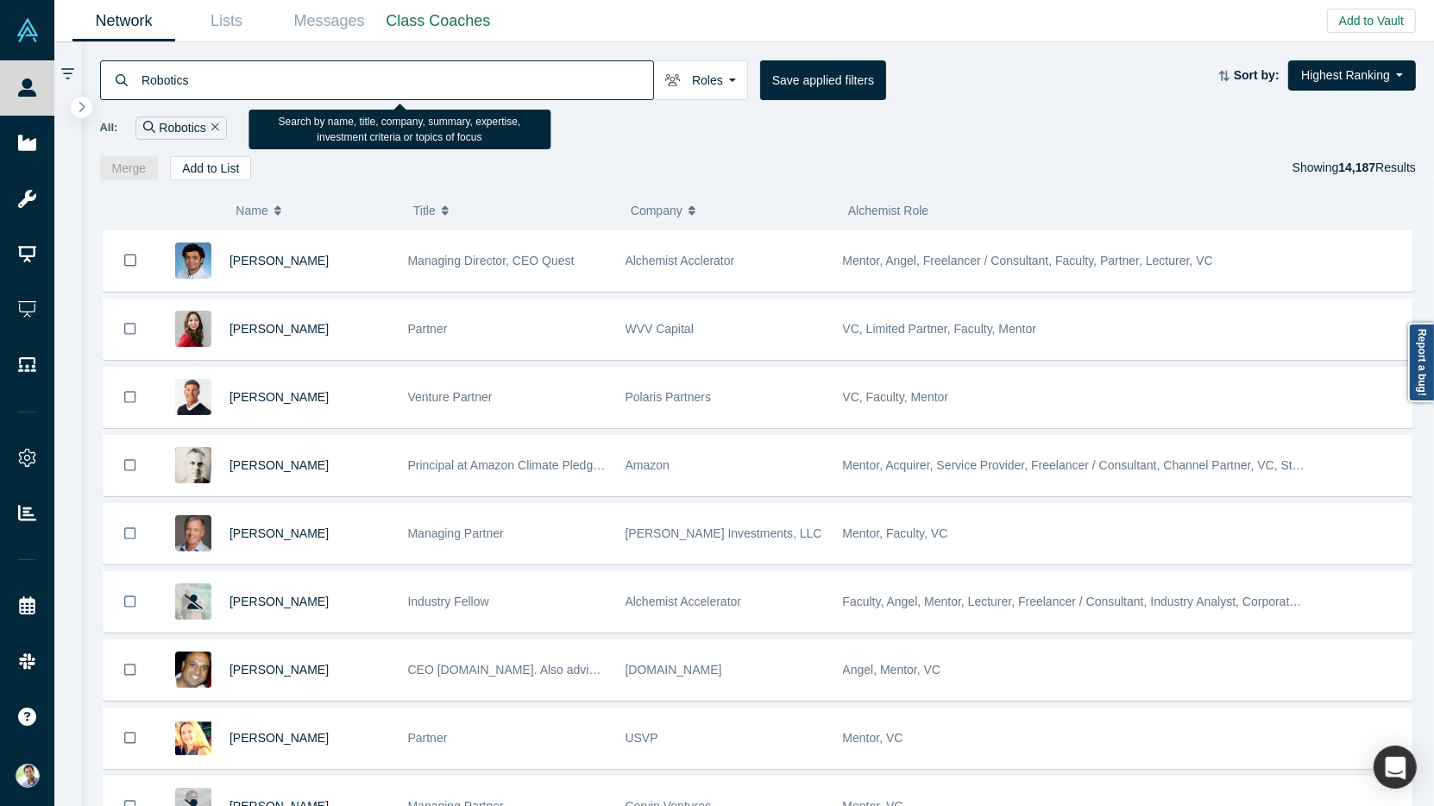
type input "Robotics"
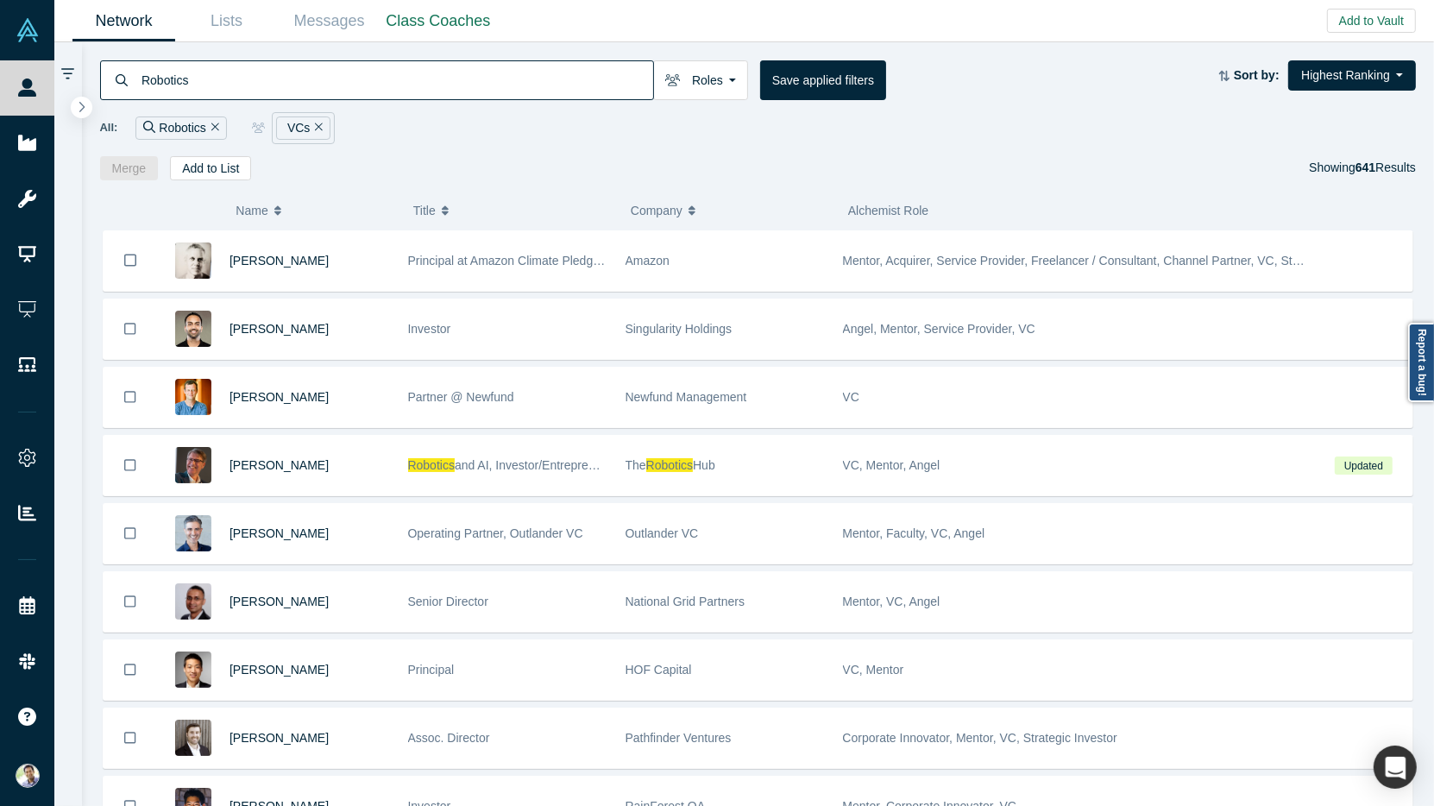
click at [216, 129] on icon "Remove Filter" at bounding box center [215, 127] width 8 height 12
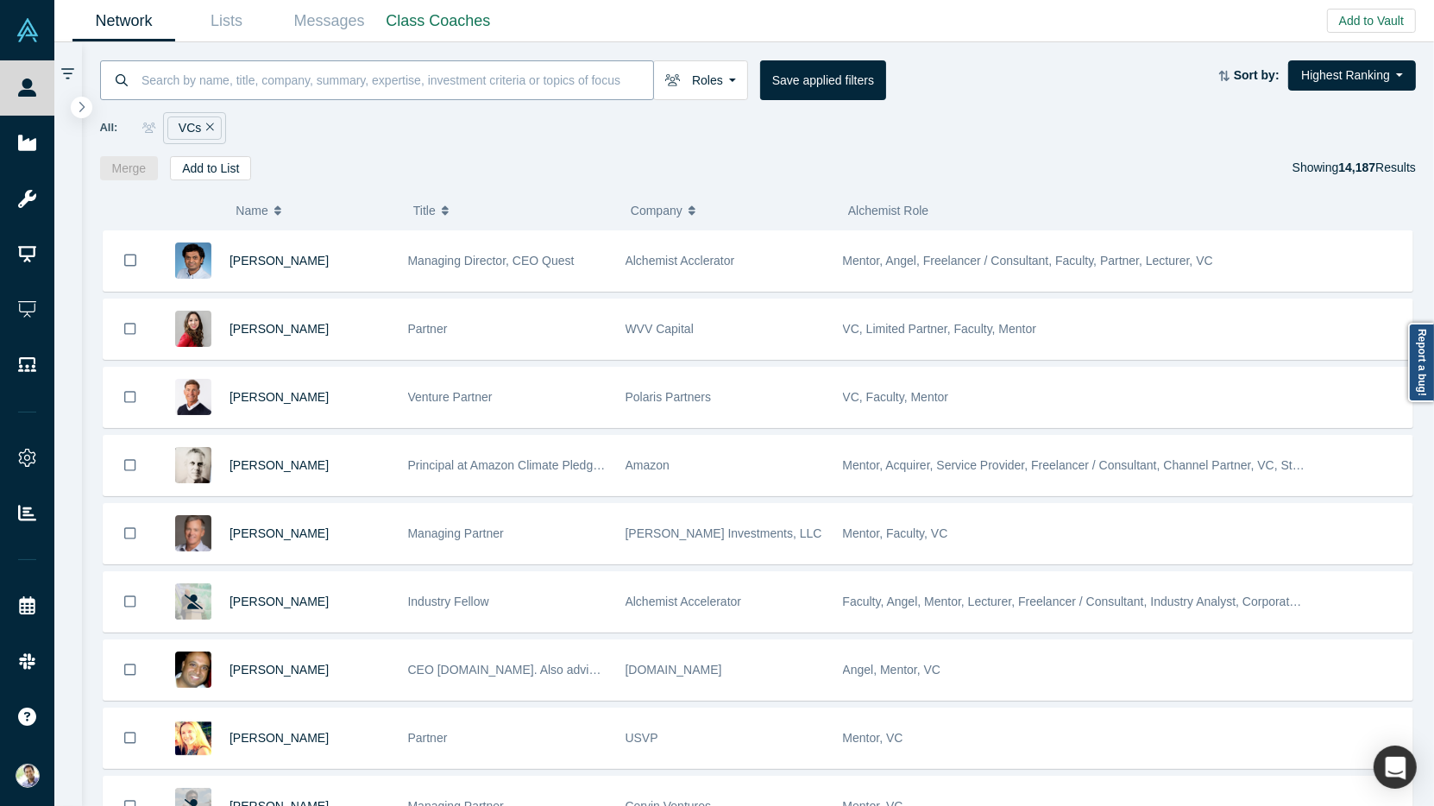
click at [165, 82] on input at bounding box center [396, 80] width 513 height 41
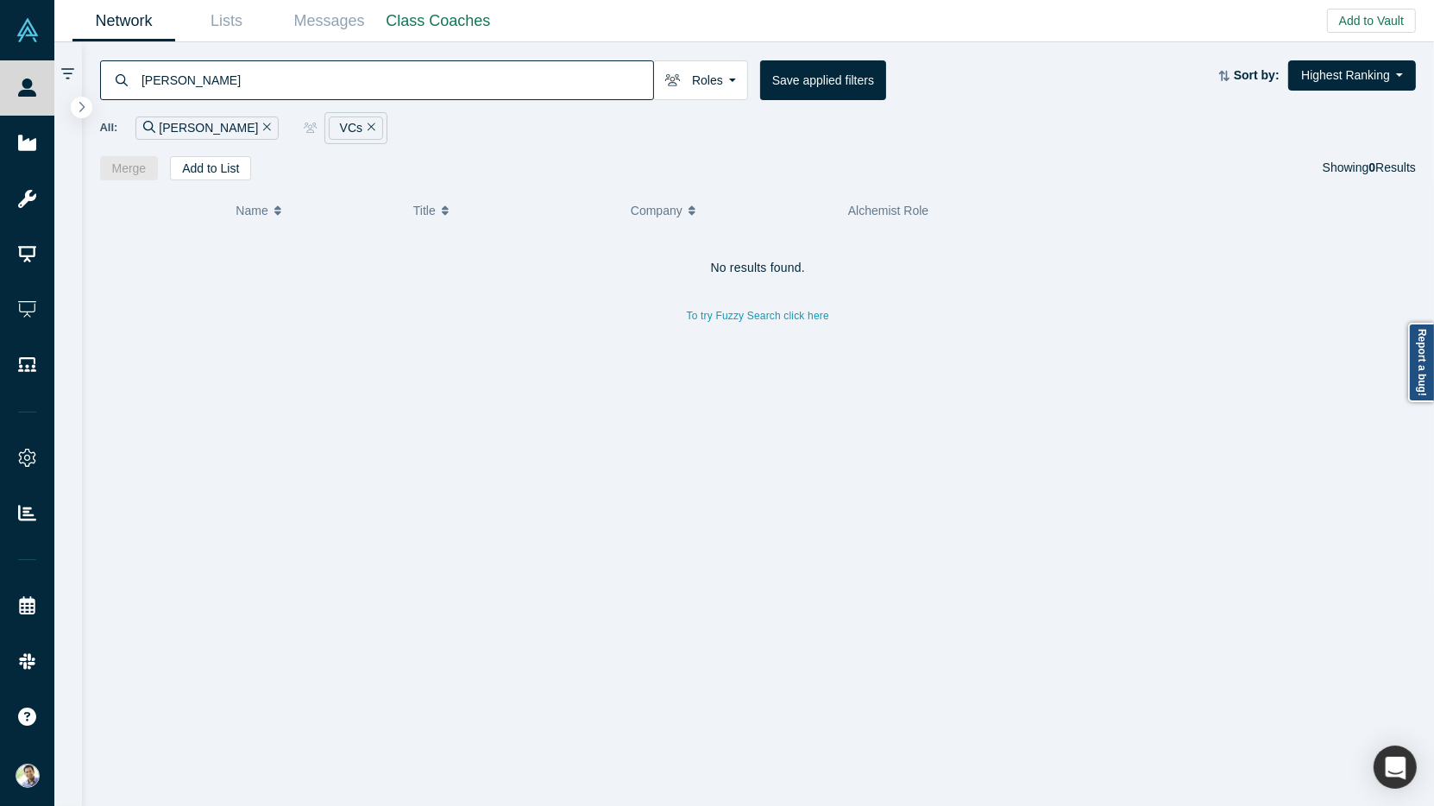
click at [225, 75] on input "Shannon G" at bounding box center [396, 80] width 513 height 41
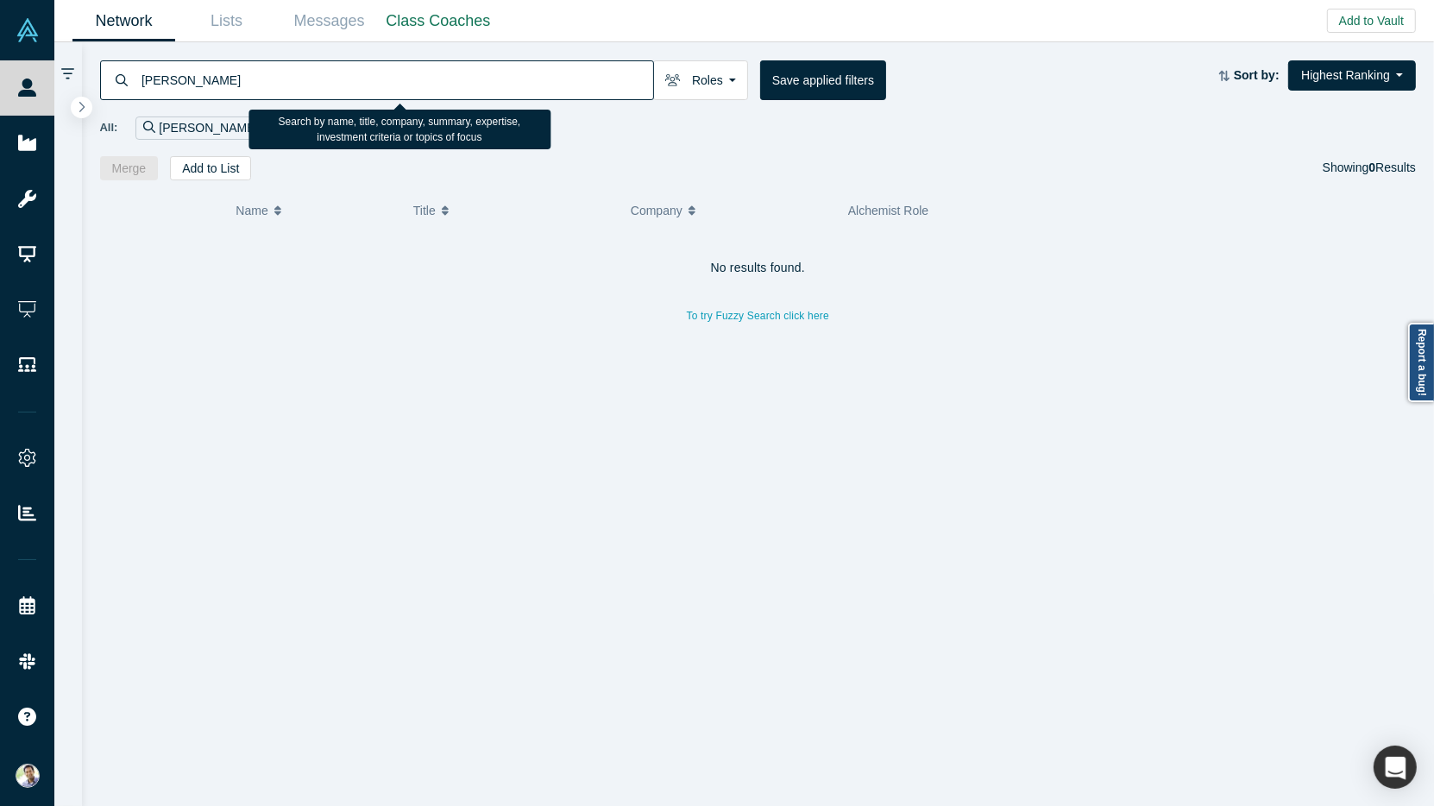
click at [179, 84] on input "Shannon Ga" at bounding box center [396, 80] width 513 height 41
type input "Shannan Ga"
